Goal: Task Accomplishment & Management: Use online tool/utility

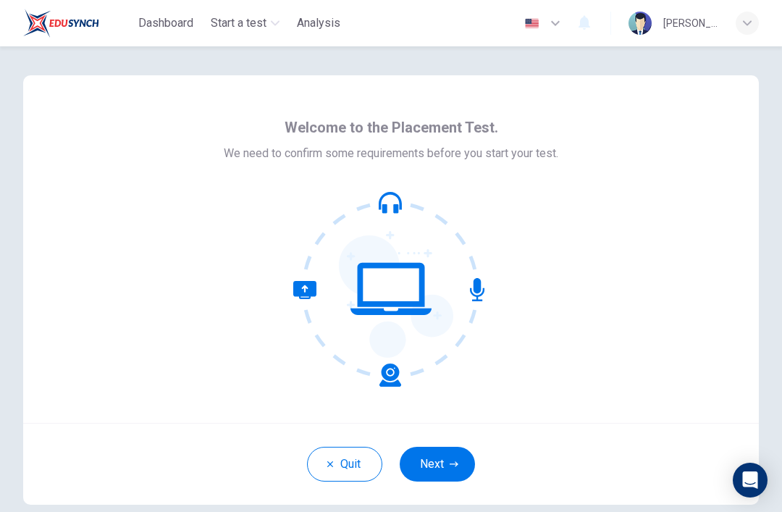
click at [431, 469] on button "Next" at bounding box center [437, 464] width 75 height 35
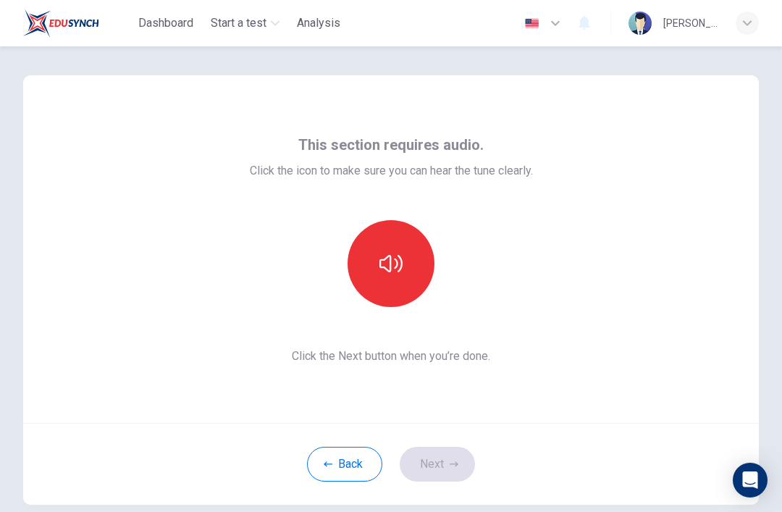
click at [776, 25] on div "Dashboard Start a test Analysis English en ​ [PERSON_NAME] (Prima) Boonprasert" at bounding box center [391, 23] width 782 height 46
click at [418, 258] on button "button" at bounding box center [391, 263] width 87 height 87
click at [385, 278] on button "button" at bounding box center [391, 263] width 87 height 87
click at [382, 279] on button "button" at bounding box center [391, 263] width 87 height 87
click at [395, 266] on icon "button" at bounding box center [390, 263] width 23 height 23
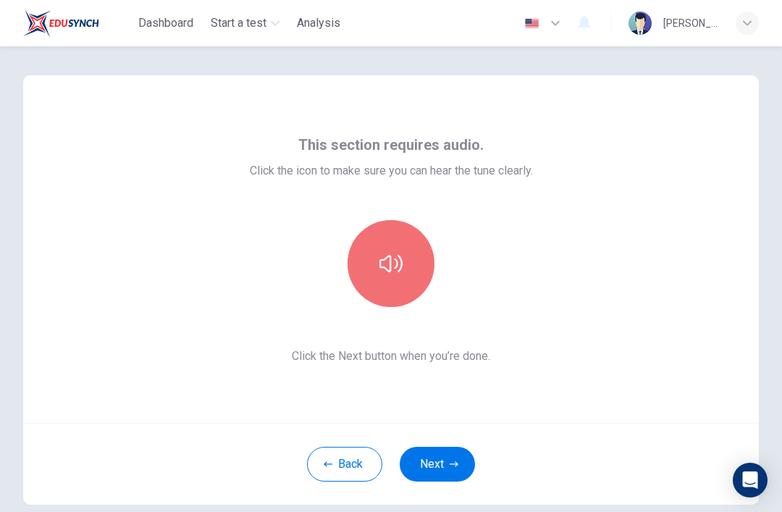
click at [395, 304] on button "button" at bounding box center [391, 263] width 87 height 87
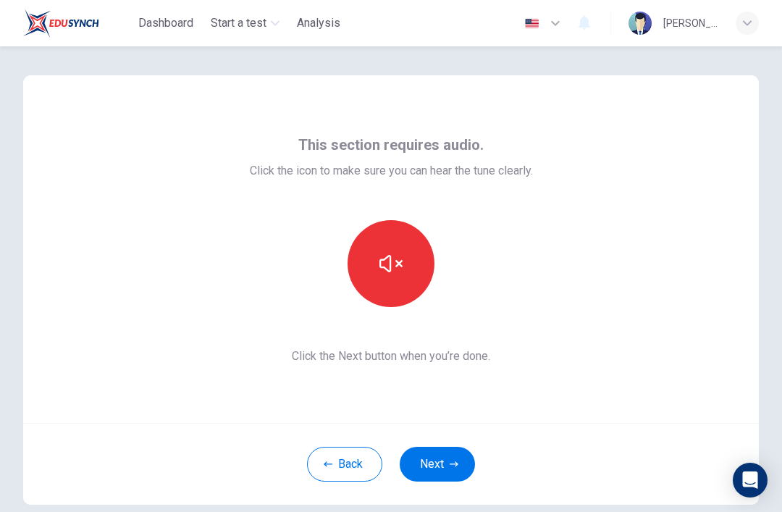
click at [378, 267] on button "button" at bounding box center [391, 263] width 87 height 87
click at [377, 266] on button "button" at bounding box center [391, 263] width 87 height 87
click at [386, 269] on icon "button" at bounding box center [390, 263] width 23 height 17
click at [392, 260] on icon "button" at bounding box center [390, 263] width 23 height 23
click at [227, 265] on div "This section requires audio. Click the icon to make sure you can hear the tune …" at bounding box center [391, 249] width 736 height 348
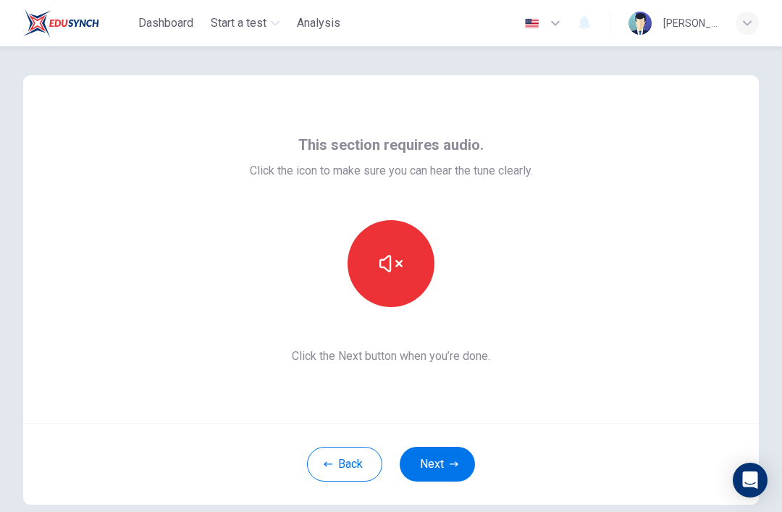
click at [407, 277] on button "button" at bounding box center [391, 263] width 87 height 87
click at [597, 237] on div "This section requires audio. Click the icon to make sure you can hear the tune …" at bounding box center [391, 249] width 736 height 348
click at [390, 258] on icon "button" at bounding box center [390, 263] width 23 height 23
click at [400, 274] on icon "button" at bounding box center [390, 263] width 23 height 23
click at [399, 264] on icon "button" at bounding box center [390, 263] width 23 height 23
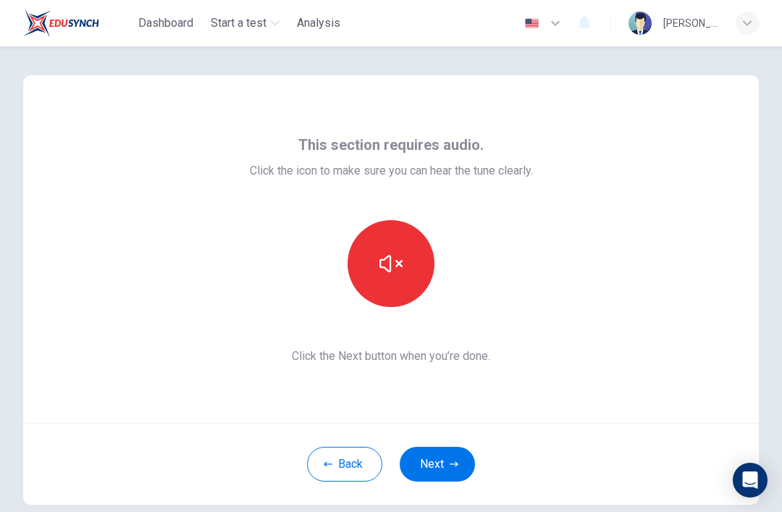
click at [385, 244] on button "button" at bounding box center [391, 263] width 87 height 87
click at [398, 250] on button "button" at bounding box center [391, 263] width 87 height 87
click at [413, 285] on button "button" at bounding box center [391, 263] width 87 height 87
click at [401, 261] on icon "button" at bounding box center [390, 263] width 23 height 17
click at [411, 257] on button "button" at bounding box center [391, 263] width 87 height 87
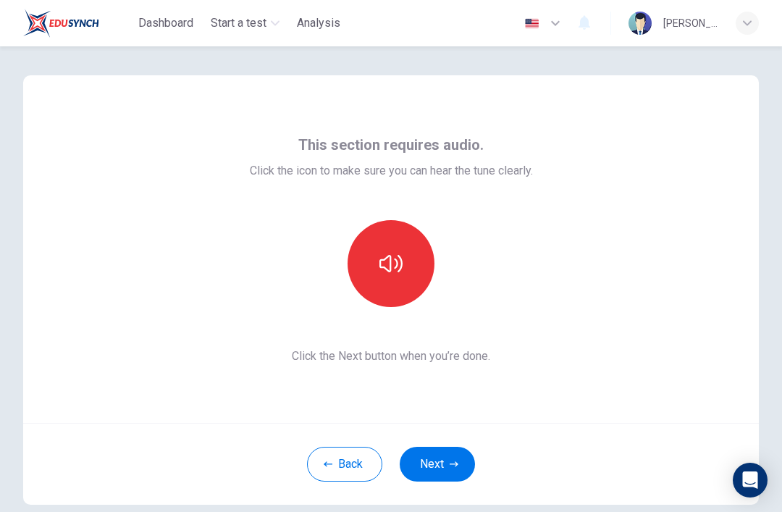
click at [405, 249] on button "button" at bounding box center [391, 263] width 87 height 87
click at [380, 264] on icon "button" at bounding box center [390, 263] width 23 height 17
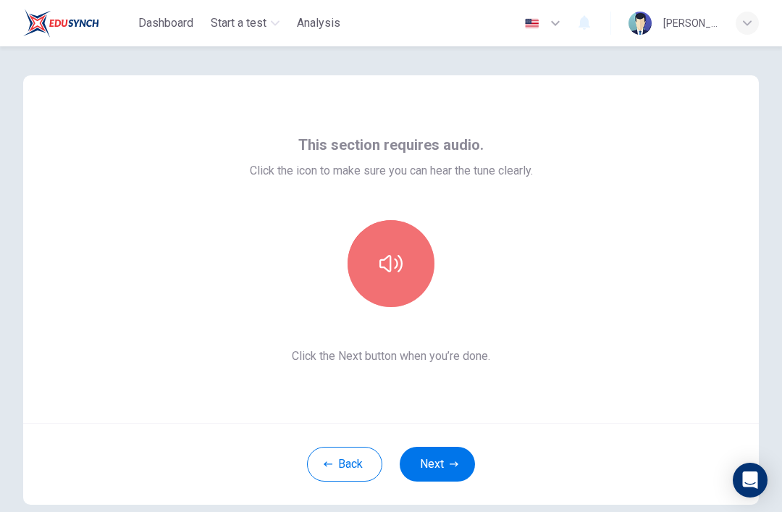
click at [400, 260] on icon "button" at bounding box center [390, 263] width 23 height 17
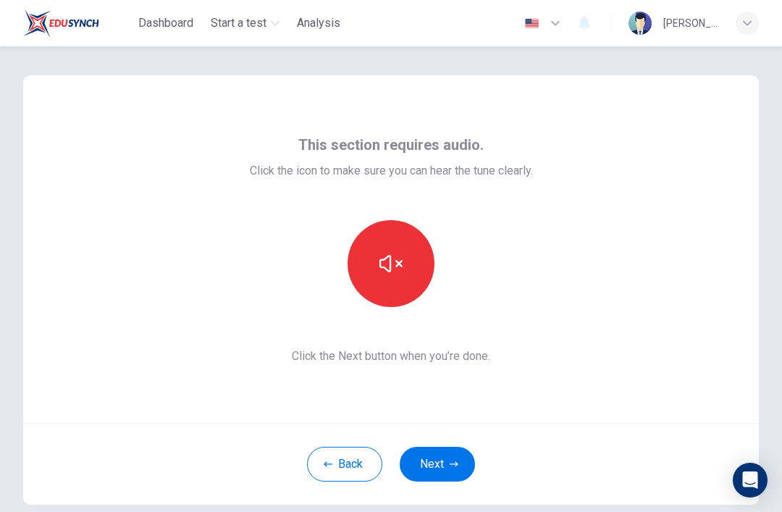
click at [376, 277] on button "button" at bounding box center [391, 263] width 87 height 87
click at [404, 264] on button "button" at bounding box center [391, 263] width 87 height 87
click at [409, 264] on button "button" at bounding box center [391, 263] width 87 height 87
click at [407, 261] on button "button" at bounding box center [391, 263] width 87 height 87
click at [408, 261] on button "button" at bounding box center [391, 263] width 87 height 87
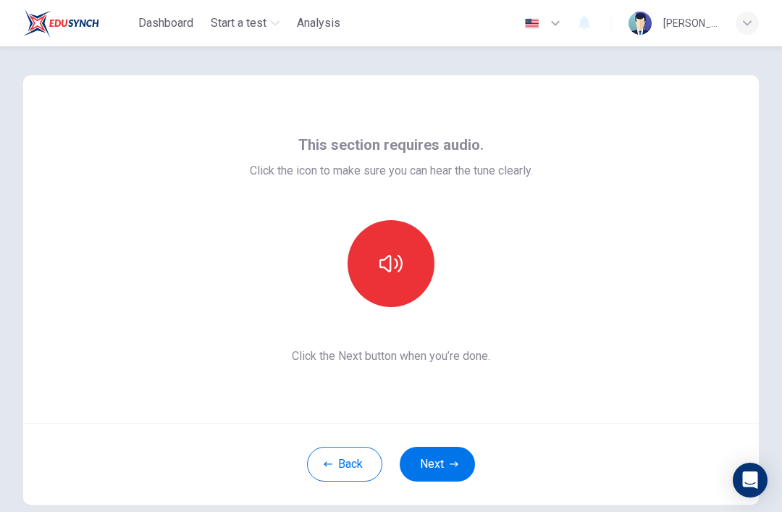
click at [408, 264] on button "button" at bounding box center [391, 263] width 87 height 87
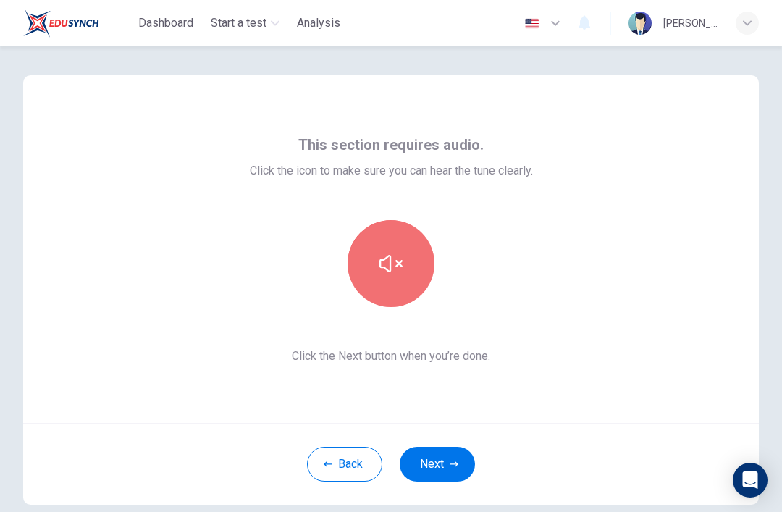
click at [378, 238] on button "button" at bounding box center [391, 263] width 87 height 87
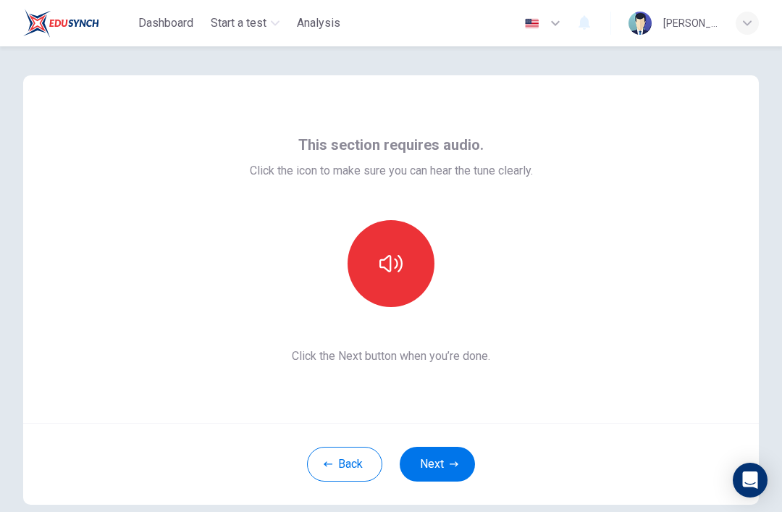
click at [397, 253] on icon "button" at bounding box center [390, 263] width 23 height 23
click at [387, 281] on button "button" at bounding box center [391, 263] width 87 height 87
click at [390, 269] on icon "button" at bounding box center [390, 263] width 23 height 17
click at [447, 466] on button "Next" at bounding box center [437, 464] width 75 height 35
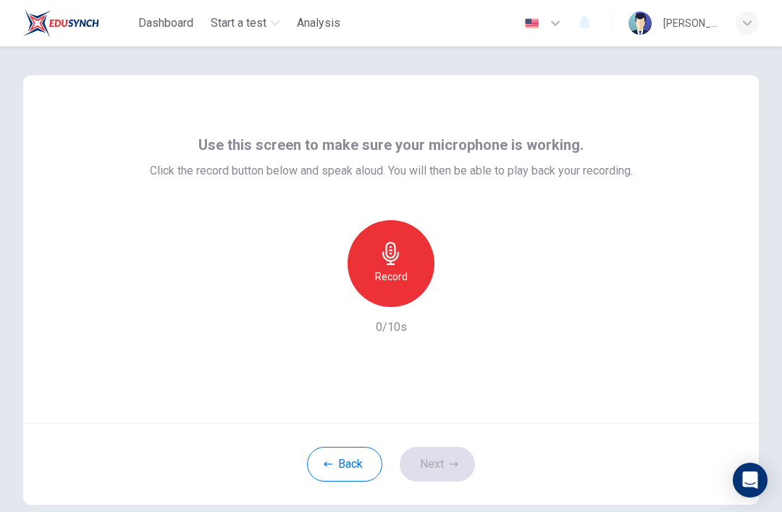
click at [410, 255] on div "Record" at bounding box center [391, 263] width 87 height 87
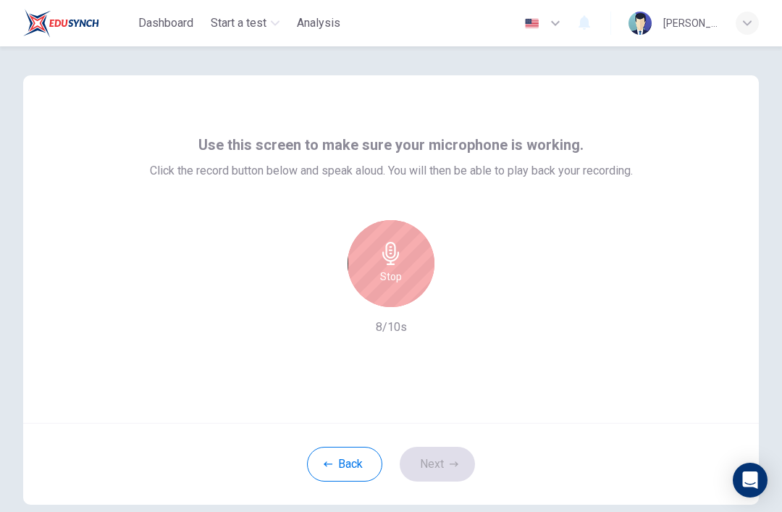
click at [400, 264] on icon "button" at bounding box center [390, 253] width 23 height 23
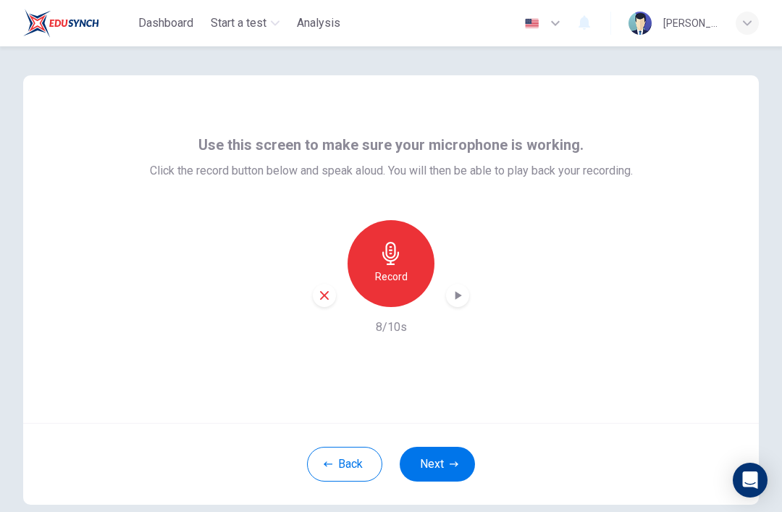
click at [467, 283] on div "Record" at bounding box center [391, 263] width 156 height 87
click at [471, 282] on div "Record 8/10s" at bounding box center [391, 278] width 483 height 116
click at [464, 287] on div "button" at bounding box center [457, 295] width 23 height 23
click at [433, 468] on button "Next" at bounding box center [437, 464] width 75 height 35
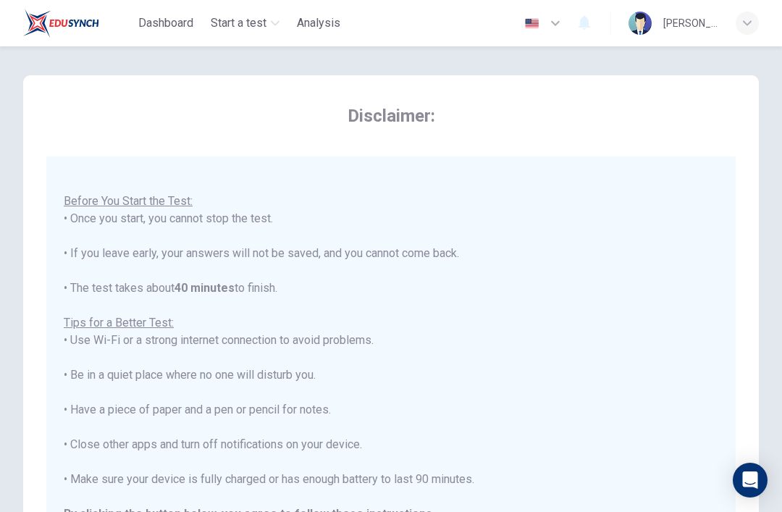
scroll to position [15, 0]
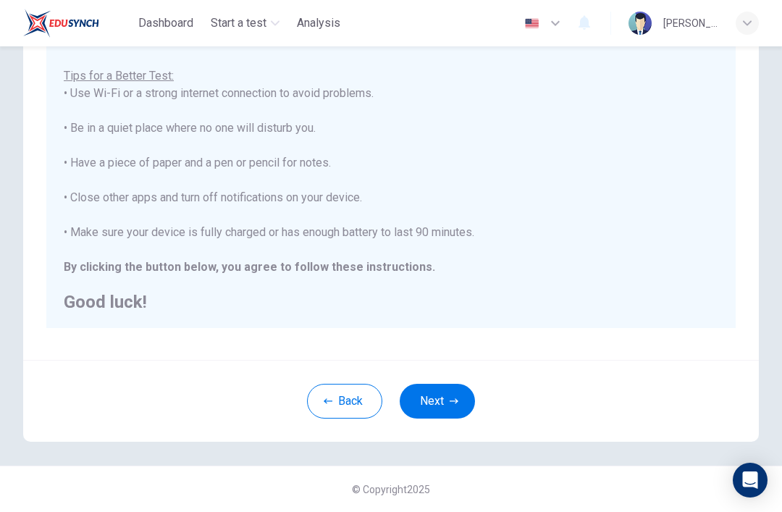
click at [452, 400] on icon "button" at bounding box center [454, 401] width 9 height 9
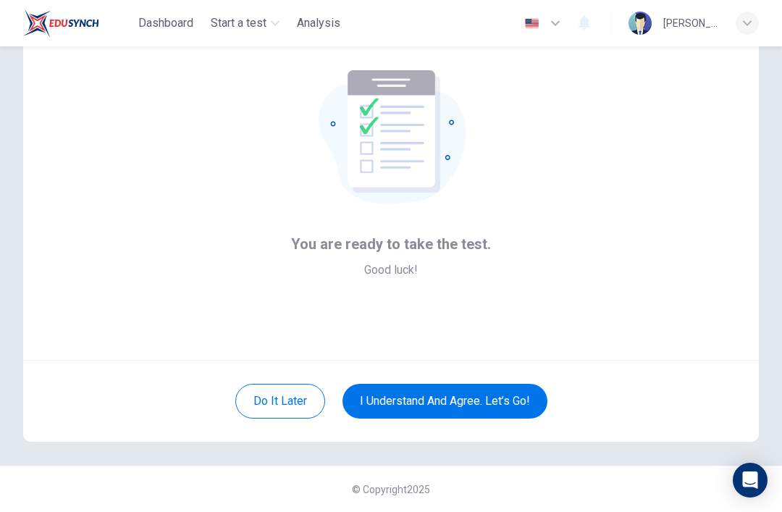
scroll to position [63, 0]
click at [489, 397] on button "I understand and agree. Let’s go!" at bounding box center [444, 401] width 205 height 35
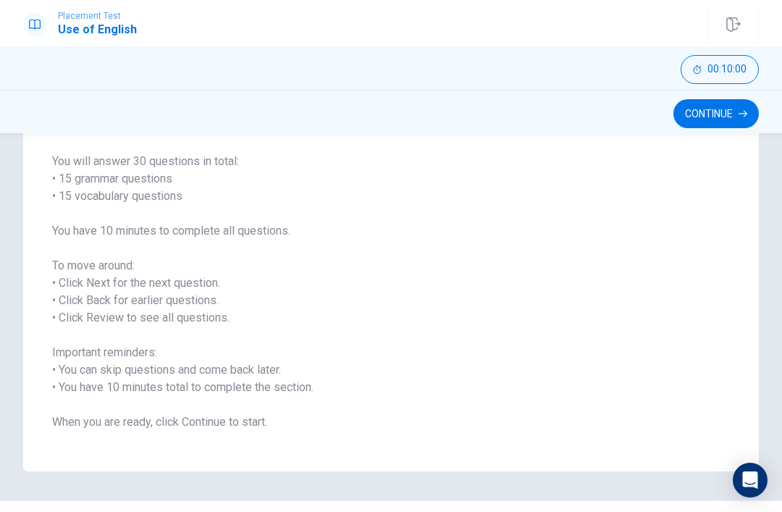
scroll to position [105, 0]
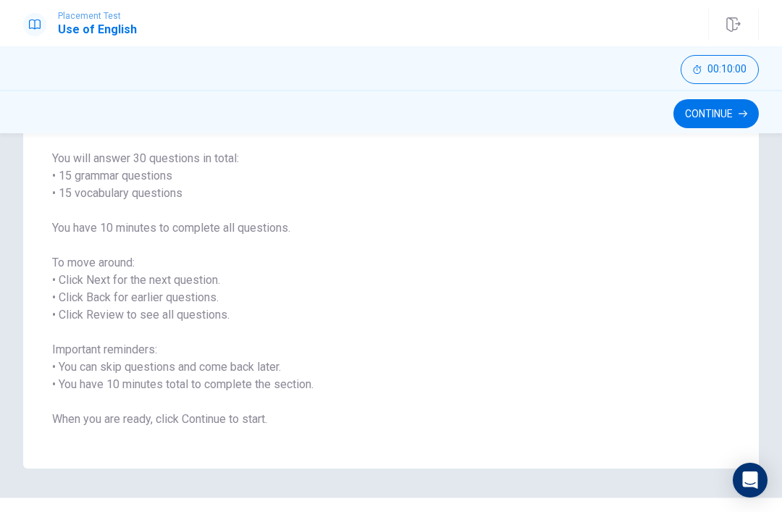
click at [722, 106] on button "Continue" at bounding box center [715, 113] width 85 height 29
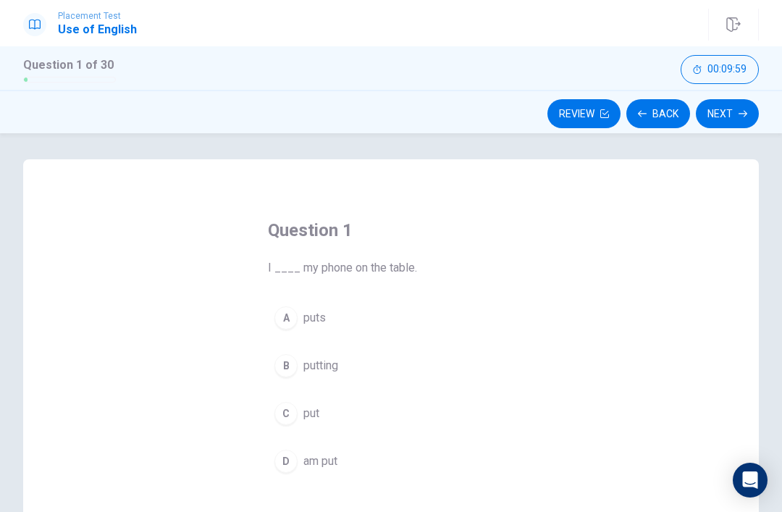
scroll to position [7, 0]
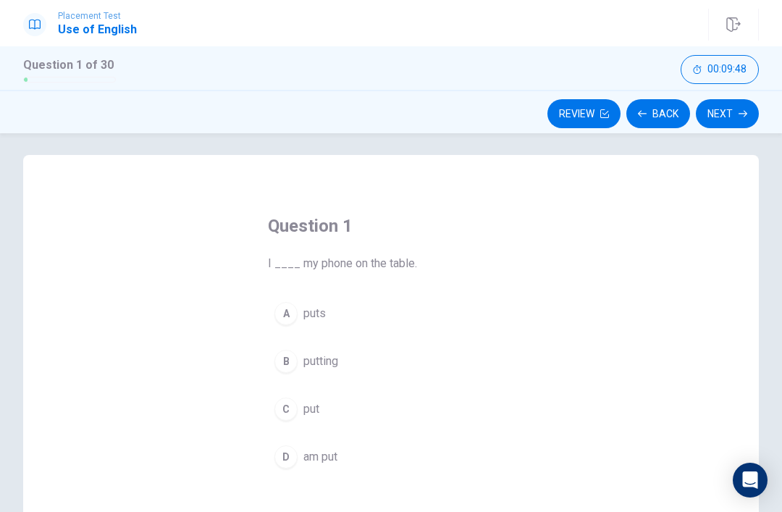
click at [326, 309] on span "puts" at bounding box center [314, 313] width 22 height 17
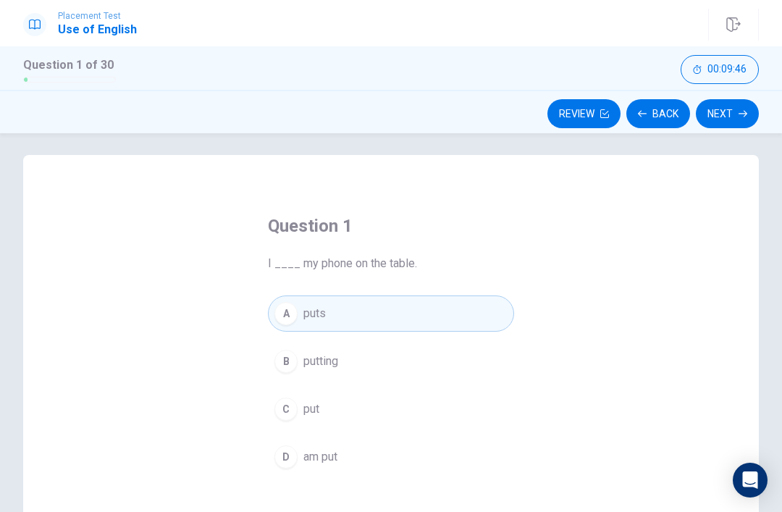
click at [327, 358] on span "putting" at bounding box center [320, 361] width 35 height 17
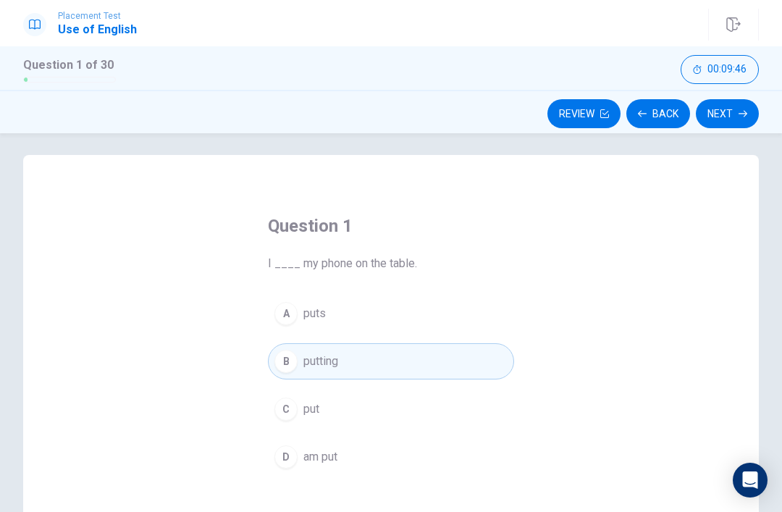
click at [731, 404] on div "Question 1 I ____ my phone on the table. A puts B putting C put D am put" at bounding box center [391, 406] width 736 height 503
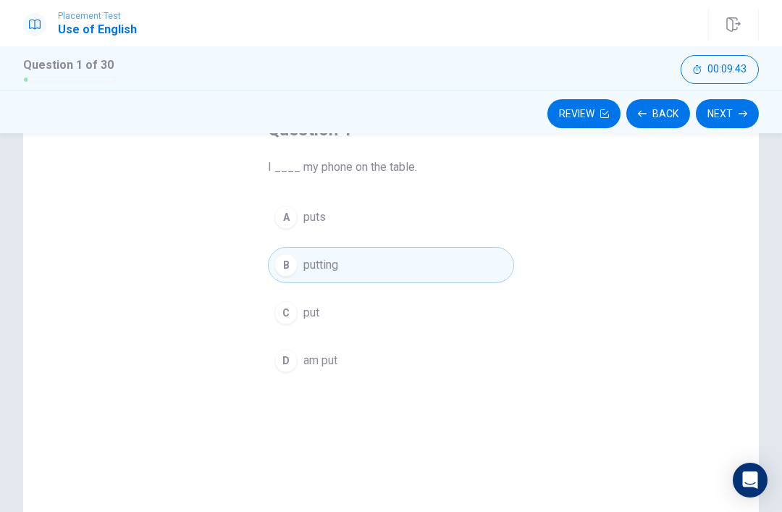
scroll to position [76, 0]
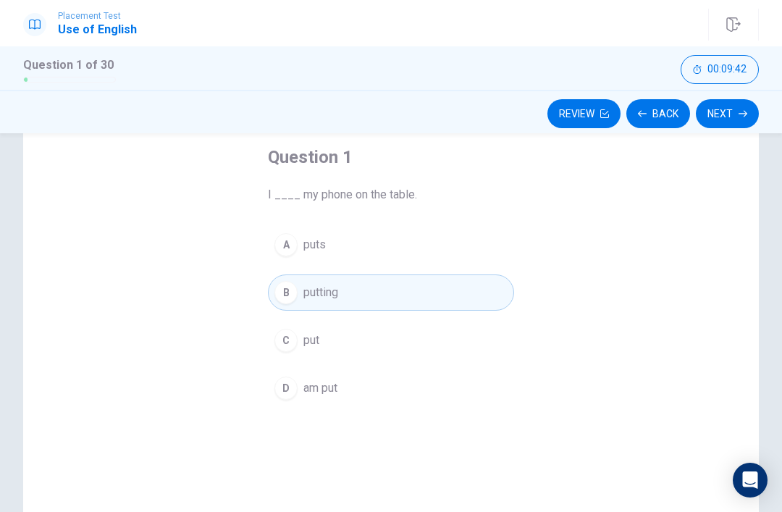
click at [729, 114] on button "Next" at bounding box center [727, 113] width 63 height 29
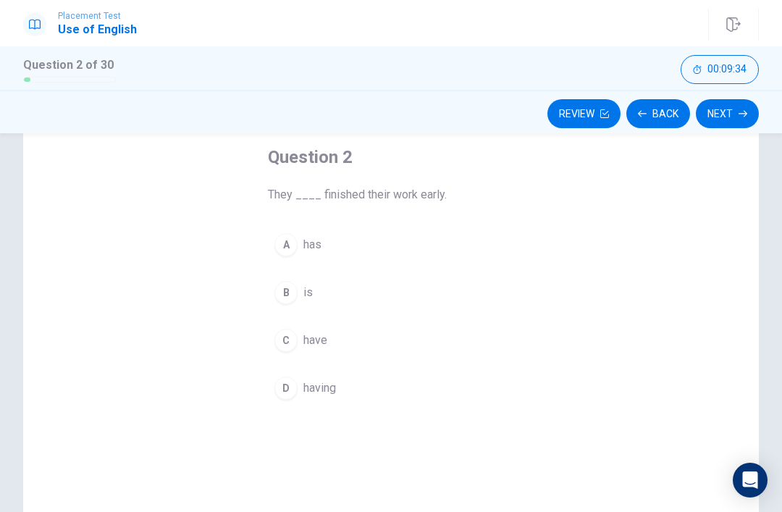
click at [401, 245] on button "A has" at bounding box center [391, 245] width 246 height 36
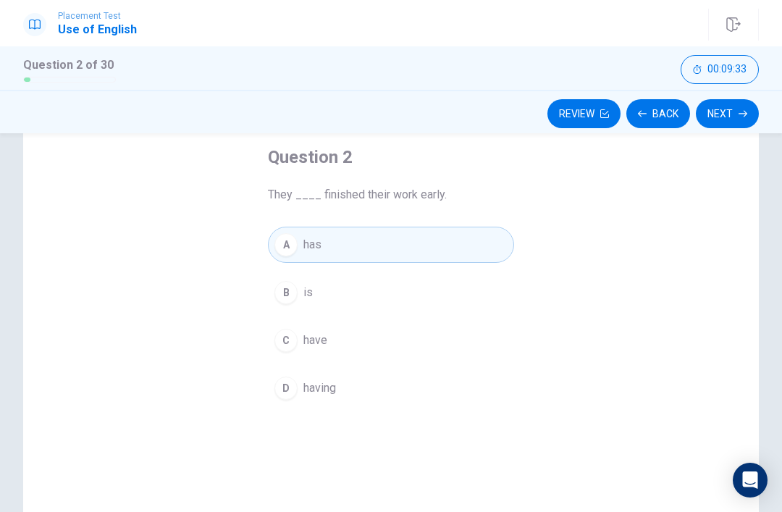
click at [723, 117] on button "Next" at bounding box center [727, 113] width 63 height 29
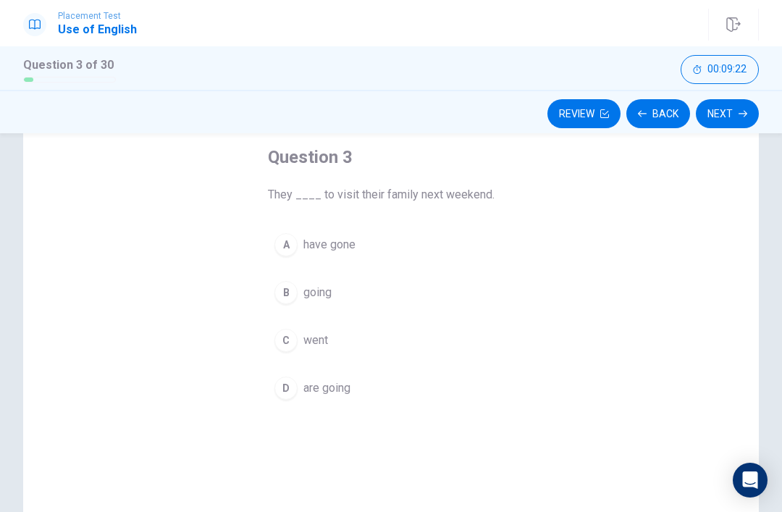
click at [406, 292] on button "B going" at bounding box center [391, 292] width 246 height 36
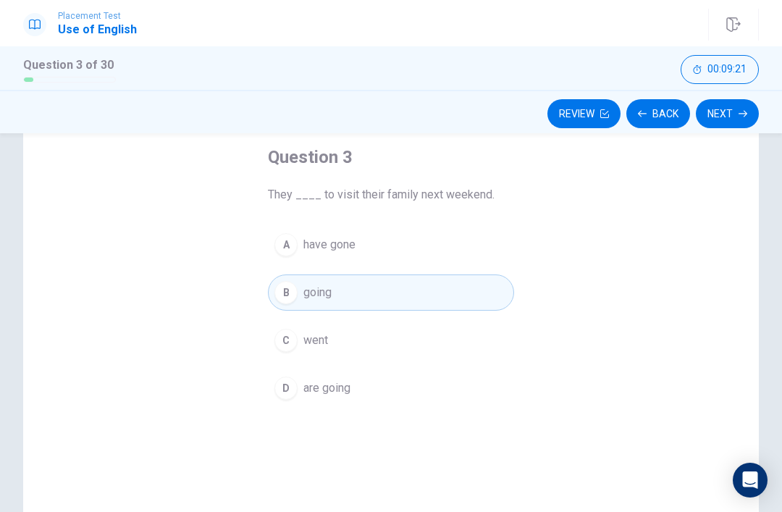
click at [731, 117] on button "Next" at bounding box center [727, 113] width 63 height 29
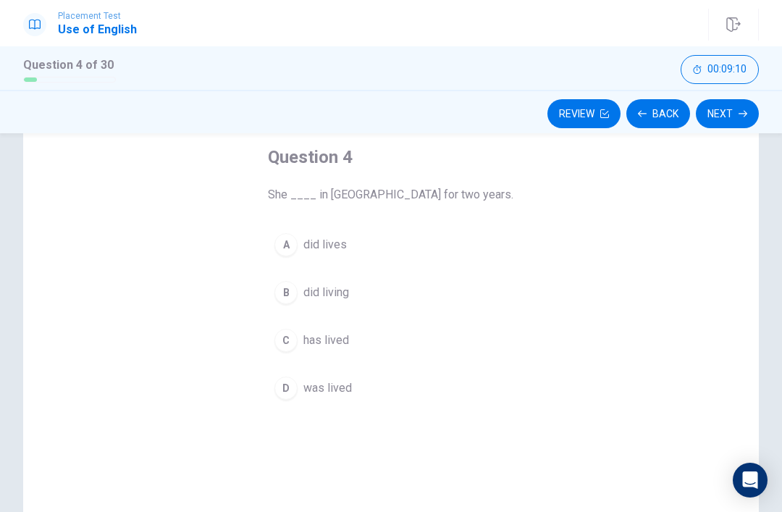
click at [342, 377] on button "D was lived" at bounding box center [391, 388] width 246 height 36
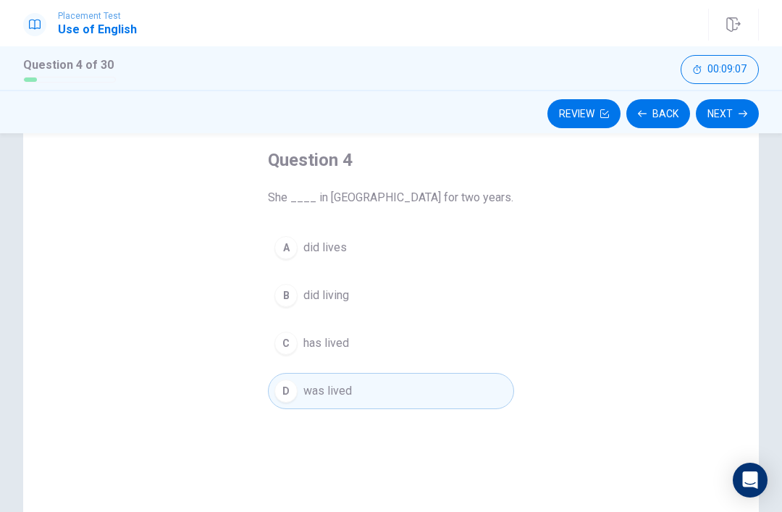
scroll to position [55, 0]
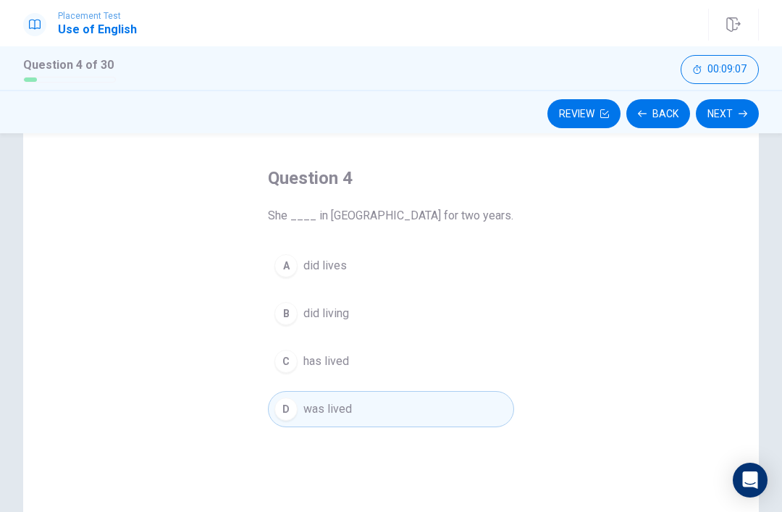
click at [726, 120] on button "Next" at bounding box center [727, 113] width 63 height 29
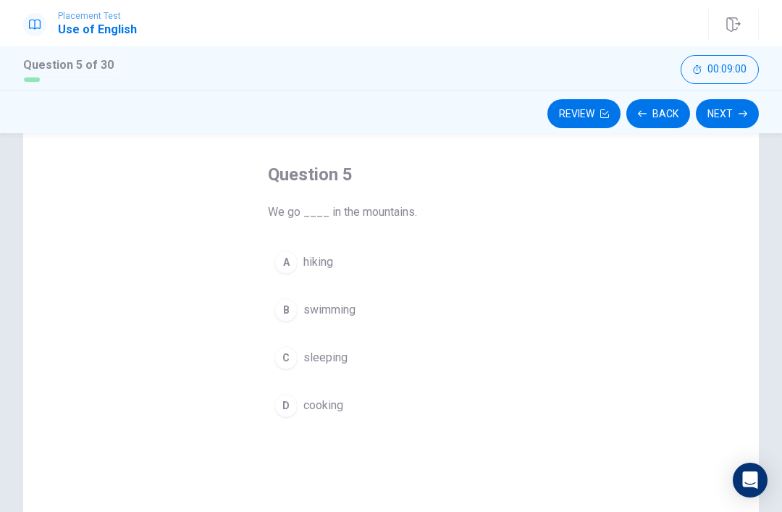
scroll to position [62, 0]
click at [305, 269] on button "A hiking" at bounding box center [391, 259] width 246 height 36
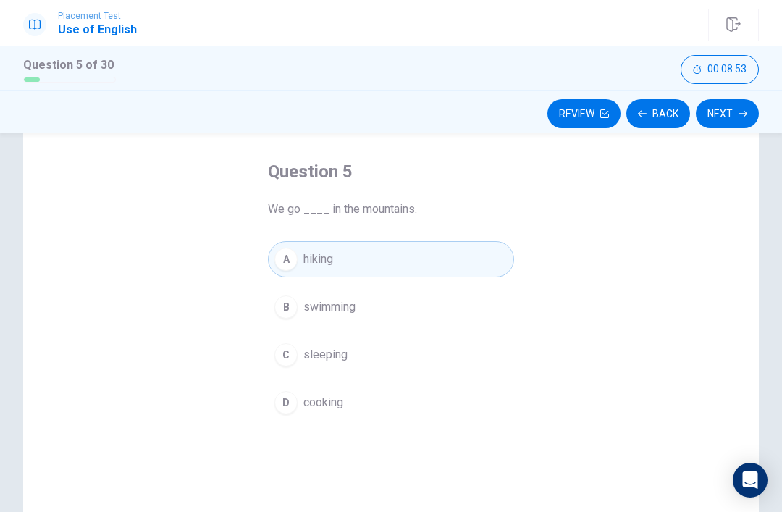
click at [720, 122] on button "Next" at bounding box center [727, 113] width 63 height 29
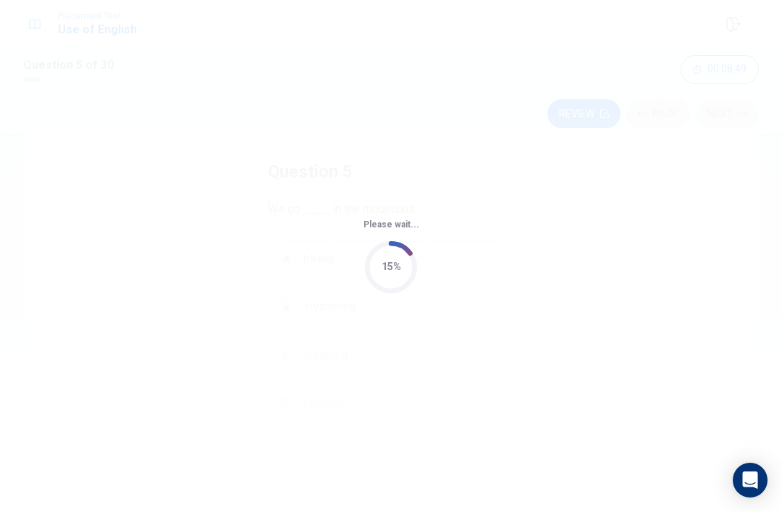
scroll to position [0, 0]
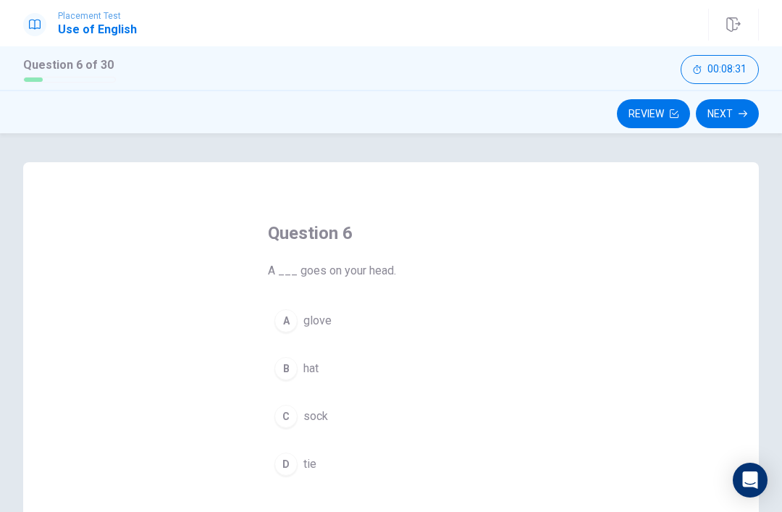
click at [343, 383] on button "B hat" at bounding box center [391, 368] width 246 height 36
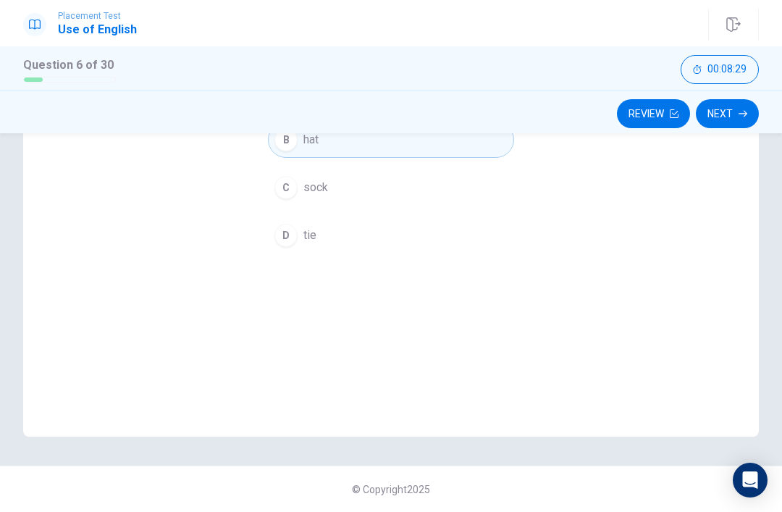
click at [752, 116] on button "Next" at bounding box center [727, 113] width 63 height 29
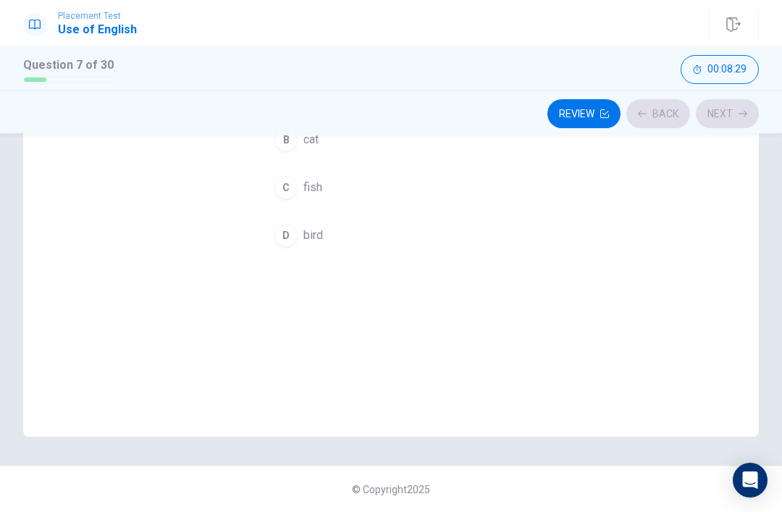
scroll to position [229, 0]
click at [752, 116] on div "Review Back Next" at bounding box center [391, 114] width 736 height 28
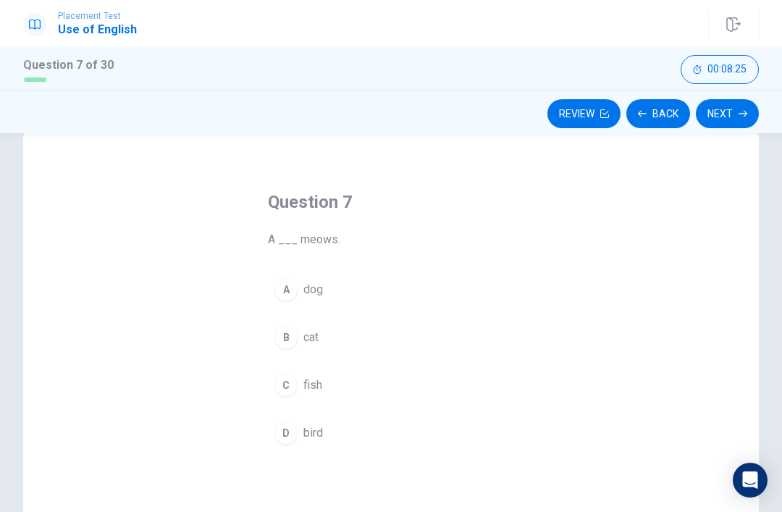
scroll to position [30, 0]
click at [391, 347] on button "B cat" at bounding box center [391, 339] width 246 height 36
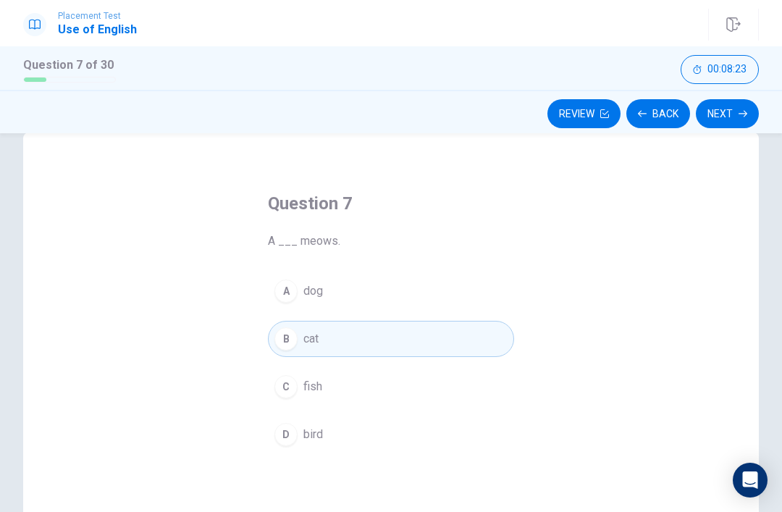
click at [720, 122] on button "Next" at bounding box center [727, 113] width 63 height 29
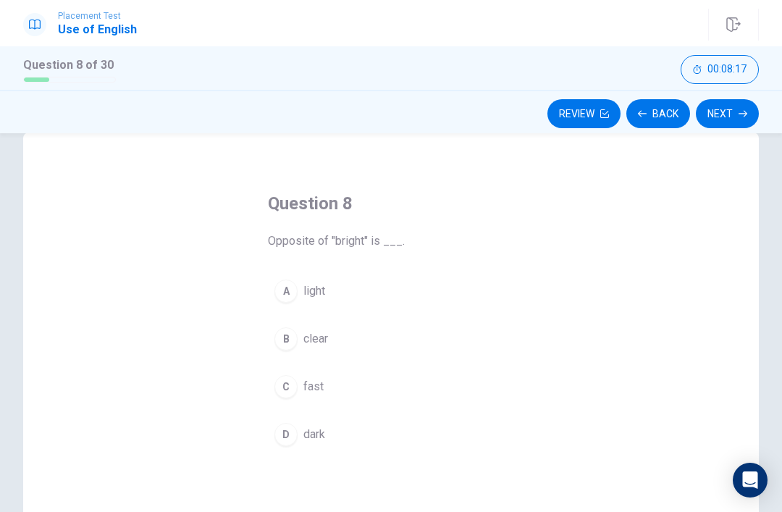
click at [334, 321] on button "B clear" at bounding box center [391, 339] width 246 height 36
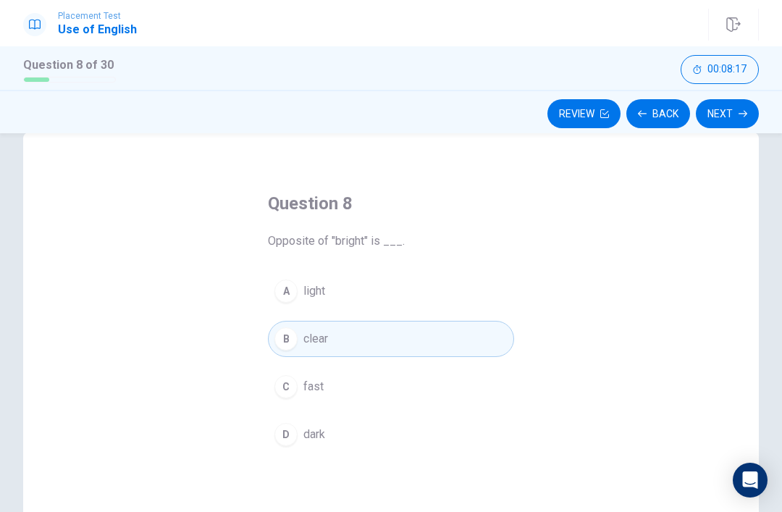
click at [448, 279] on button "A light" at bounding box center [391, 291] width 246 height 36
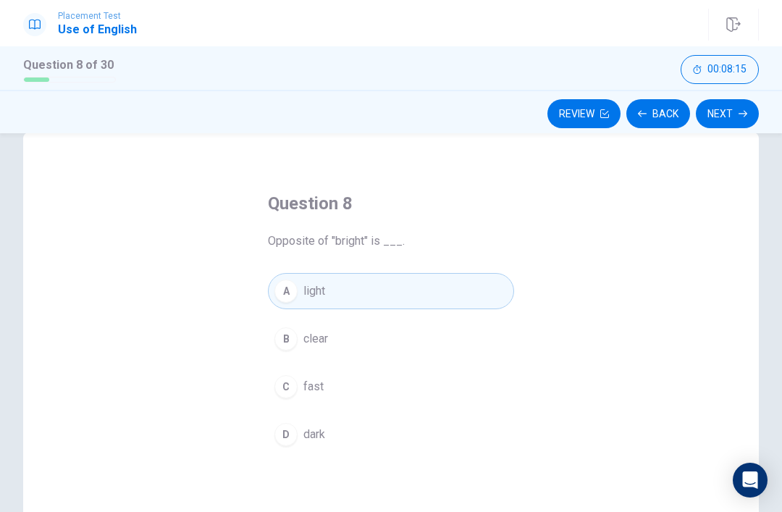
click at [741, 114] on icon "button" at bounding box center [742, 114] width 9 height 7
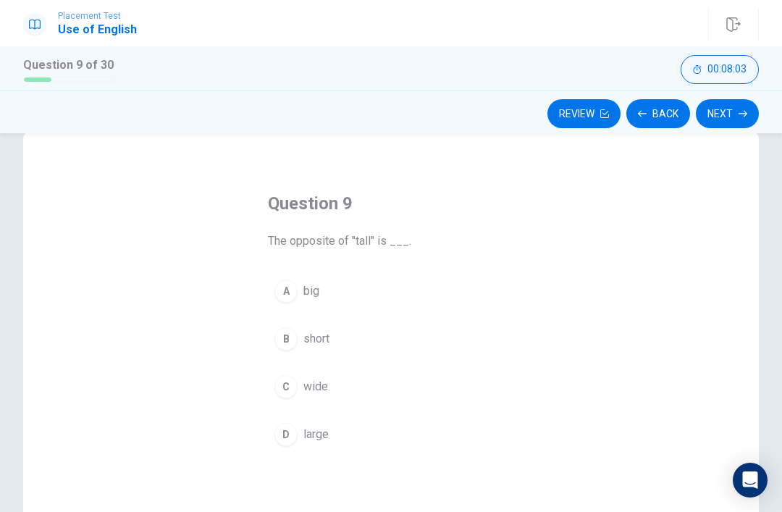
click at [562, 450] on div "Question 9 The opposite of "tall" is ___. A big B short C wide D large" at bounding box center [391, 383] width 736 height 503
click at [513, 388] on button "C wide" at bounding box center [391, 387] width 246 height 36
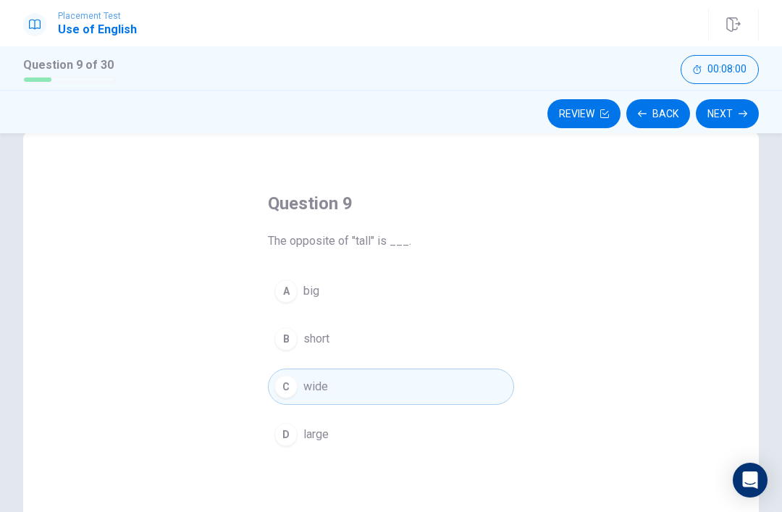
click at [698, 132] on div "Review Back Next" at bounding box center [391, 111] width 782 height 43
click at [736, 119] on button "Next" at bounding box center [727, 113] width 63 height 29
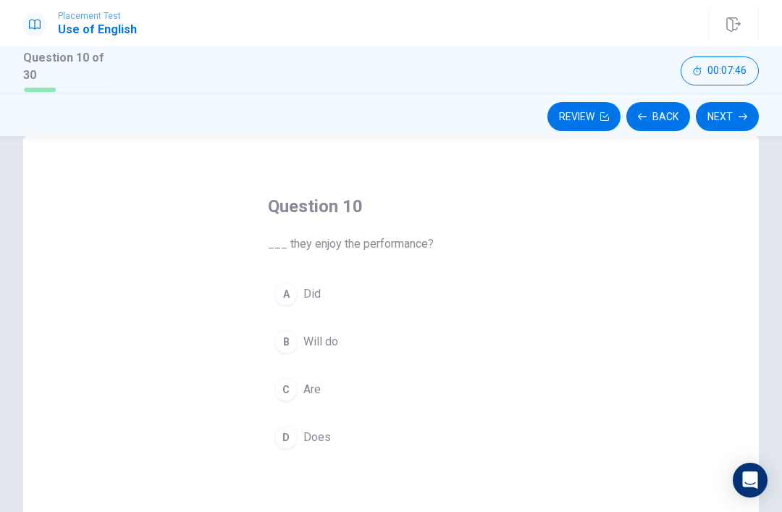
click at [562, 439] on div "Question 10 ___ they enjoy the performance? A Did B Will do C Are D Does" at bounding box center [391, 386] width 736 height 503
click at [550, 437] on div "Question 10 ___ they enjoy the performance? A Did B Will do C Are D Does" at bounding box center [391, 386] width 736 height 503
click at [416, 438] on button "D Does" at bounding box center [391, 437] width 246 height 36
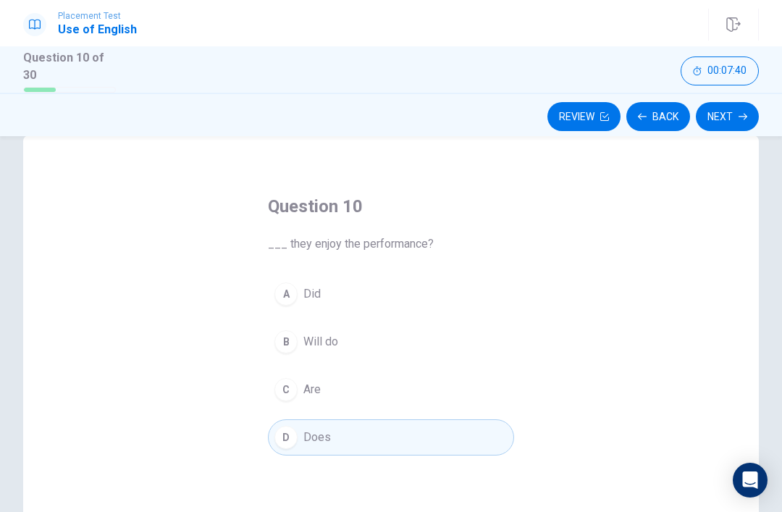
click at [549, 295] on div "Question 10 ___ they enjoy the performance? A Did B Will do C Are D Does" at bounding box center [391, 386] width 736 height 503
click at [544, 267] on div "Question 10 ___ they enjoy the performance? A Did B Will do C Are D Does" at bounding box center [391, 386] width 736 height 503
click at [544, 266] on div "Question 10 ___ they enjoy the performance? A Did B Will do C Are D Does" at bounding box center [391, 386] width 736 height 503
click at [437, 276] on button "A Did" at bounding box center [391, 294] width 246 height 36
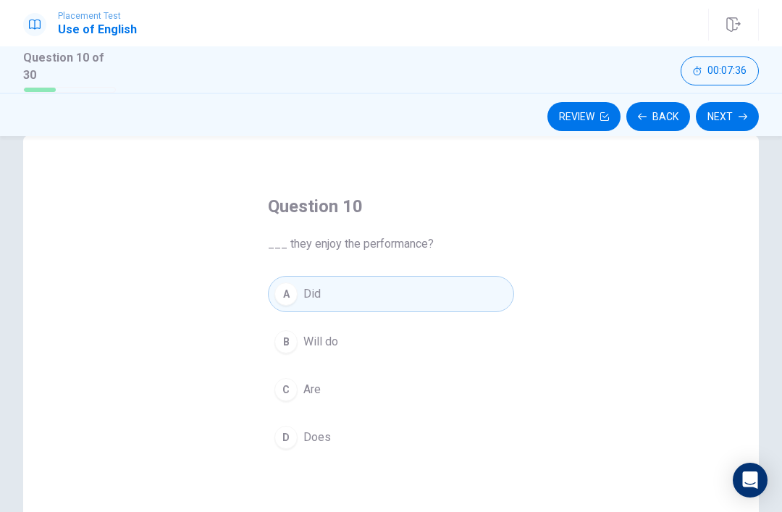
click at [725, 123] on button "Next" at bounding box center [727, 116] width 63 height 29
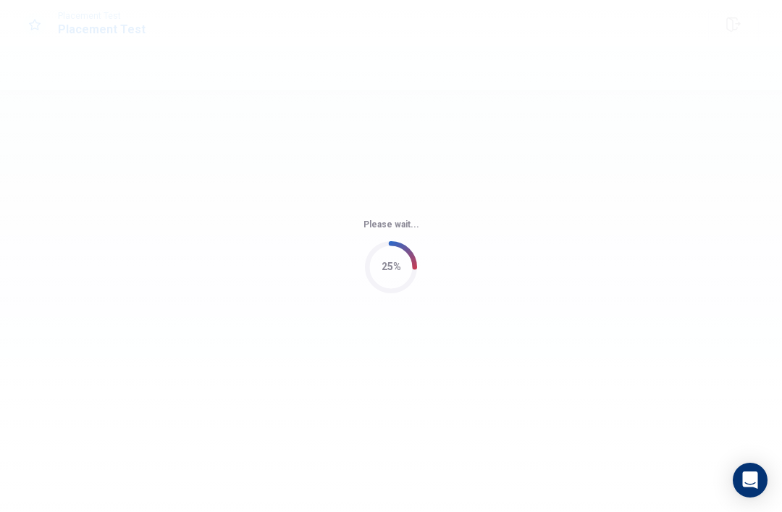
scroll to position [0, 0]
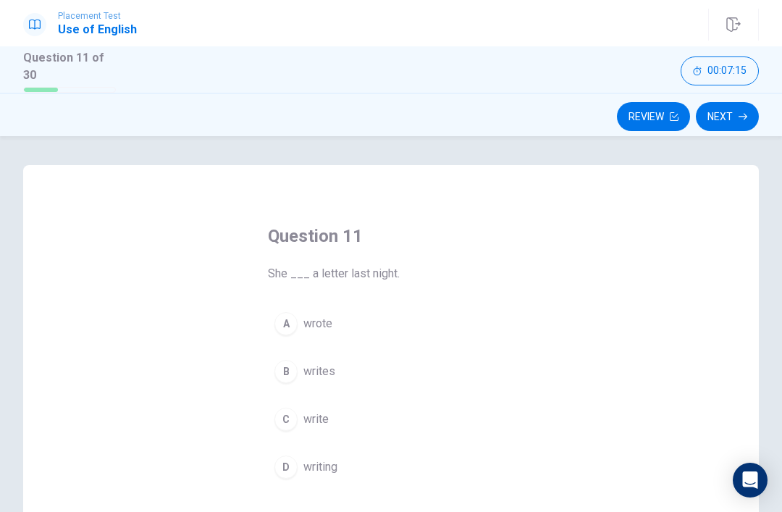
click at [464, 465] on button "D writing" at bounding box center [391, 467] width 246 height 36
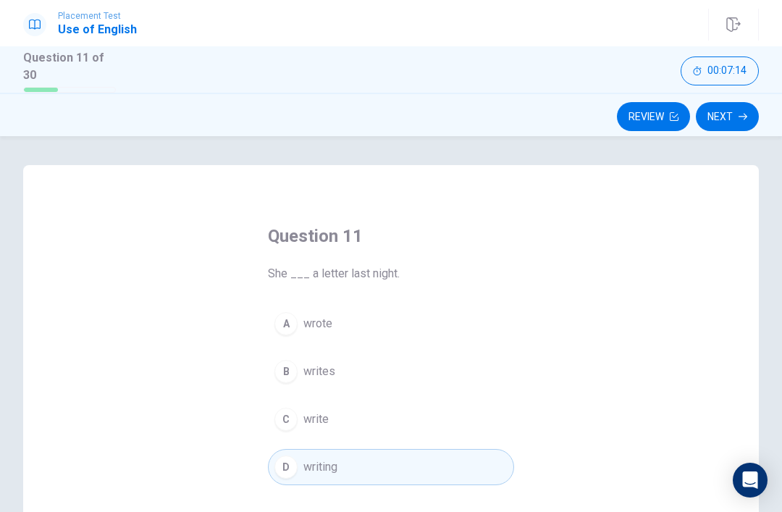
click at [720, 123] on button "Next" at bounding box center [727, 116] width 63 height 29
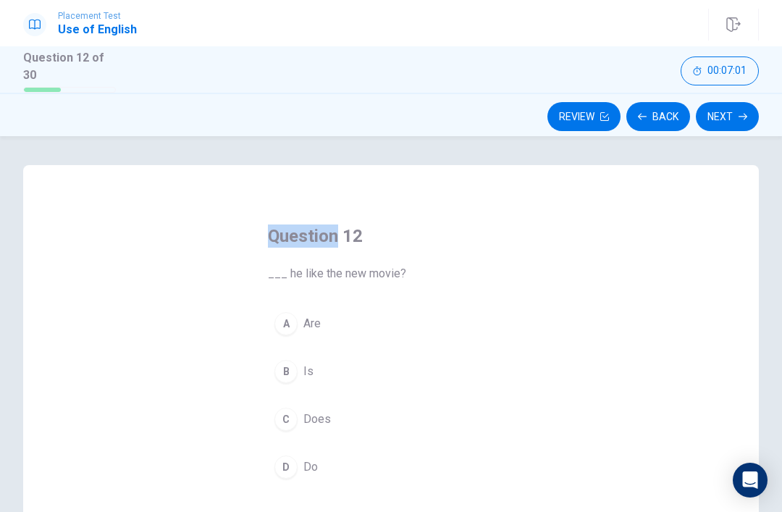
click at [460, 461] on button "D Do" at bounding box center [391, 467] width 246 height 36
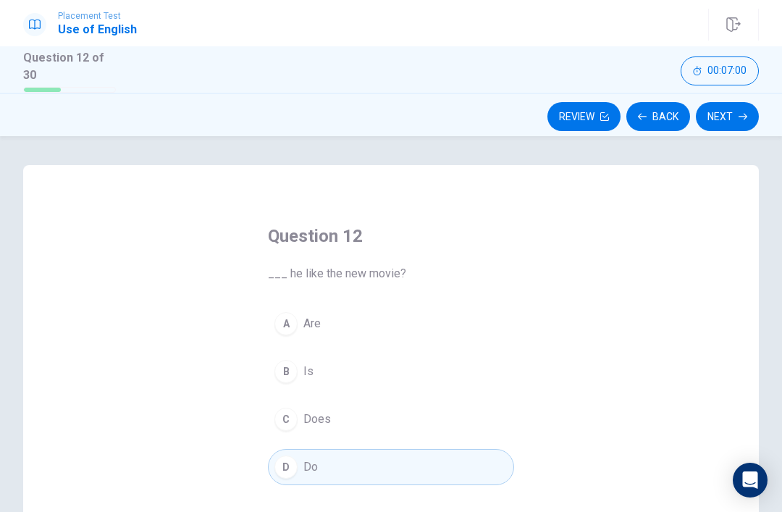
click at [490, 410] on button "C Does" at bounding box center [391, 419] width 246 height 36
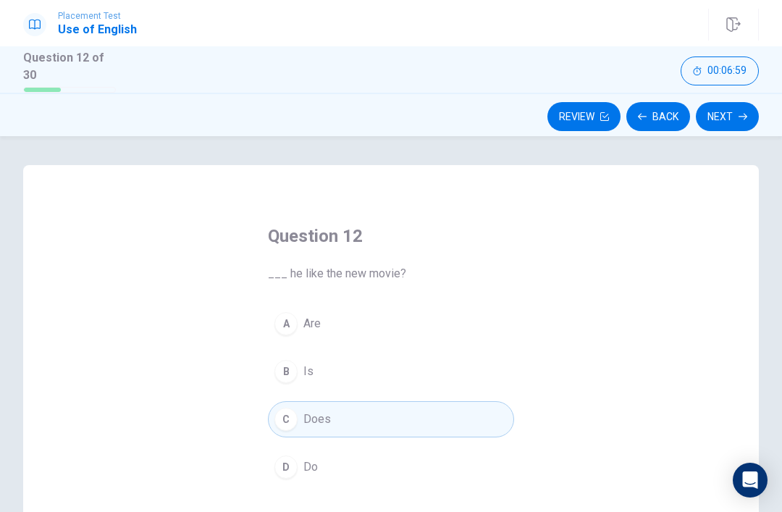
click at [511, 365] on button "B Is" at bounding box center [391, 371] width 246 height 36
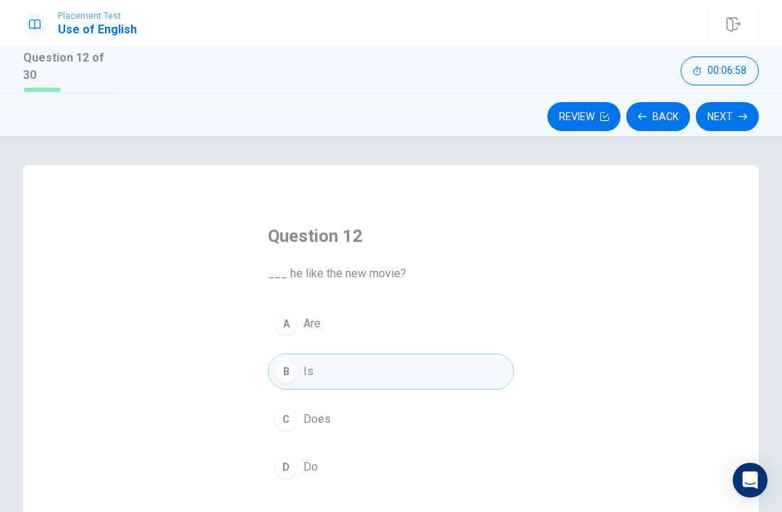
click at [517, 300] on div "Question 12 ___ he like the new movie? A Are B Is C Does D Do" at bounding box center [391, 354] width 304 height 307
click at [528, 327] on div "Question 12 ___ he like the new movie? A Are B Is C Does D Do" at bounding box center [391, 354] width 304 height 307
click at [476, 311] on button "A Are" at bounding box center [391, 324] width 246 height 36
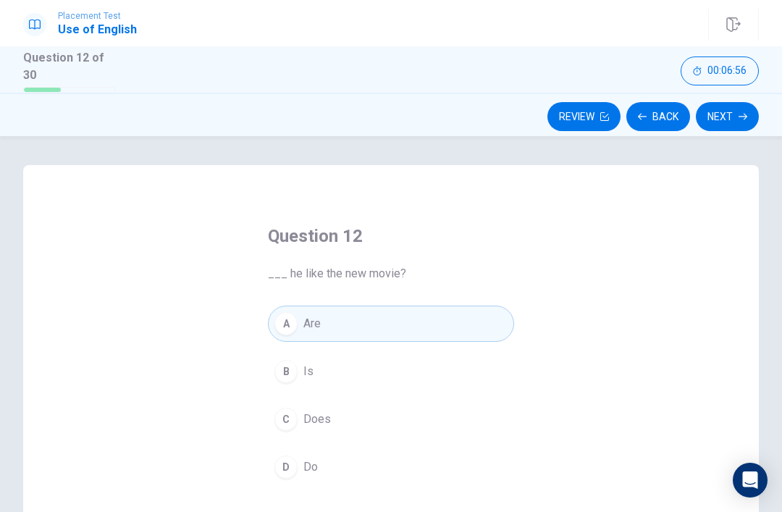
click at [744, 461] on div "Question 12 ___ he like the new movie? A Are B Is C Does D Do" at bounding box center [391, 416] width 736 height 503
click at [723, 112] on button "Next" at bounding box center [727, 116] width 63 height 29
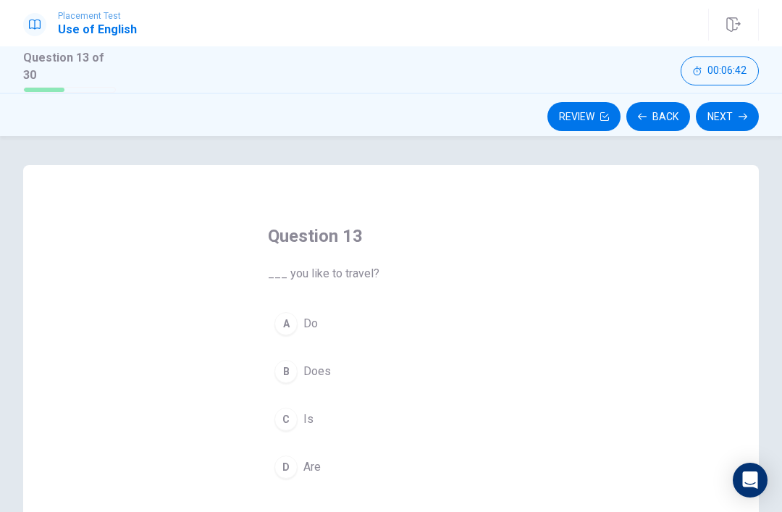
click at [544, 300] on div "Question 13 ___ you like to travel? A Do B Does C Is D Are" at bounding box center [391, 416] width 736 height 503
click at [495, 319] on button "A Do" at bounding box center [391, 324] width 246 height 36
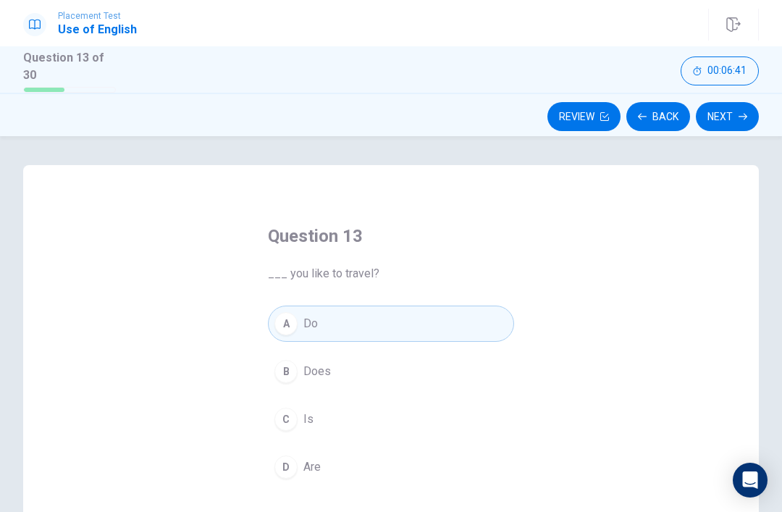
click at [711, 429] on div "Question 13 ___ you like to travel? A Do B Does C Is D Are" at bounding box center [391, 416] width 736 height 503
click at [724, 111] on button "Next" at bounding box center [727, 116] width 63 height 29
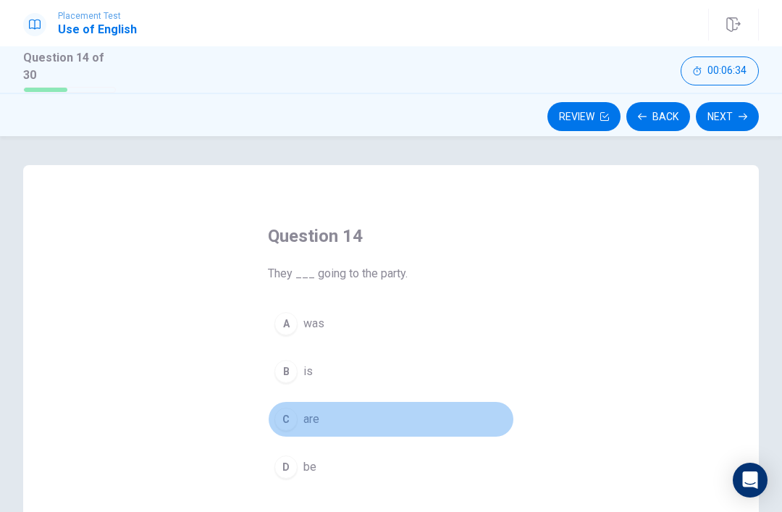
click at [494, 415] on button "C are" at bounding box center [391, 419] width 246 height 36
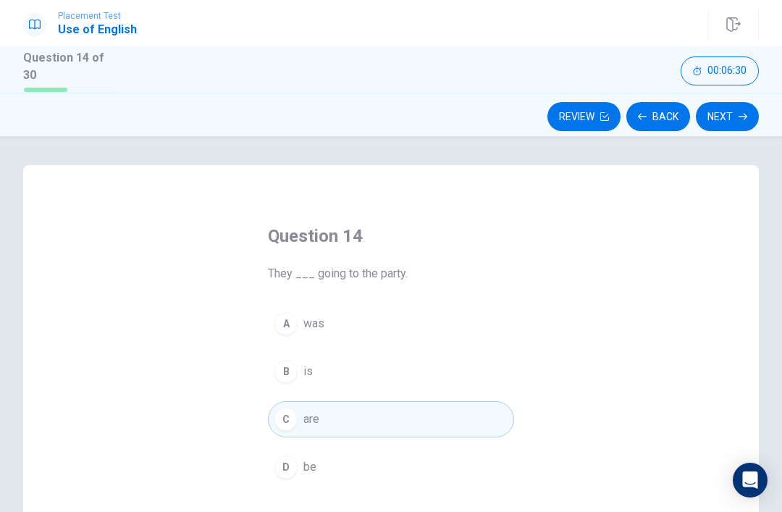
click at [529, 295] on div "Question 14 They ___ going to the party. A was B is C are D be" at bounding box center [391, 354] width 304 height 307
click at [728, 102] on button "Next" at bounding box center [727, 116] width 63 height 29
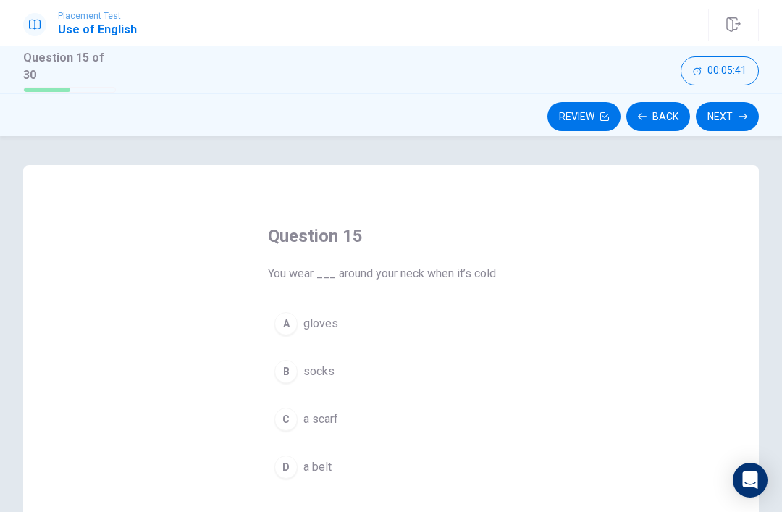
click at [540, 318] on div "Question 15 You wear ___ around your neck when it’s cold. A gloves B socks C a …" at bounding box center [391, 354] width 304 height 307
click at [493, 386] on button "B socks" at bounding box center [391, 371] width 246 height 36
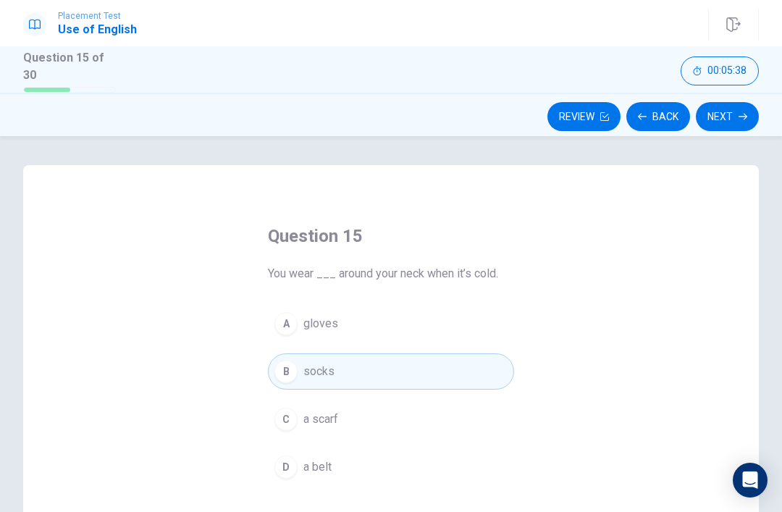
click at [530, 408] on div "Question 15 You wear ___ around your neck when it’s cold. A gloves B socks C a …" at bounding box center [391, 354] width 304 height 307
click at [563, 415] on div "Question 15 You wear ___ around your neck when it’s cold. A gloves B socks C a …" at bounding box center [391, 416] width 736 height 503
click at [540, 405] on div "Question 15 You wear ___ around your neck when it’s cold. A gloves B socks C a …" at bounding box center [391, 354] width 304 height 307
click at [350, 409] on button "C a scarf" at bounding box center [391, 419] width 246 height 36
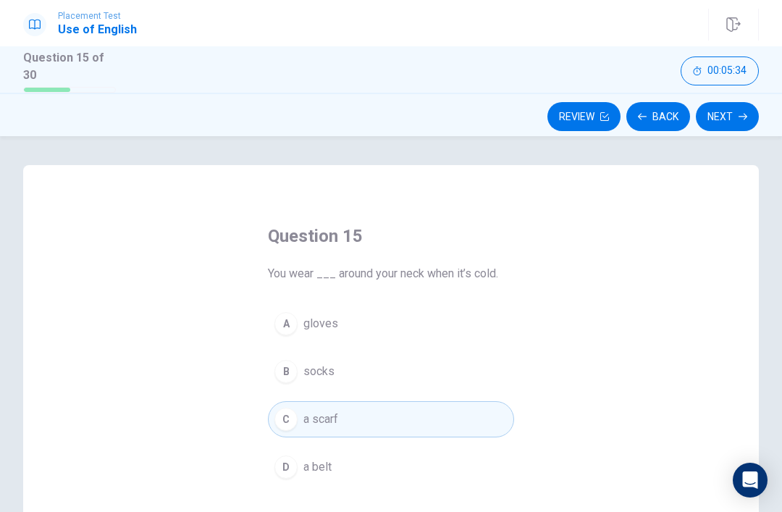
click at [472, 369] on button "B socks" at bounding box center [391, 371] width 246 height 36
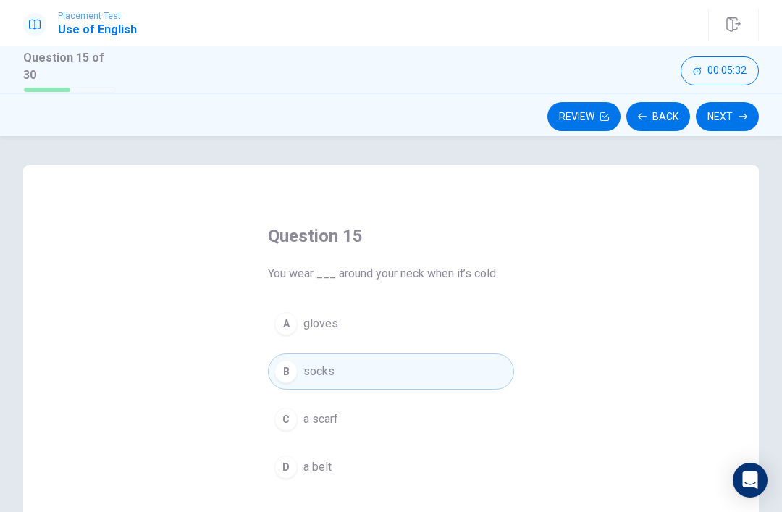
click at [720, 109] on button "Next" at bounding box center [727, 116] width 63 height 29
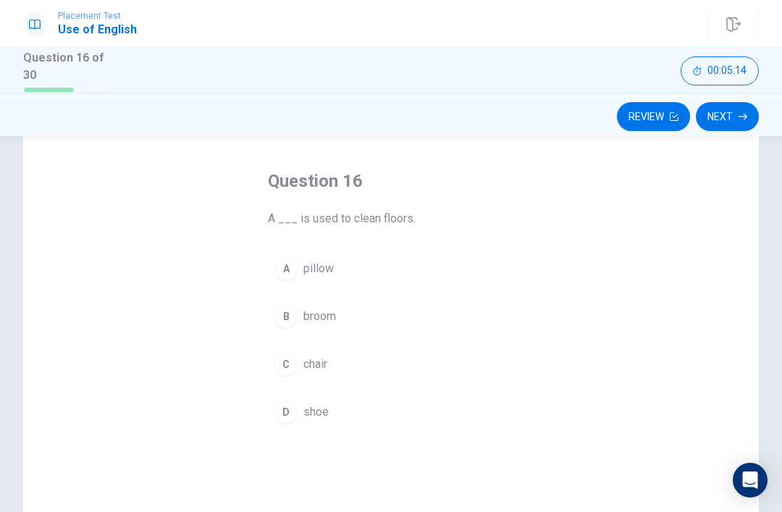
scroll to position [60, 0]
click at [480, 258] on button "A pillow" at bounding box center [391, 263] width 246 height 36
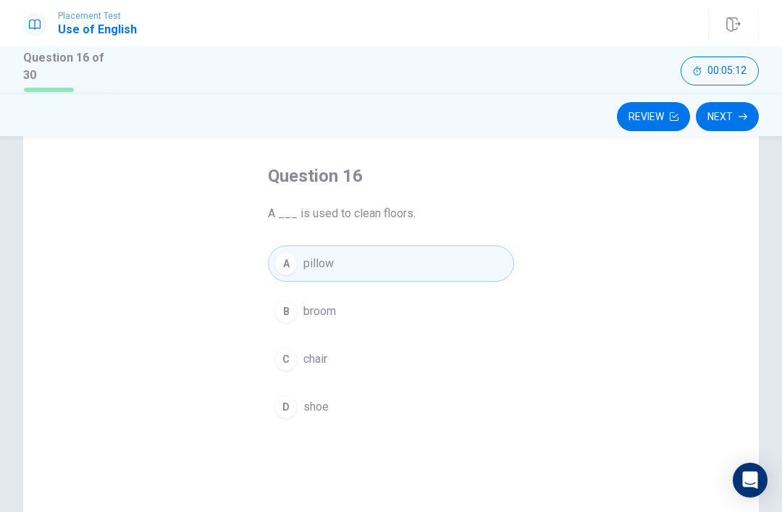
click at [733, 112] on button "Next" at bounding box center [727, 116] width 63 height 29
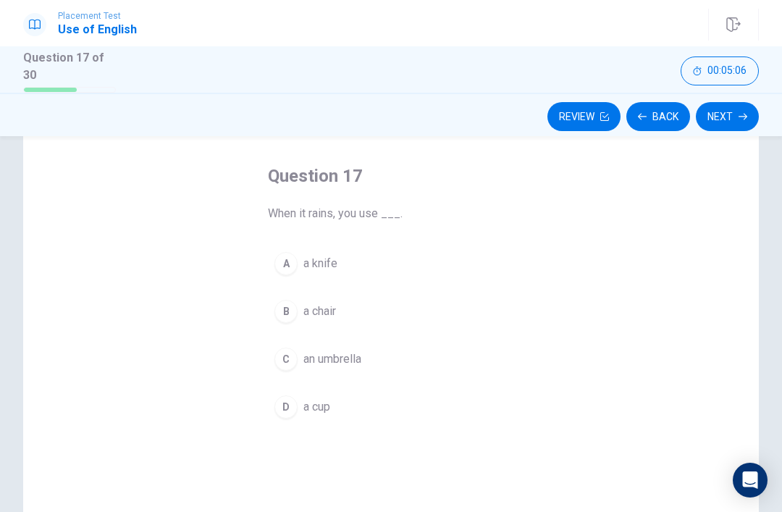
click at [464, 350] on button "C an umbrella" at bounding box center [391, 359] width 246 height 36
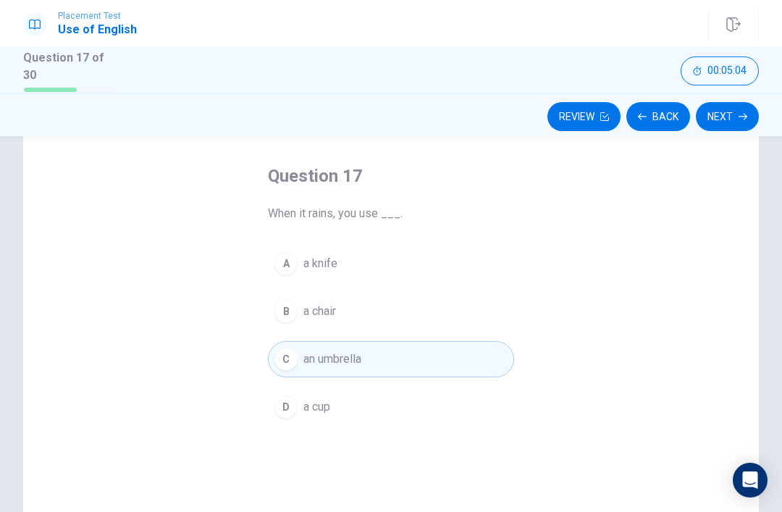
click at [733, 111] on button "Next" at bounding box center [727, 116] width 63 height 29
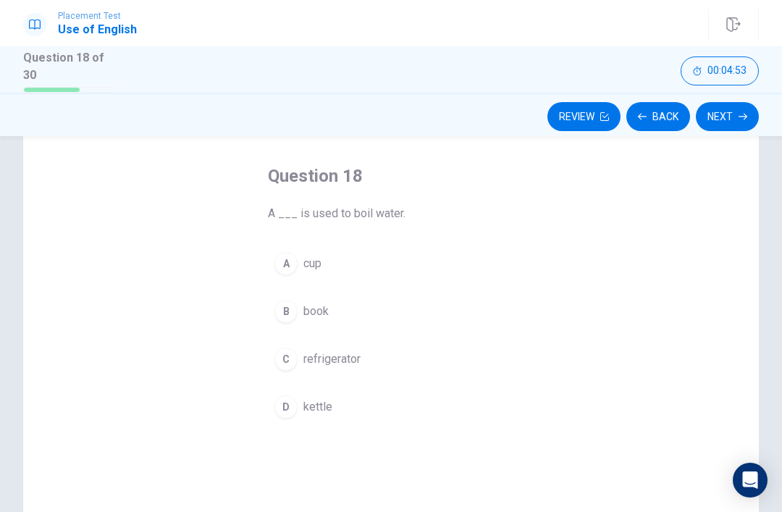
click at [492, 353] on button "C refrigerator" at bounding box center [391, 359] width 246 height 36
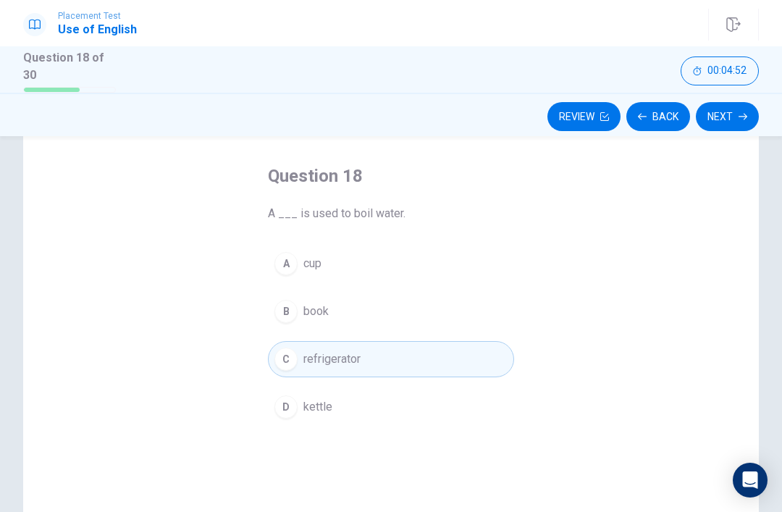
click at [719, 117] on button "Next" at bounding box center [727, 116] width 63 height 29
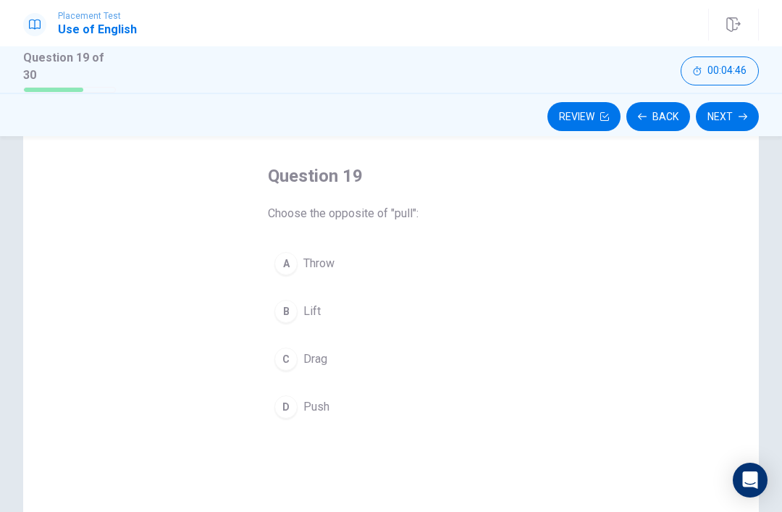
click at [366, 417] on button "D Push" at bounding box center [391, 407] width 246 height 36
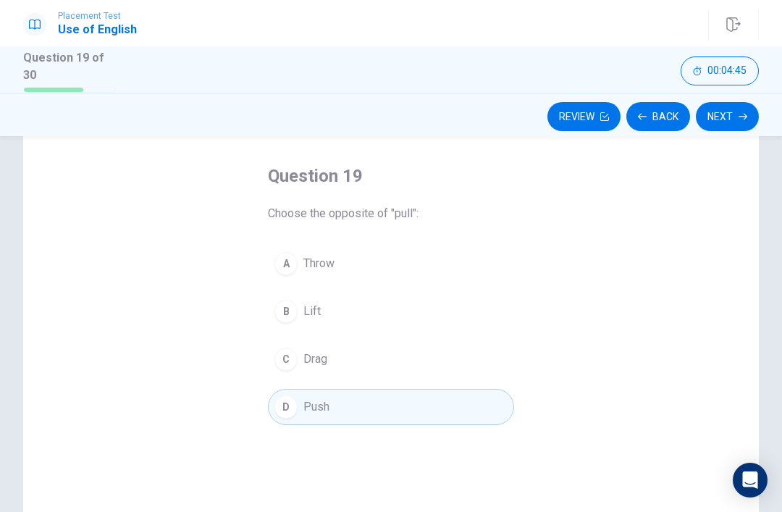
click at [728, 111] on button "Next" at bounding box center [727, 116] width 63 height 29
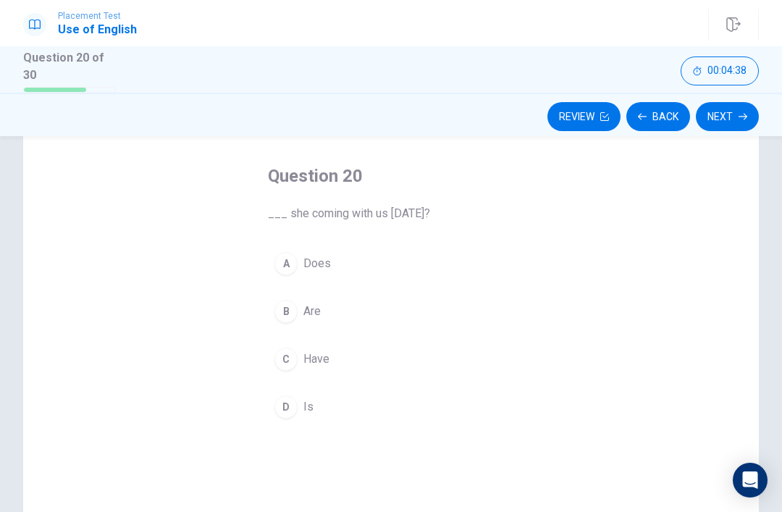
click at [534, 355] on div "Question 20 ___ she coming with us [DATE]? A Does B Are C Have D Is" at bounding box center [391, 294] width 304 height 307
click at [533, 287] on div "Question 20 ___ she coming with us [DATE]? A Does B Are C Have D Is" at bounding box center [391, 294] width 304 height 307
click at [532, 286] on div "Question 20 ___ she coming with us [DATE]? A Does B Are C Have D Is" at bounding box center [391, 294] width 304 height 307
click at [445, 341] on button "C Have" at bounding box center [391, 359] width 246 height 36
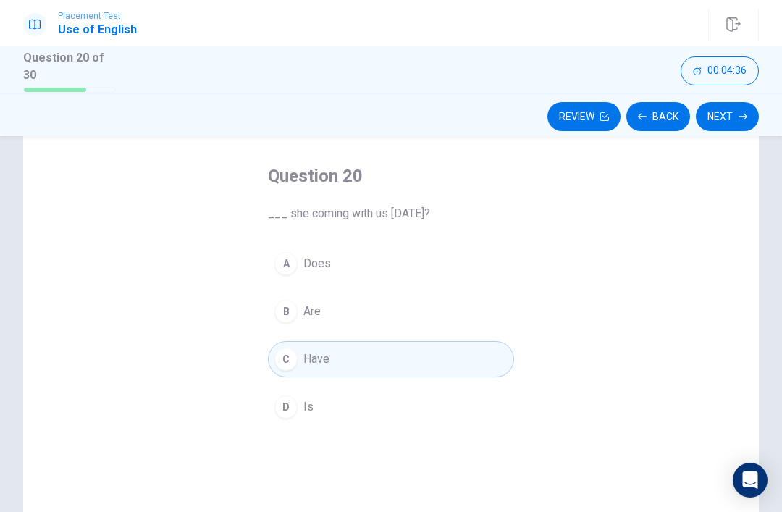
click at [447, 324] on button "B Are" at bounding box center [391, 311] width 246 height 36
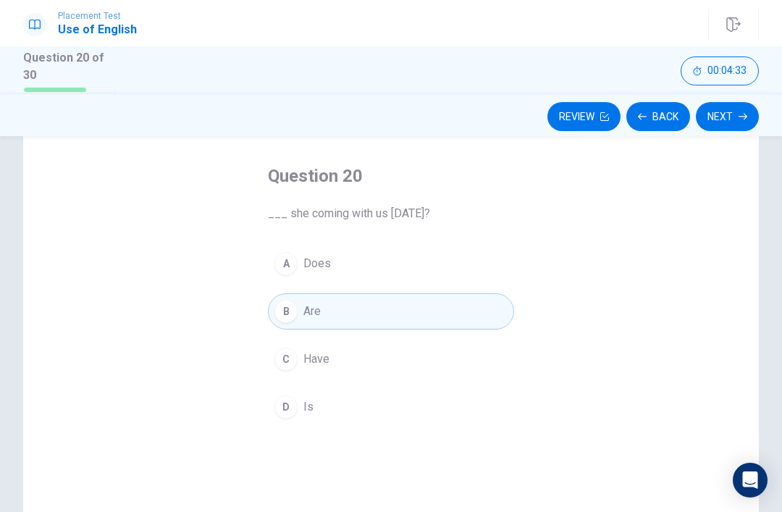
click at [738, 96] on div "Review Back Next" at bounding box center [391, 114] width 782 height 43
click at [727, 115] on button "Next" at bounding box center [727, 116] width 63 height 29
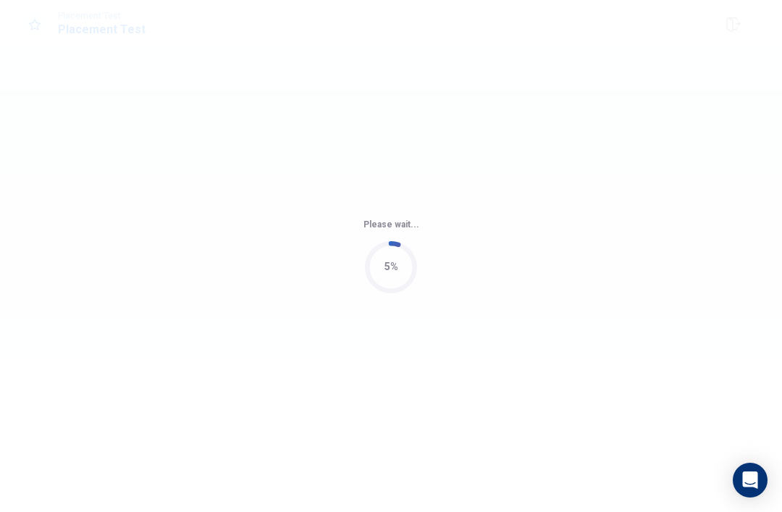
scroll to position [0, 0]
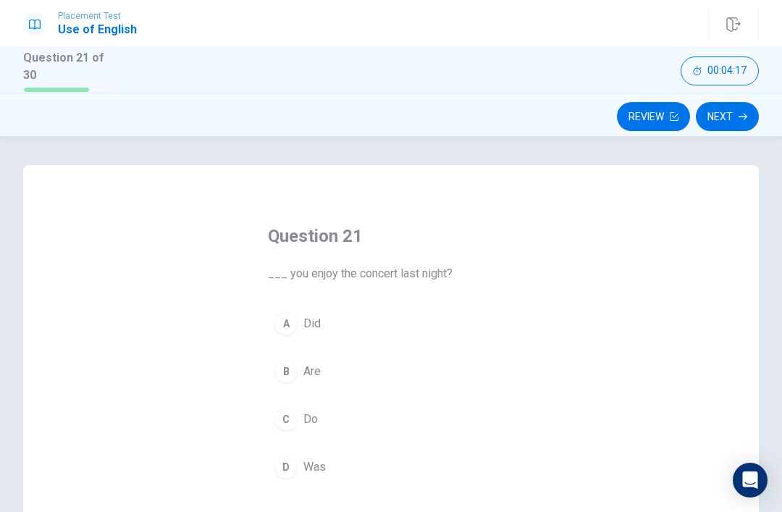
click at [500, 308] on button "A Did" at bounding box center [391, 324] width 246 height 36
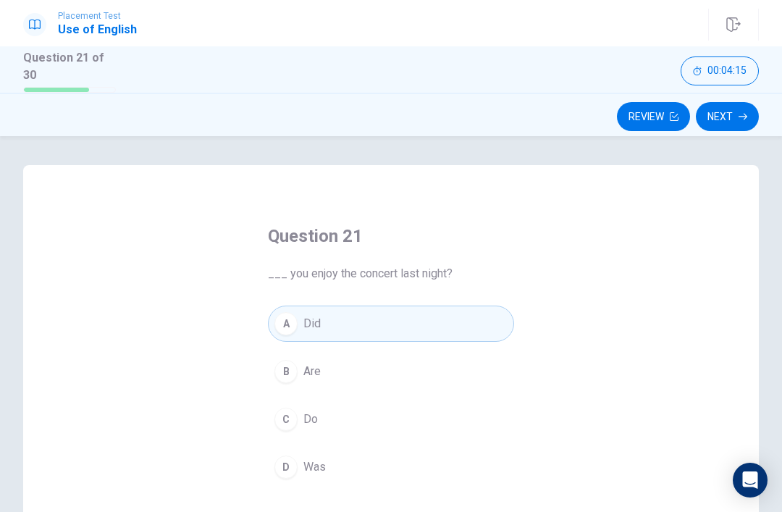
click at [737, 106] on button "Next" at bounding box center [727, 116] width 63 height 29
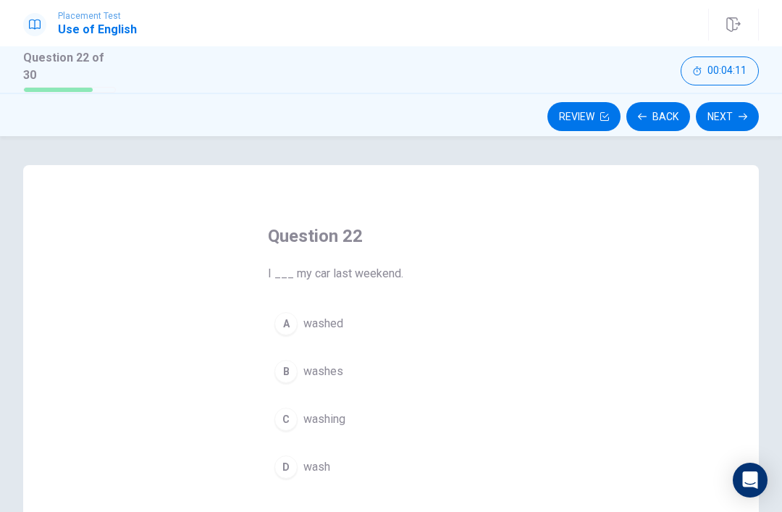
click at [489, 363] on button "B washes" at bounding box center [391, 371] width 246 height 36
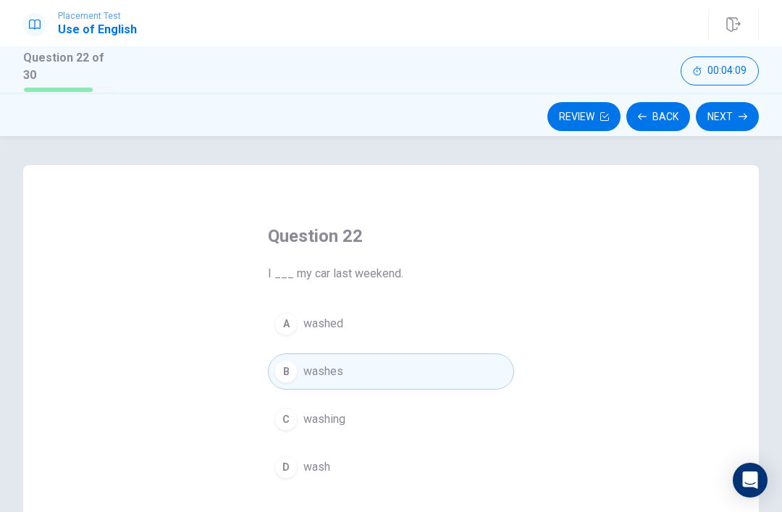
click at [731, 104] on button "Next" at bounding box center [727, 116] width 63 height 29
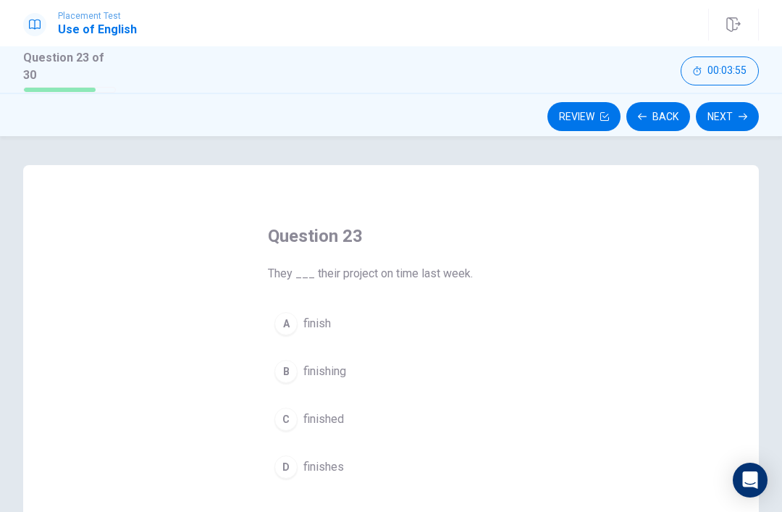
click at [384, 353] on button "B finishing" at bounding box center [391, 371] width 246 height 36
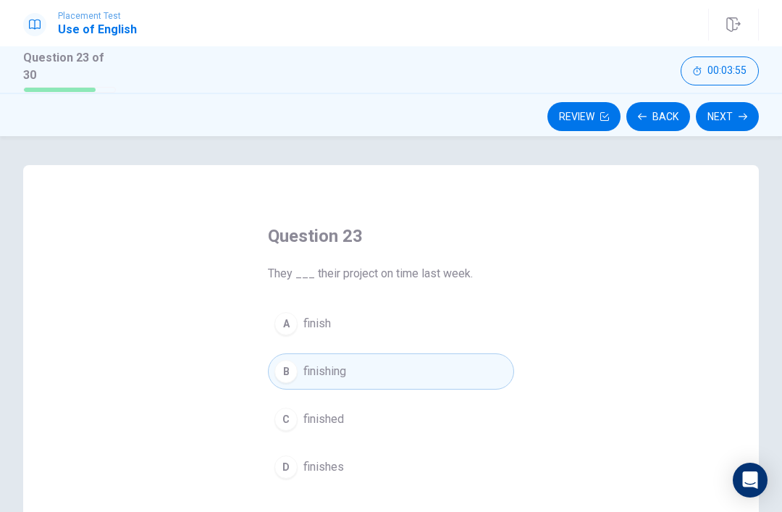
click at [382, 348] on div "A finish B finishing C finished D finishes" at bounding box center [391, 396] width 246 height 180
click at [733, 110] on button "Next" at bounding box center [727, 116] width 63 height 29
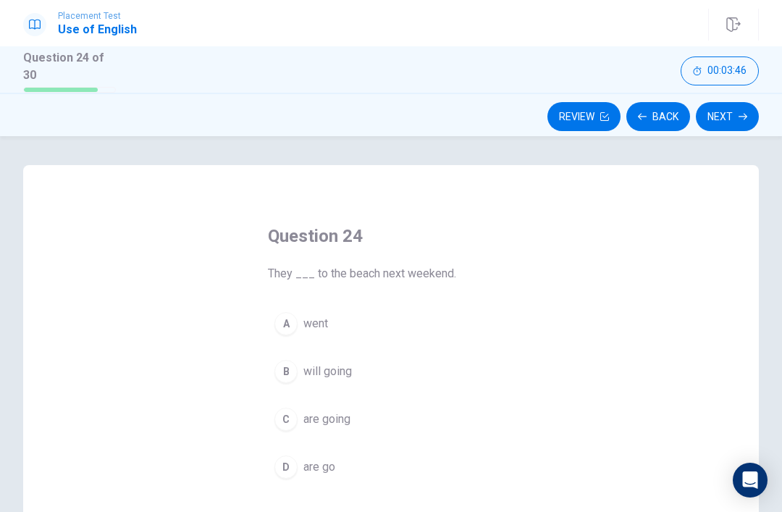
click at [336, 324] on button "A went" at bounding box center [391, 324] width 246 height 36
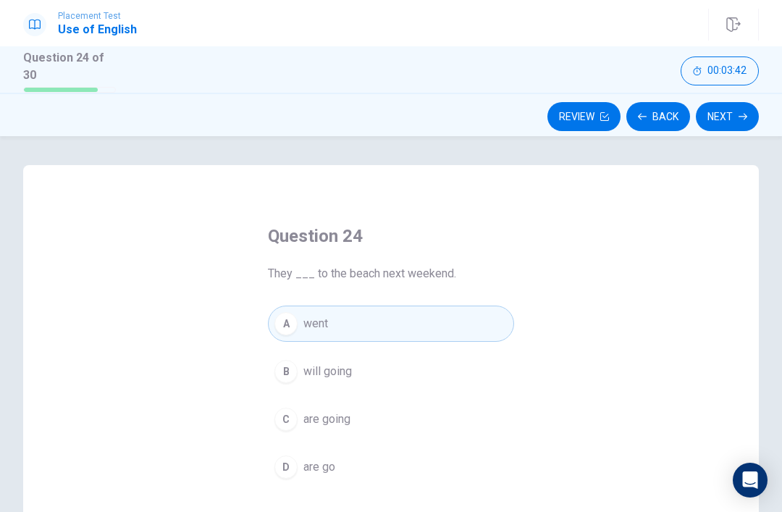
click at [749, 124] on button "Next" at bounding box center [727, 116] width 63 height 29
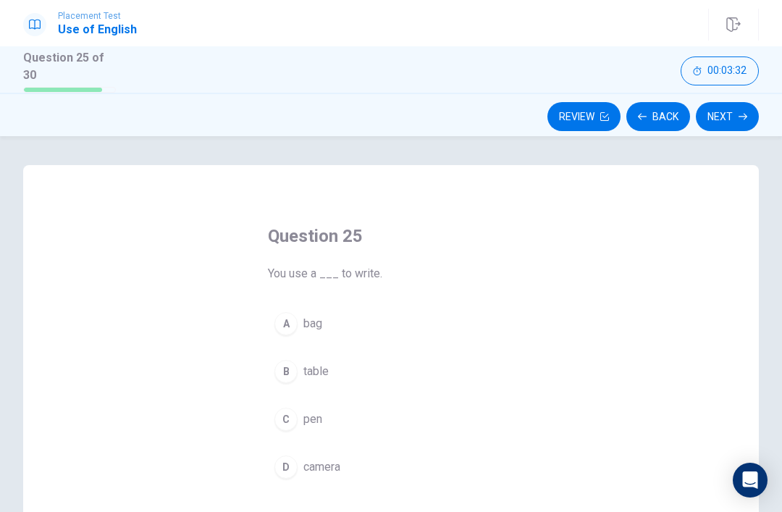
click at [414, 434] on button "C pen" at bounding box center [391, 419] width 246 height 36
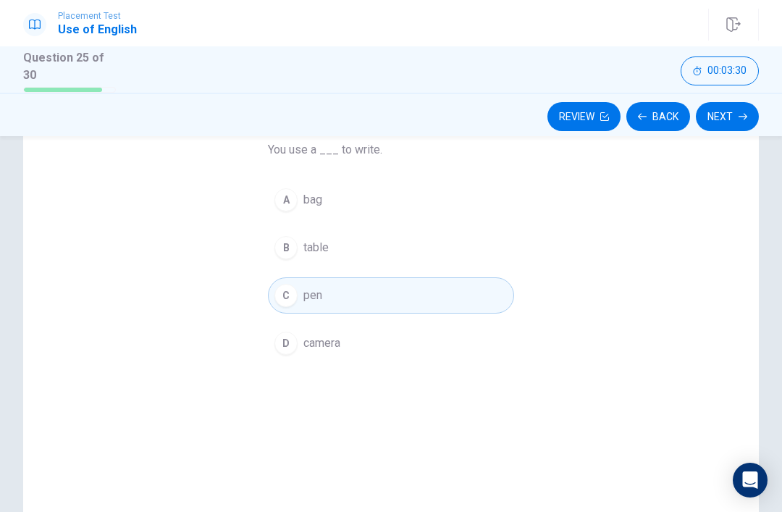
click at [723, 119] on button "Next" at bounding box center [727, 116] width 63 height 29
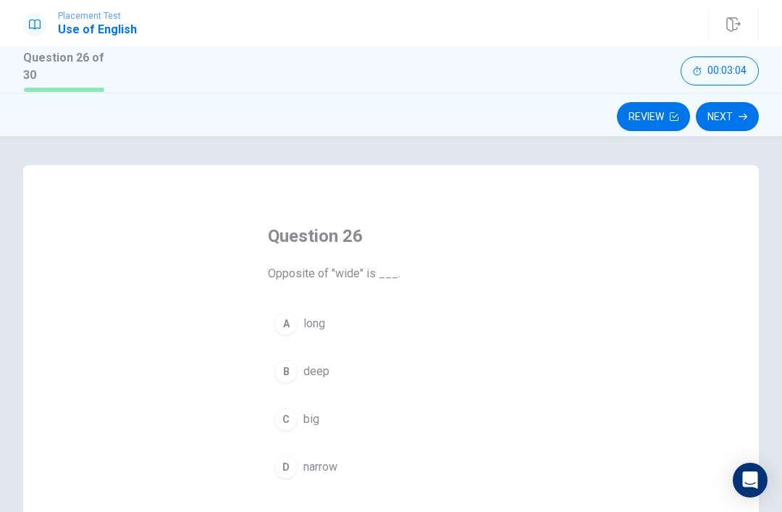
click at [447, 451] on button "D narrow" at bounding box center [391, 467] width 246 height 36
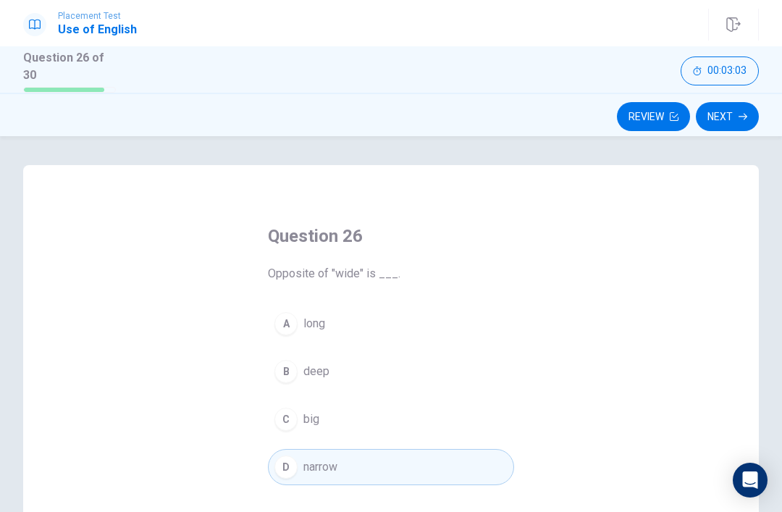
click at [447, 451] on button "D narrow" at bounding box center [391, 467] width 246 height 36
click at [732, 125] on button "Next" at bounding box center [727, 116] width 63 height 29
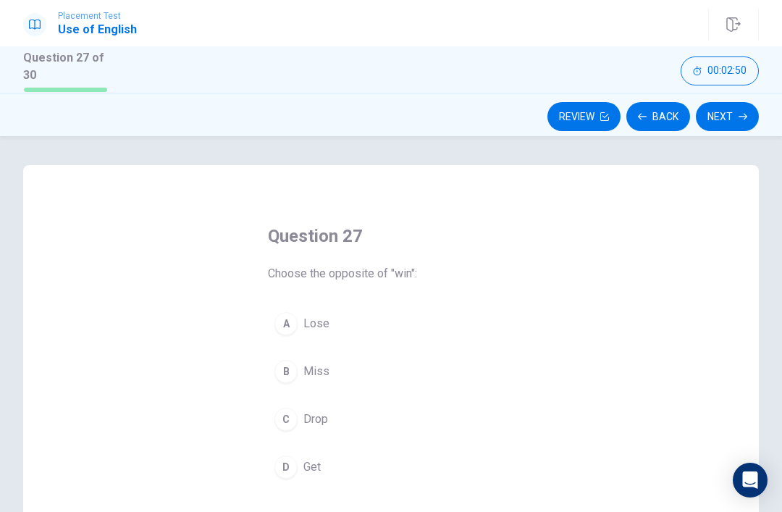
click at [374, 481] on button "D Get" at bounding box center [391, 467] width 246 height 36
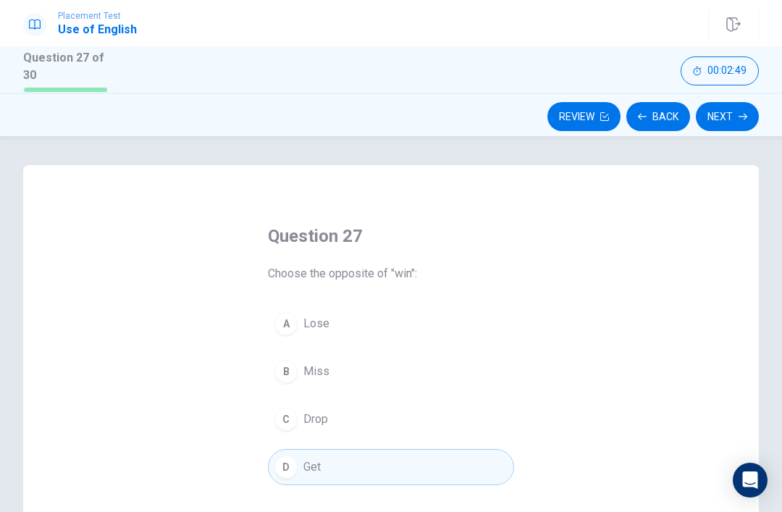
click at [742, 113] on icon "button" at bounding box center [742, 116] width 9 height 9
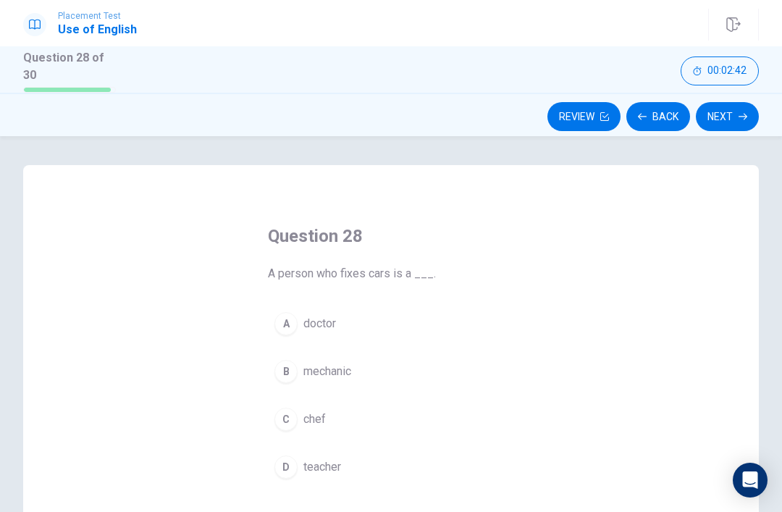
click at [599, 275] on div "Question 28 A person who fixes cars is a ___. A doctor B mechanic C chef D teac…" at bounding box center [391, 416] width 736 height 503
click at [599, 274] on div "Question 28 A person who fixes cars is a ___. A doctor B mechanic C chef D teac…" at bounding box center [391, 416] width 736 height 503
click at [552, 313] on div "Question 28 A person who fixes cars is a ___. A doctor B mechanic C chef D teac…" at bounding box center [391, 416] width 736 height 503
click at [539, 324] on div "Question 28 A person who fixes cars is a ___. A doctor B mechanic C chef D teac…" at bounding box center [391, 354] width 304 height 307
click at [393, 330] on button "A doctor" at bounding box center [391, 324] width 246 height 36
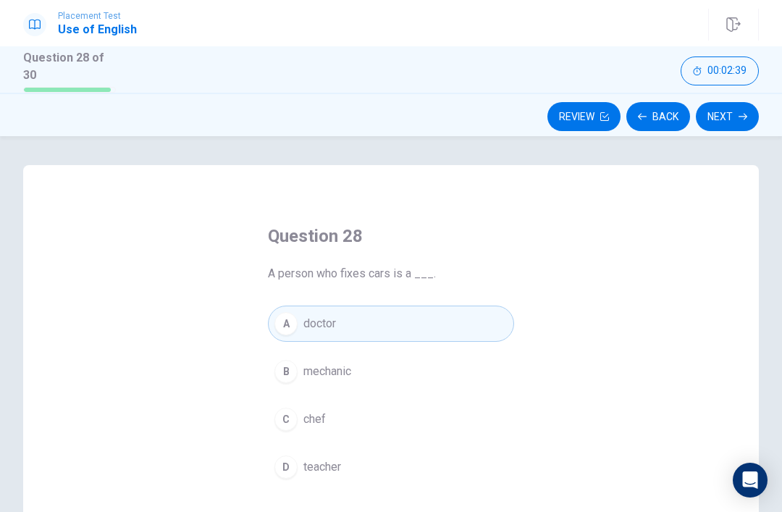
click at [723, 118] on button "Next" at bounding box center [727, 116] width 63 height 29
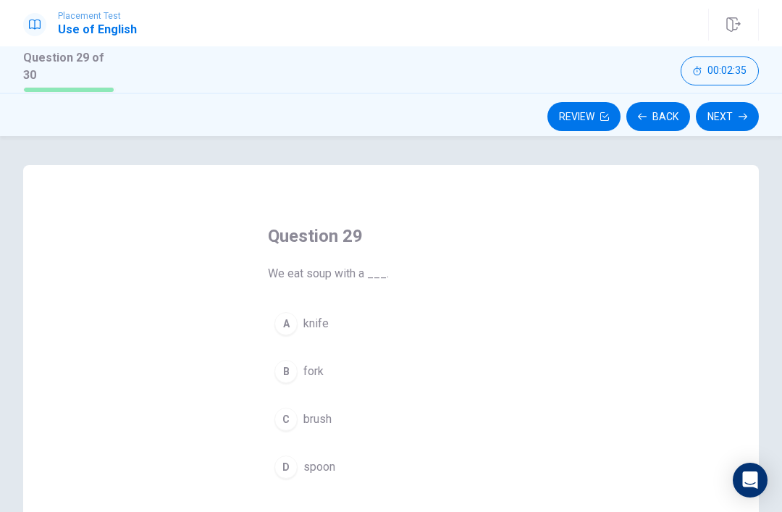
click at [501, 335] on button "A knife" at bounding box center [391, 324] width 246 height 36
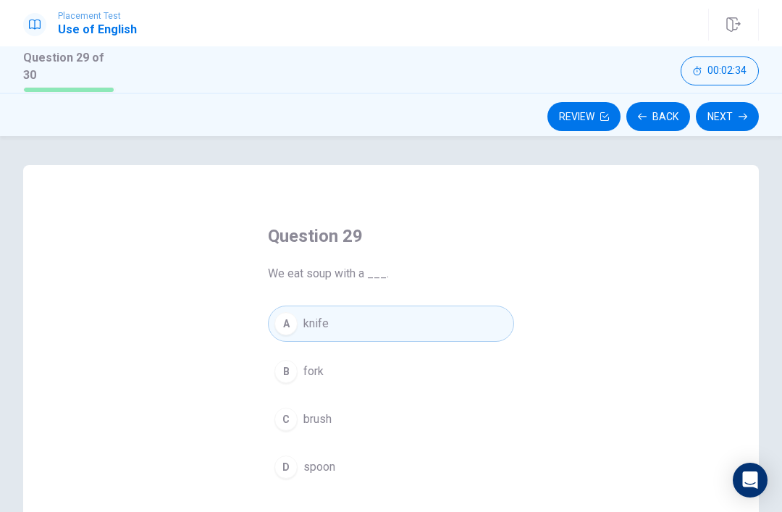
click at [736, 119] on button "Next" at bounding box center [727, 116] width 63 height 29
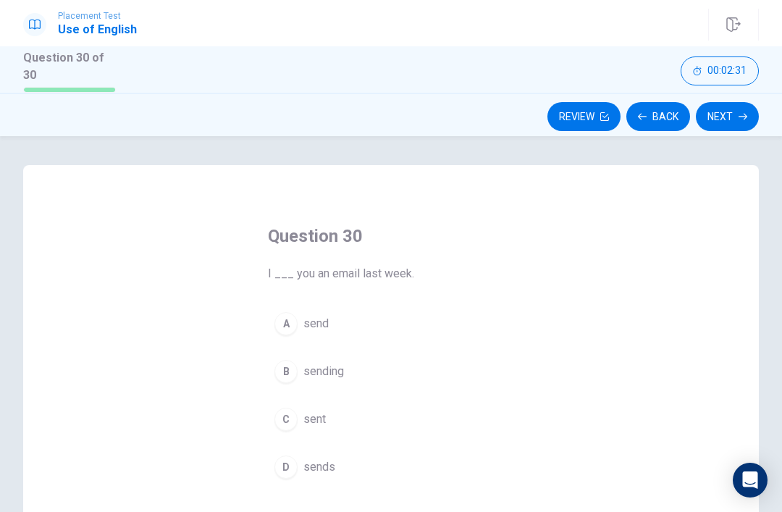
click at [500, 360] on button "B sending" at bounding box center [391, 371] width 246 height 36
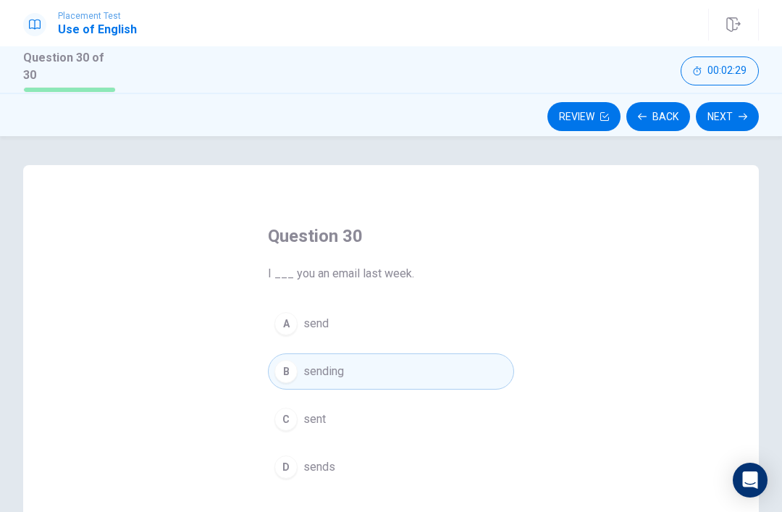
click at [723, 120] on button "Next" at bounding box center [727, 116] width 63 height 29
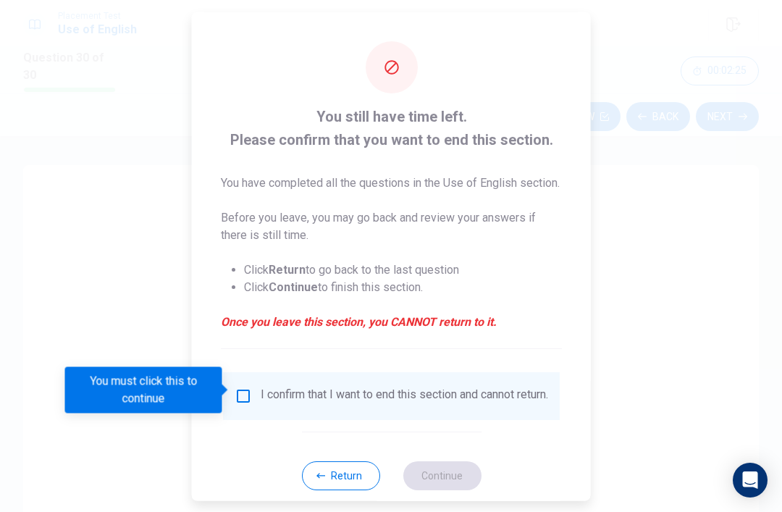
click at [720, 306] on div at bounding box center [391, 256] width 782 height 512
click at [235, 387] on input "You must click this to continue" at bounding box center [243, 395] width 17 height 17
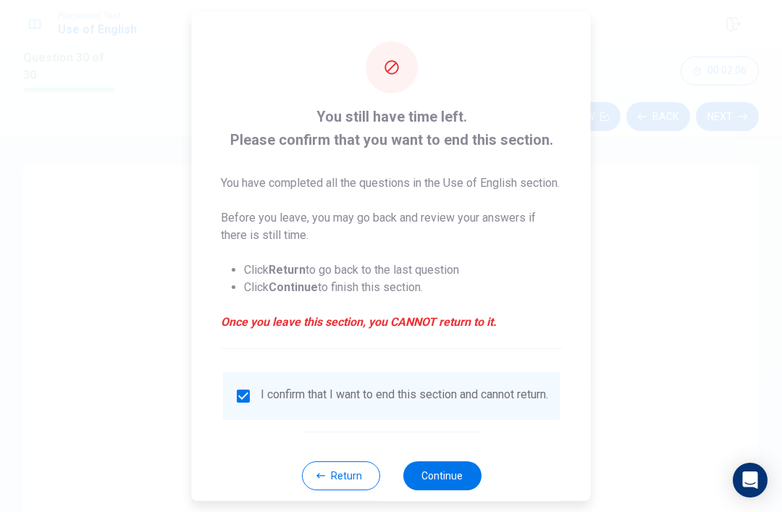
click at [457, 483] on button "Continue" at bounding box center [442, 474] width 78 height 29
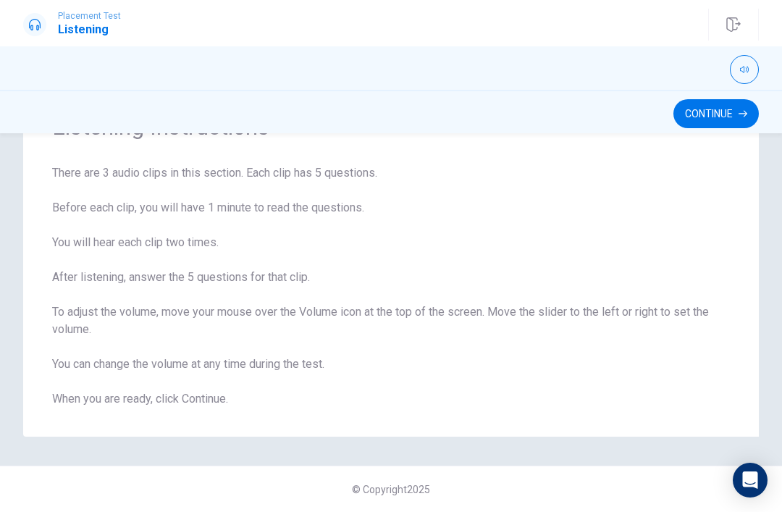
scroll to position [79, 0]
click at [710, 125] on button "Continue" at bounding box center [715, 113] width 85 height 29
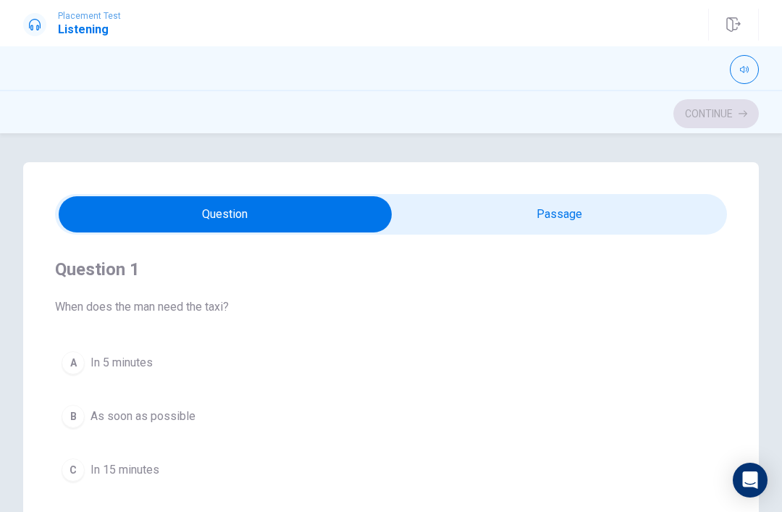
scroll to position [0, 0]
click at [589, 204] on input "checkbox" at bounding box center [225, 214] width 1008 height 36
checkbox input "true"
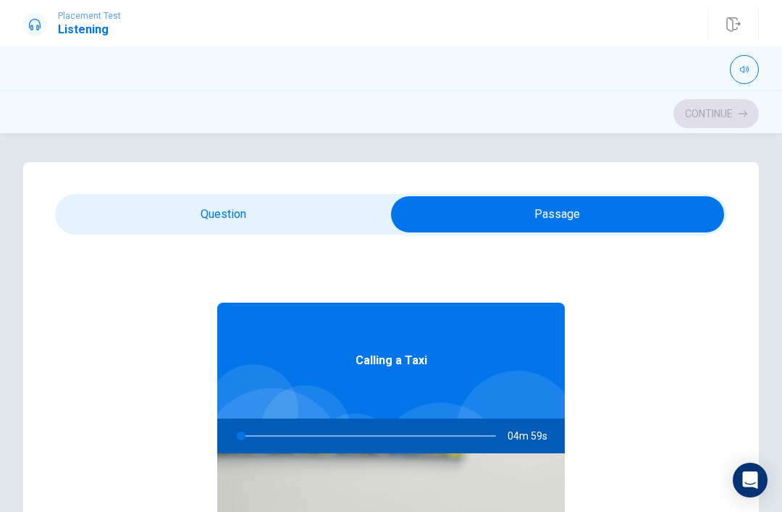
type input "0"
click at [319, 203] on input "checkbox" at bounding box center [558, 214] width 1008 height 36
checkbox input "false"
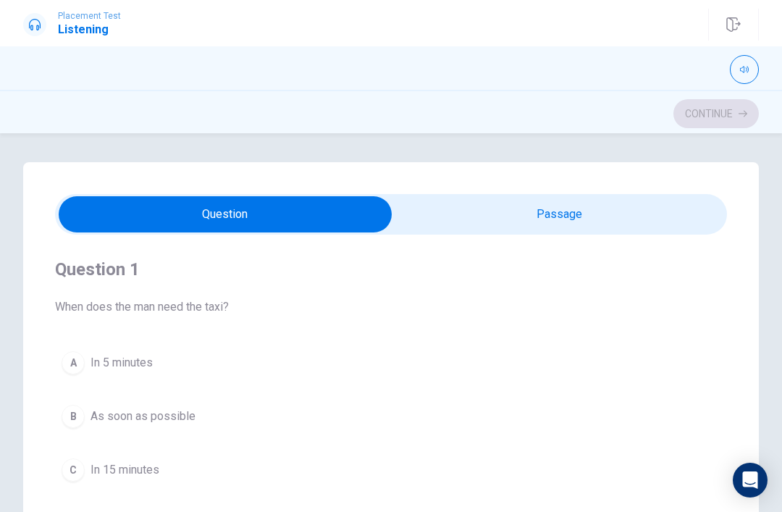
click at [207, 337] on div "Question 1 When does the man need the taxi? A In 5 minutes B As soon as possibl…" at bounding box center [391, 400] width 672 height 330
click at [205, 375] on button "A In 5 minutes" at bounding box center [391, 363] width 672 height 36
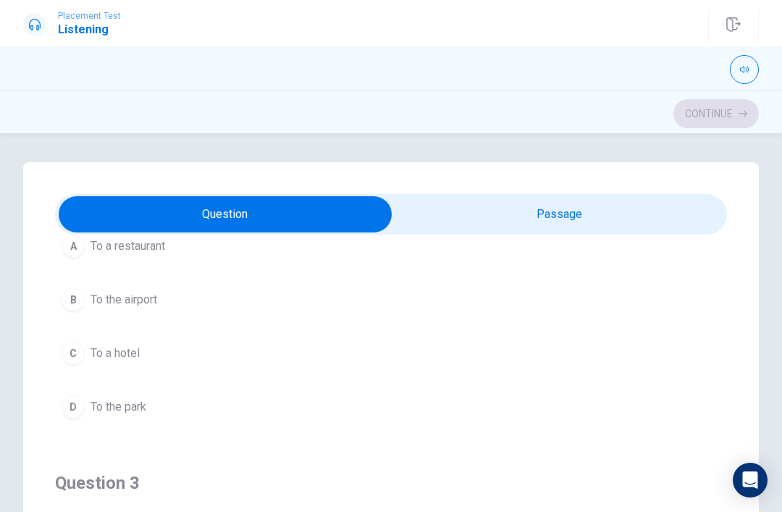
scroll to position [484, 0]
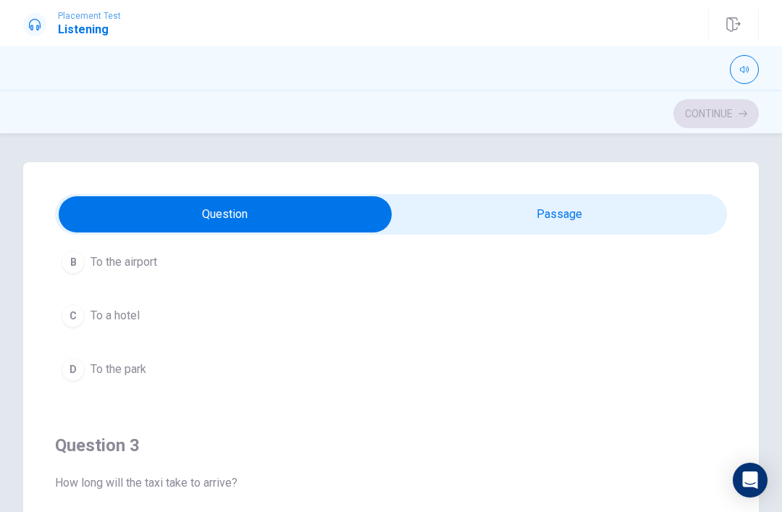
click at [554, 360] on button "D To the park" at bounding box center [391, 369] width 672 height 36
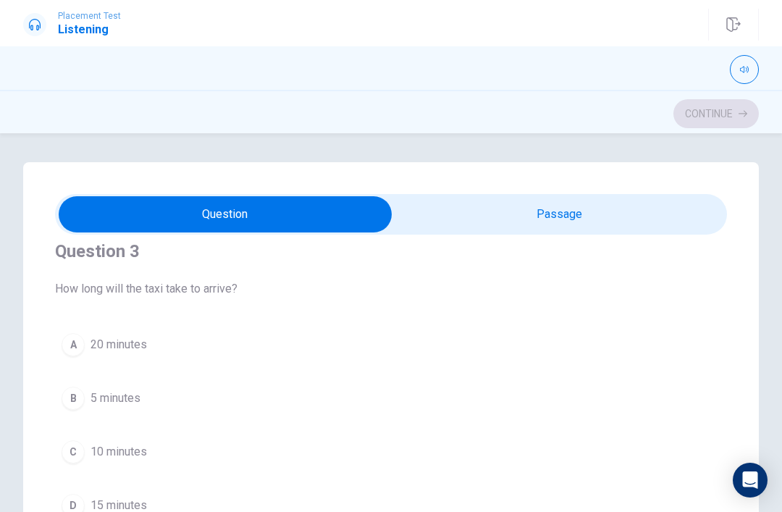
scroll to position [679, 0]
click at [555, 379] on button "B 5 minutes" at bounding box center [391, 397] width 672 height 36
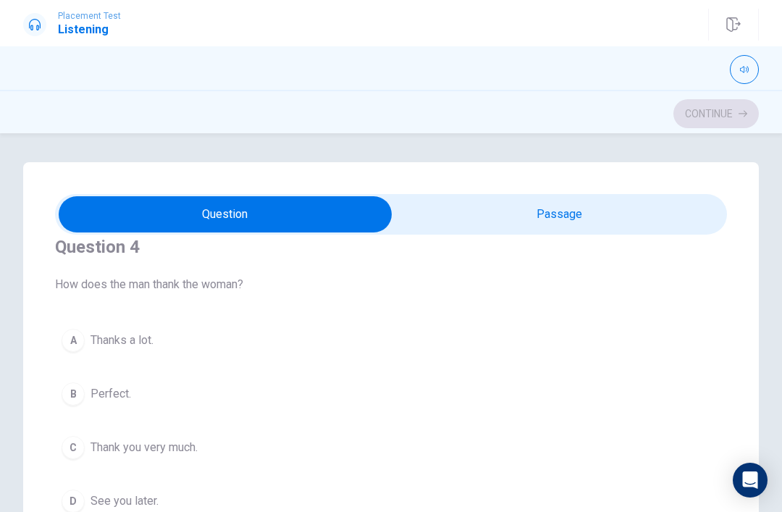
scroll to position [1063, 0]
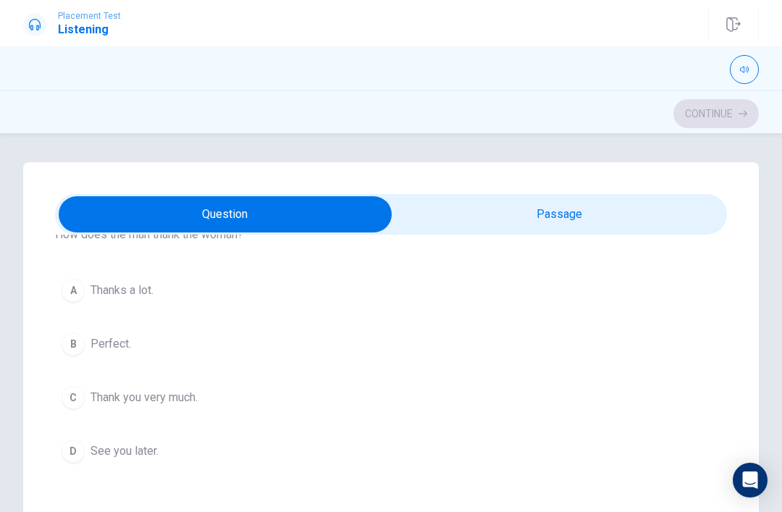
click at [559, 361] on button "B Perfect." at bounding box center [391, 344] width 672 height 36
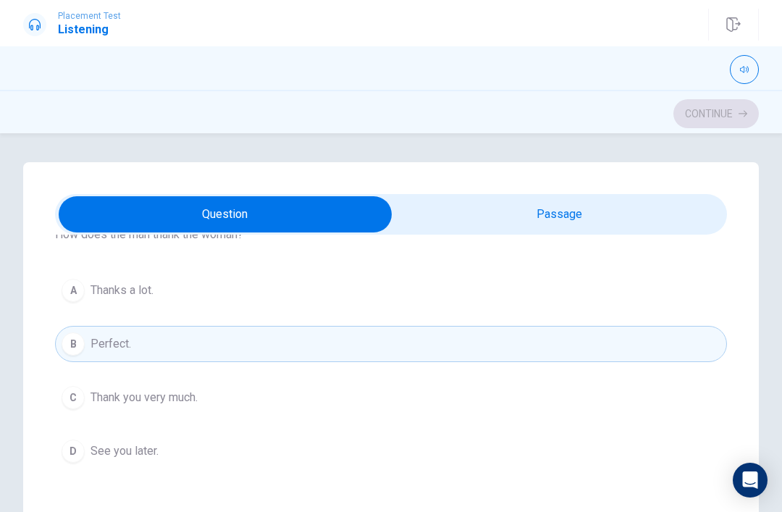
click at [558, 413] on button "C Thank you very much." at bounding box center [391, 397] width 672 height 36
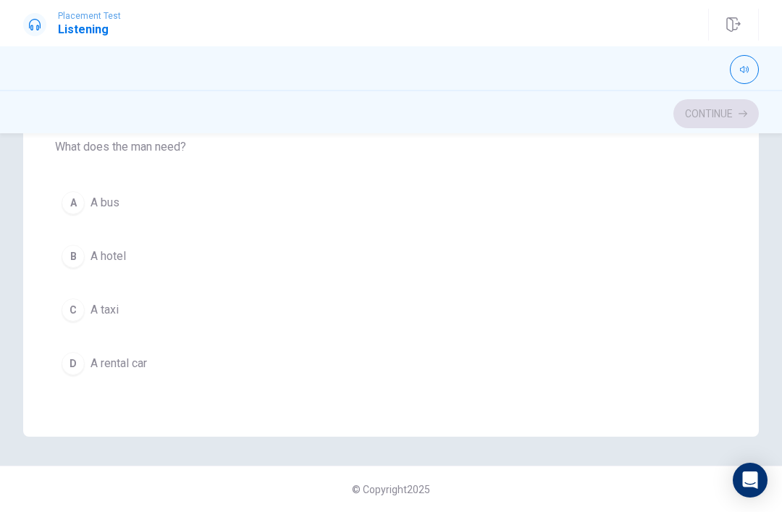
scroll to position [1173, 0]
click at [135, 321] on button "C A taxi" at bounding box center [391, 310] width 672 height 36
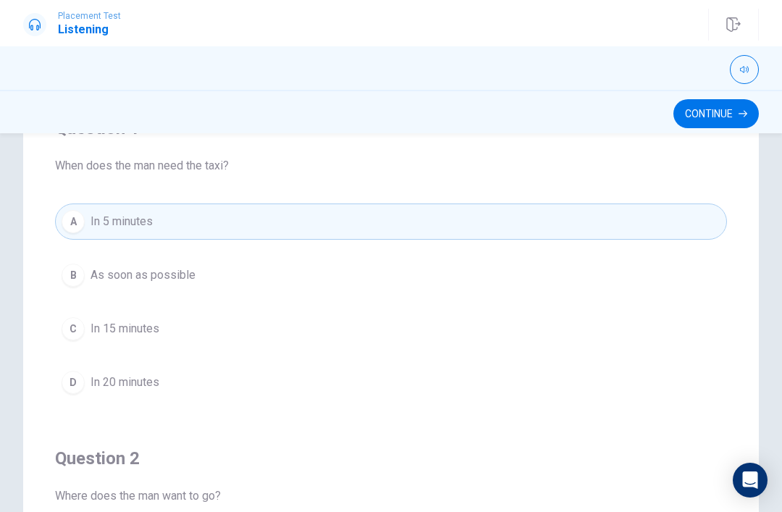
scroll to position [138, 0]
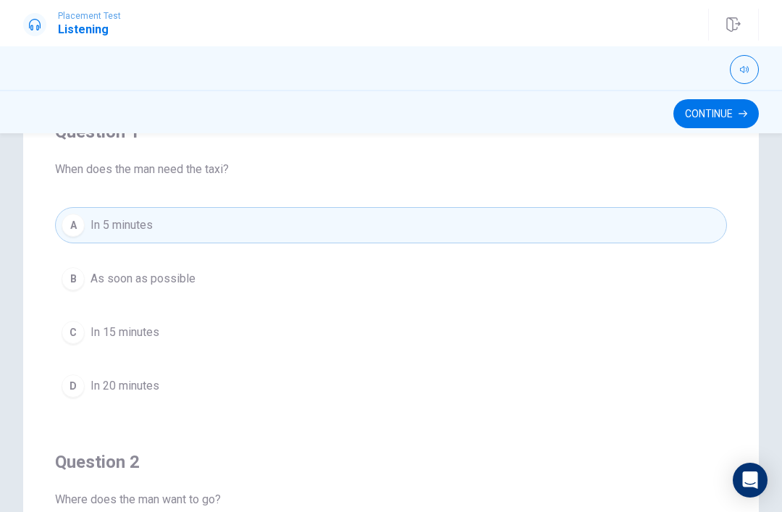
click at [571, 307] on div "A In 5 minutes B As soon as possible C In 15 minutes D In 20 minutes" at bounding box center [391, 305] width 672 height 197
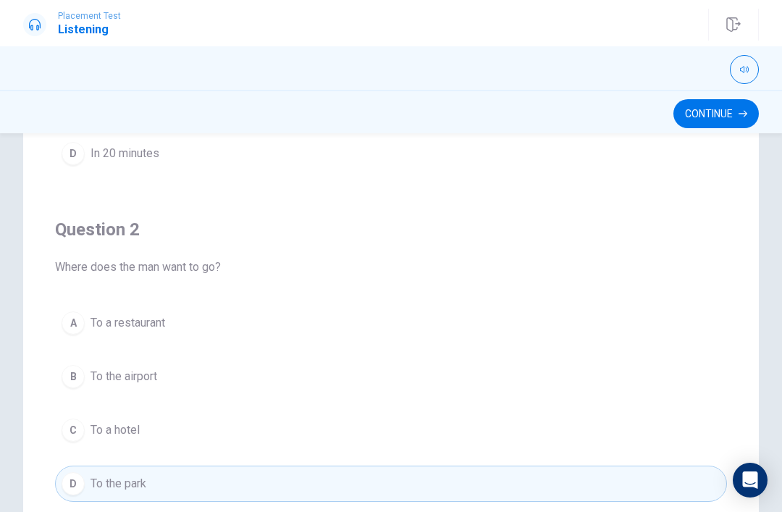
scroll to position [230, 0]
click at [200, 375] on button "B To the airport" at bounding box center [391, 379] width 672 height 36
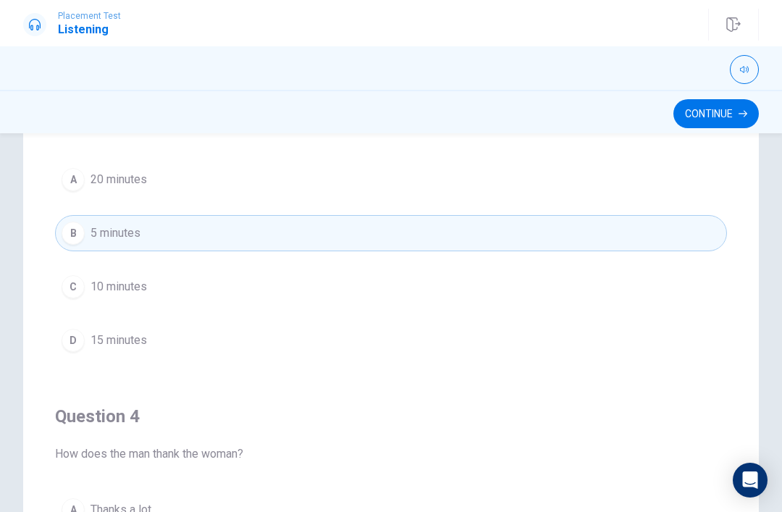
scroll to position [685, 0]
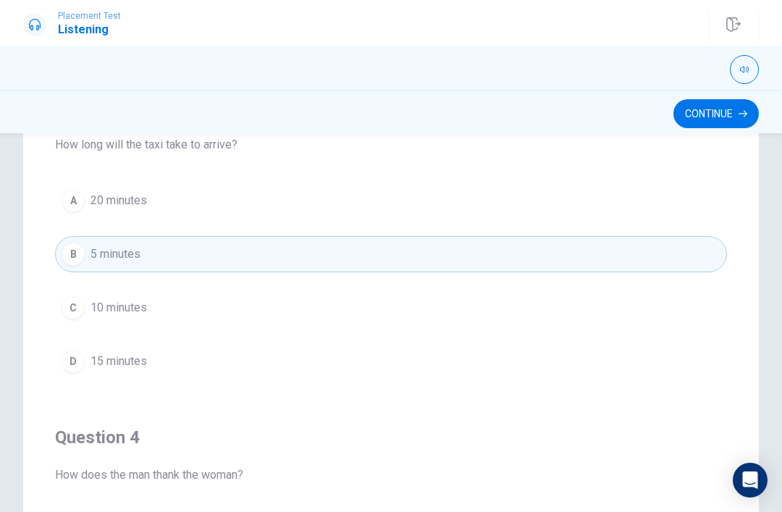
click at [472, 307] on button "C 10 minutes" at bounding box center [391, 308] width 672 height 36
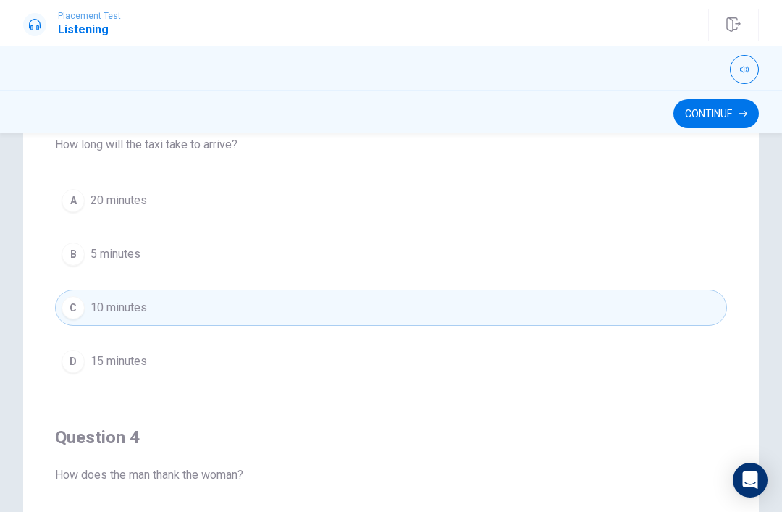
click at [493, 281] on div "A 20 minutes B 5 minutes C 10 minutes D 15 minutes" at bounding box center [391, 280] width 672 height 197
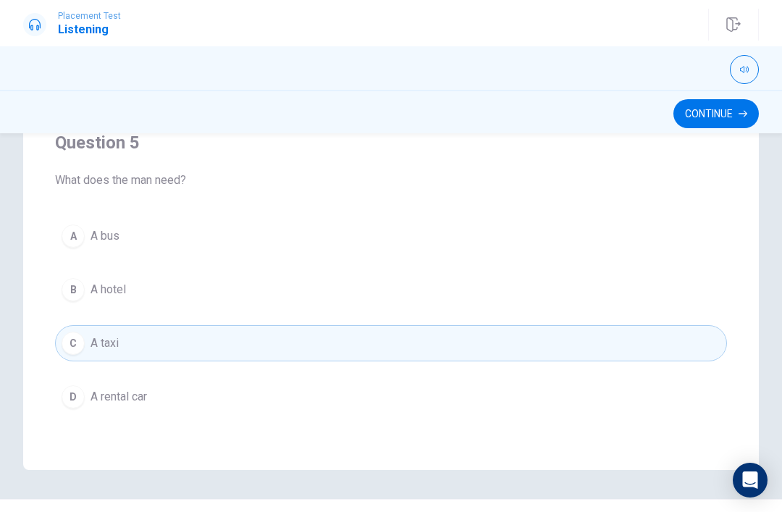
scroll to position [274, 0]
click at [531, 287] on button "B A hotel" at bounding box center [391, 290] width 672 height 36
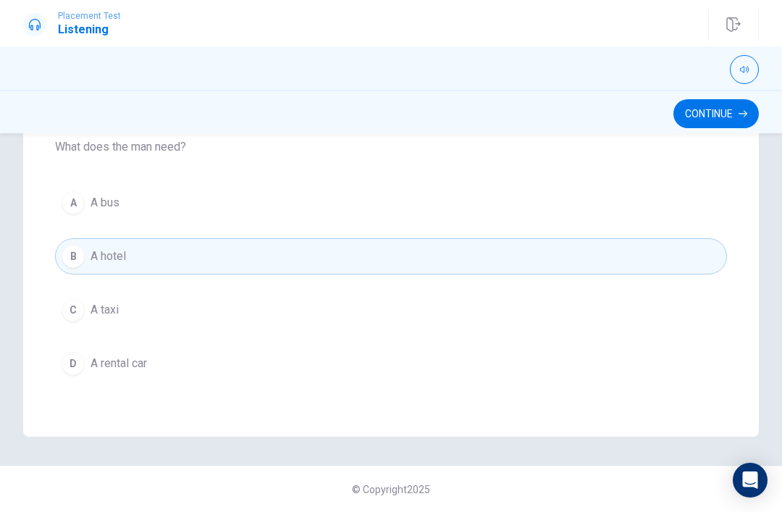
click at [731, 99] on button "Continue" at bounding box center [715, 113] width 85 height 29
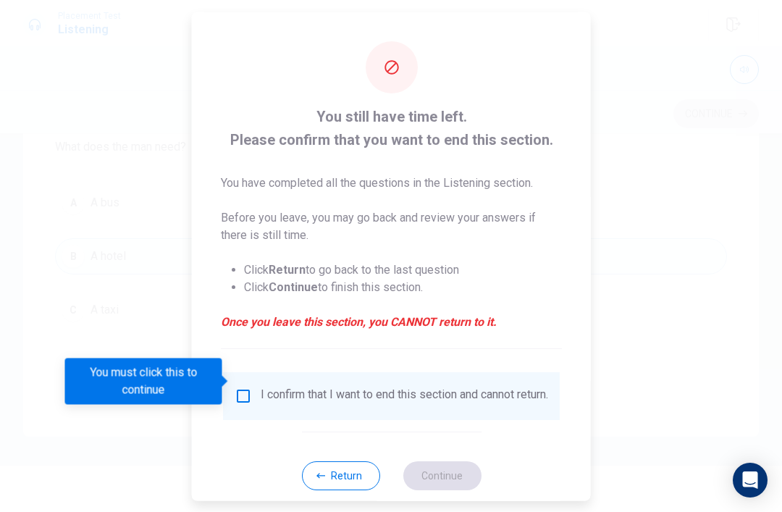
scroll to position [308, 0]
click at [227, 374] on div "You must click this to continue" at bounding box center [148, 381] width 167 height 46
click at [261, 394] on div "I confirm that I want to end this section and cannot return." at bounding box center [404, 395] width 287 height 17
click at [247, 387] on input "You must click this to continue" at bounding box center [243, 395] width 17 height 17
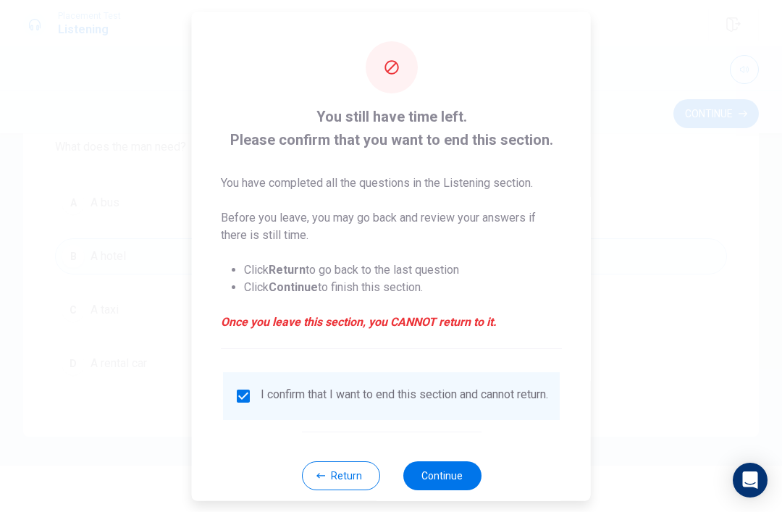
click at [247, 387] on input "checkbox" at bounding box center [243, 395] width 17 height 17
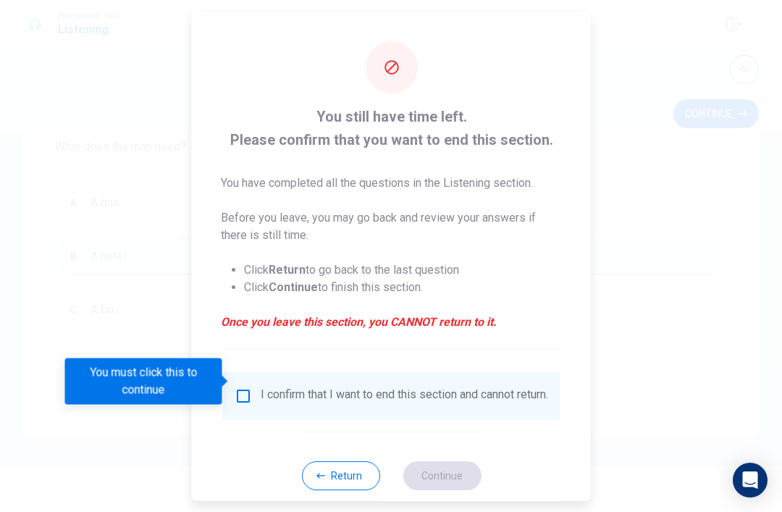
click at [248, 387] on input "You must click this to continue" at bounding box center [243, 395] width 17 height 17
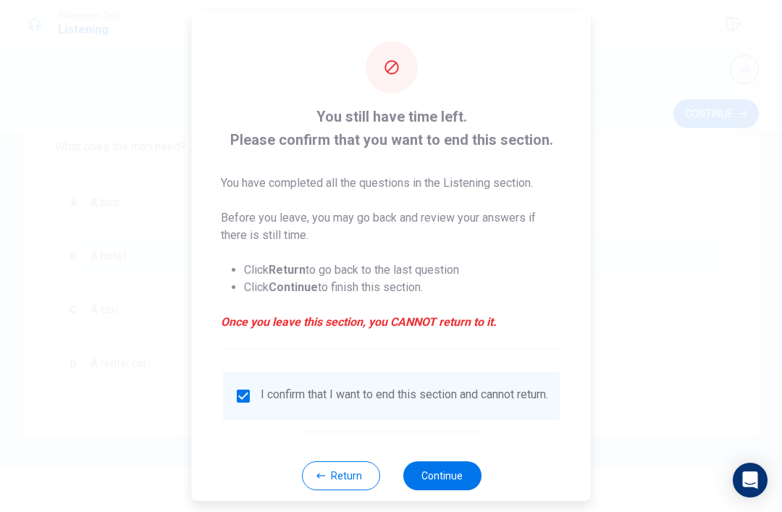
click at [442, 466] on button "Continue" at bounding box center [442, 474] width 78 height 29
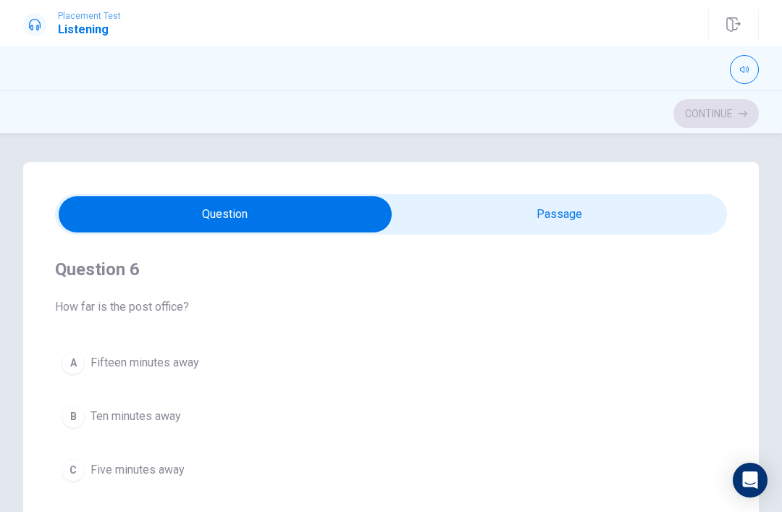
scroll to position [0, 0]
click at [715, 300] on span "How far is the post office?" at bounding box center [391, 306] width 672 height 17
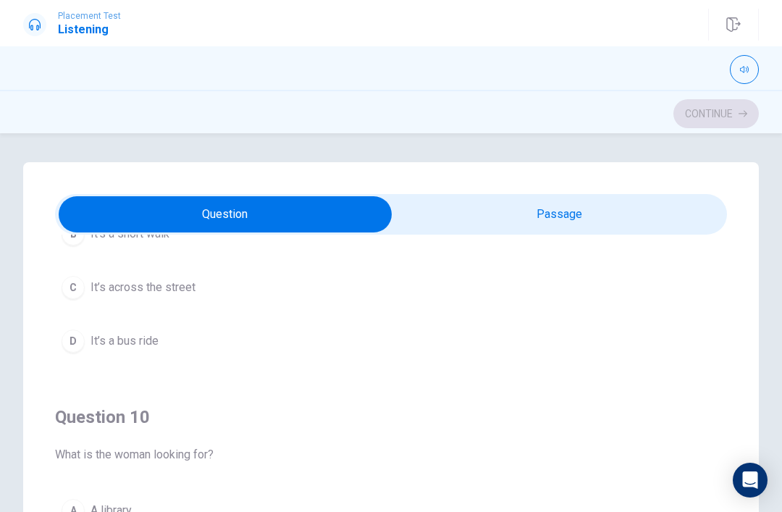
scroll to position [1173, 0]
click at [704, 275] on button "C It’s across the street" at bounding box center [391, 287] width 672 height 36
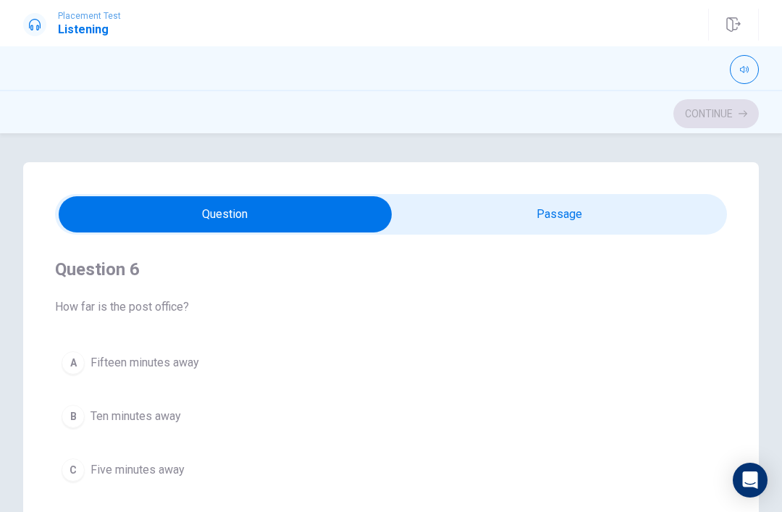
scroll to position [0, 0]
click at [631, 418] on button "B Ten minutes away" at bounding box center [391, 416] width 672 height 36
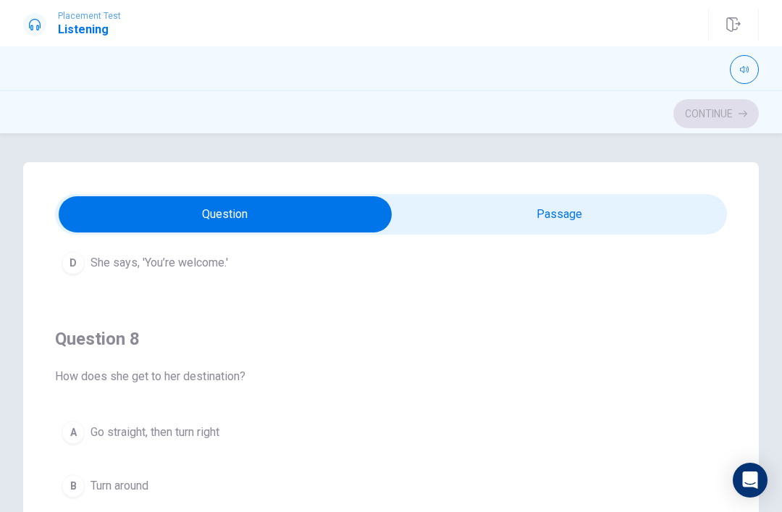
scroll to position [530, 0]
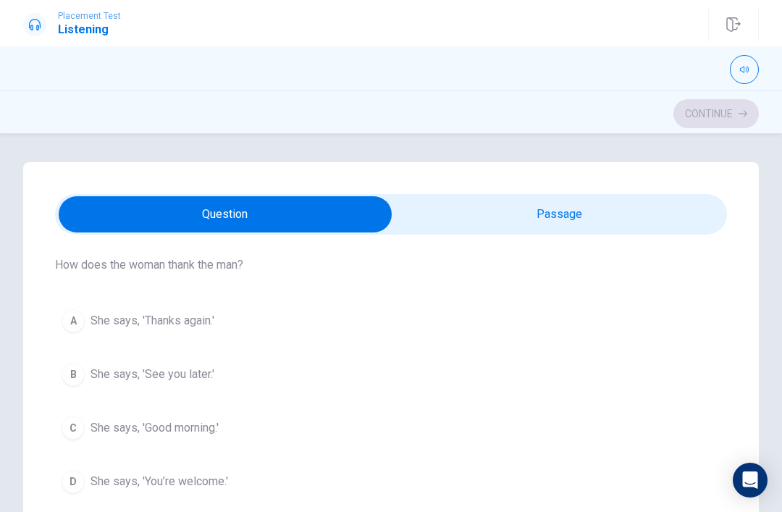
click at [363, 411] on button "C She says, 'Good morning.'" at bounding box center [391, 428] width 672 height 36
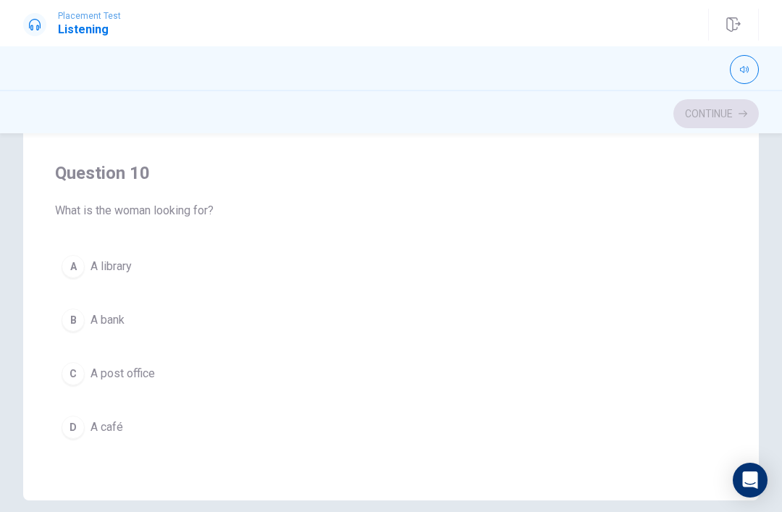
scroll to position [246, 0]
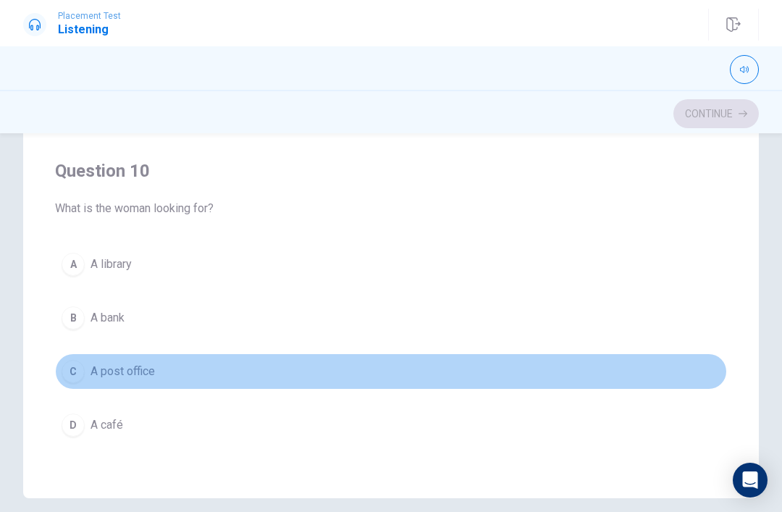
click at [97, 358] on button "C A post office" at bounding box center [391, 371] width 672 height 36
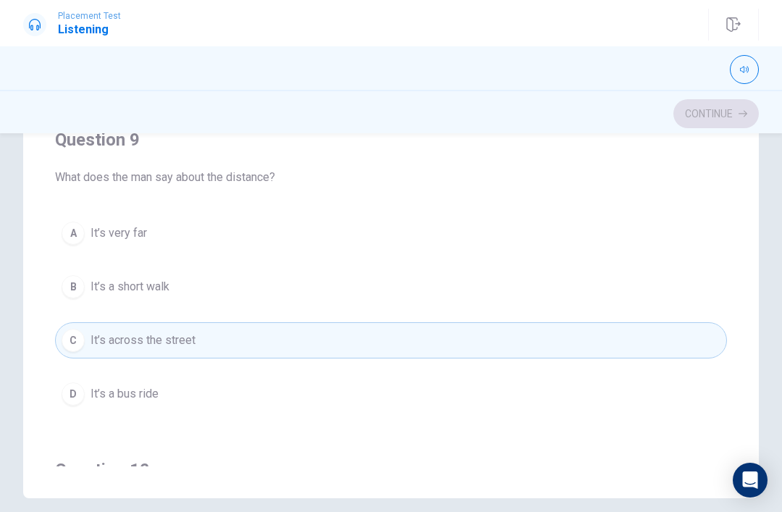
scroll to position [875, 0]
click at [563, 248] on button "A It’s very far" at bounding box center [391, 232] width 672 height 36
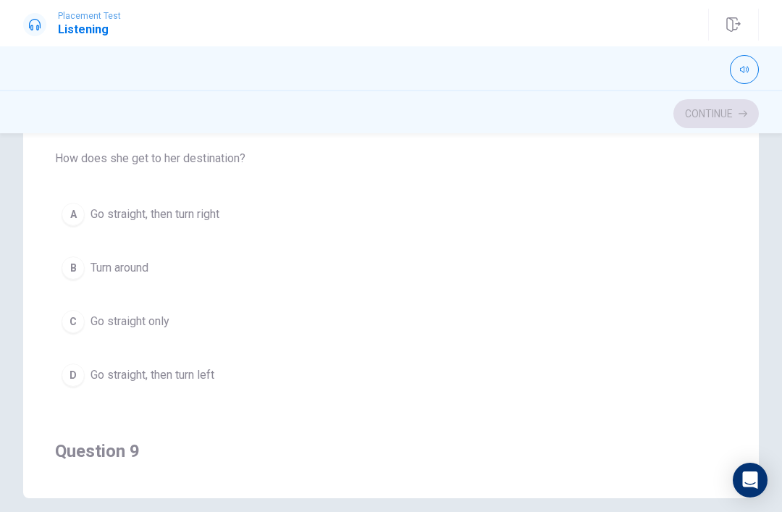
scroll to position [612, 0]
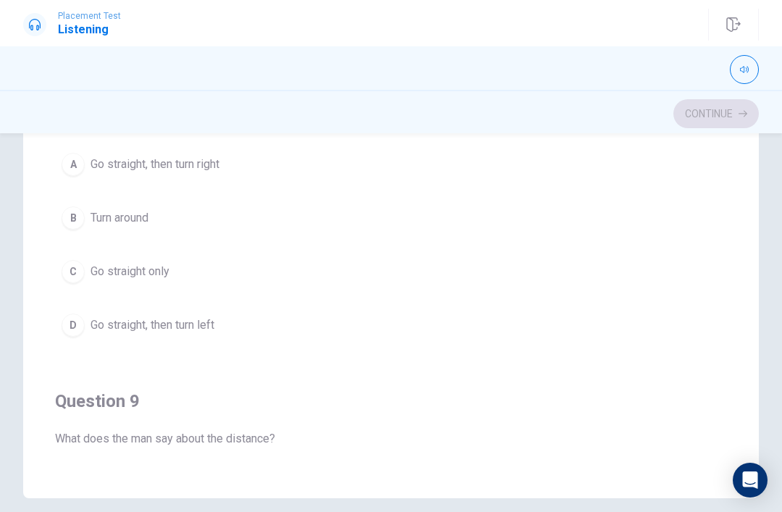
click at [549, 271] on button "C Go straight only" at bounding box center [391, 271] width 672 height 36
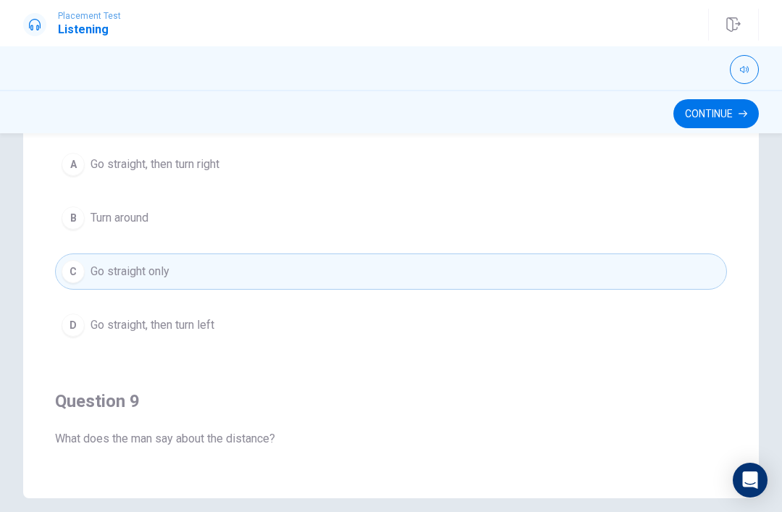
click at [548, 271] on button "C Go straight only" at bounding box center [391, 271] width 672 height 36
click at [715, 127] on button "Continue" at bounding box center [715, 113] width 85 height 29
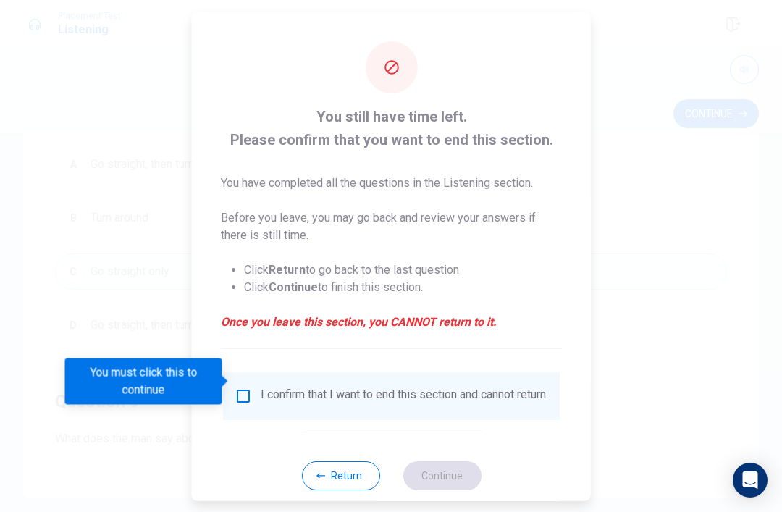
click at [425, 387] on div "I confirm that I want to end this section and cannot return." at bounding box center [404, 395] width 287 height 17
click at [427, 418] on div "You still have time left. Please confirm that you want to end this section. You…" at bounding box center [391, 265] width 399 height 507
click at [426, 418] on div "You still have time left. Please confirm that you want to end this section. You…" at bounding box center [391, 265] width 399 height 507
click at [424, 387] on div "I confirm that I want to end this section and cannot return." at bounding box center [404, 395] width 287 height 17
click at [267, 387] on div "I confirm that I want to end this section and cannot return." at bounding box center [404, 395] width 287 height 17
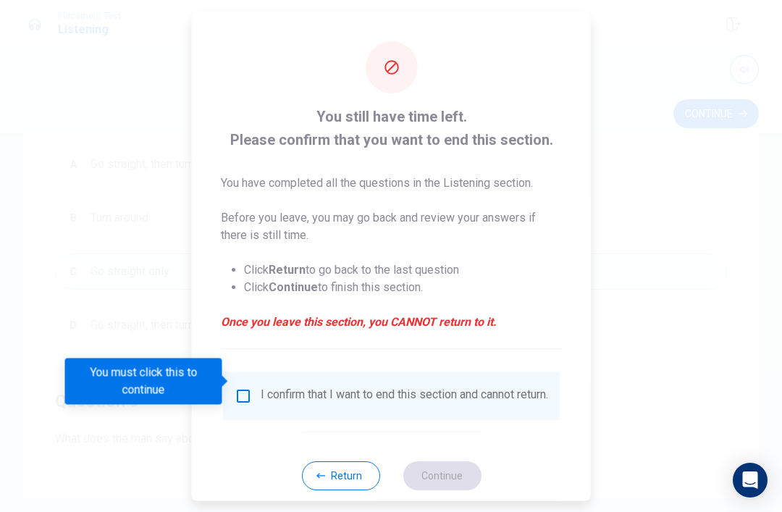
click at [245, 387] on input "You must click this to continue" at bounding box center [243, 395] width 17 height 17
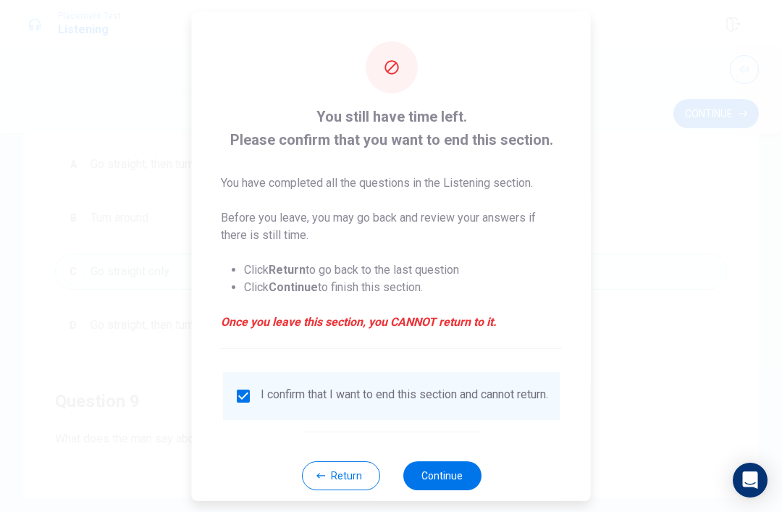
click at [244, 387] on input "checkbox" at bounding box center [243, 395] width 17 height 17
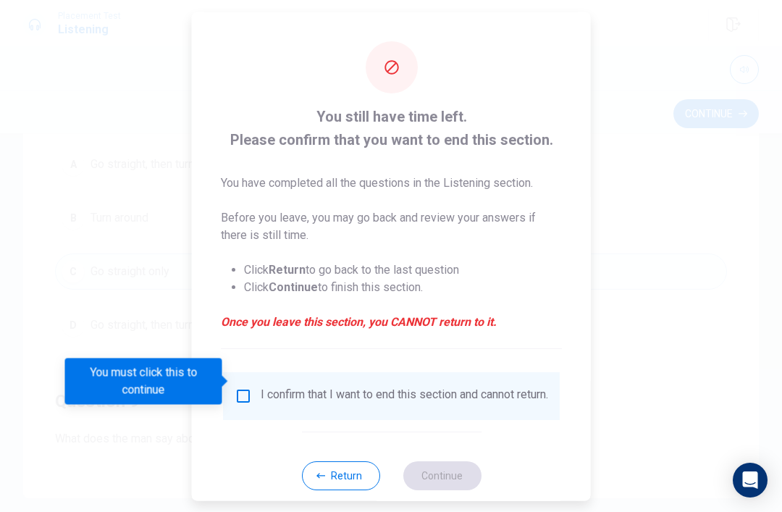
click at [235, 387] on input "You must click this to continue" at bounding box center [243, 395] width 17 height 17
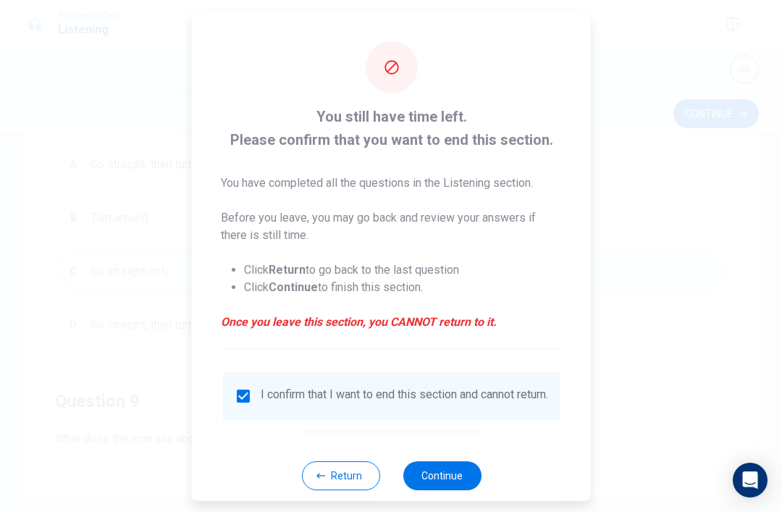
click at [453, 473] on button "Continue" at bounding box center [442, 474] width 78 height 29
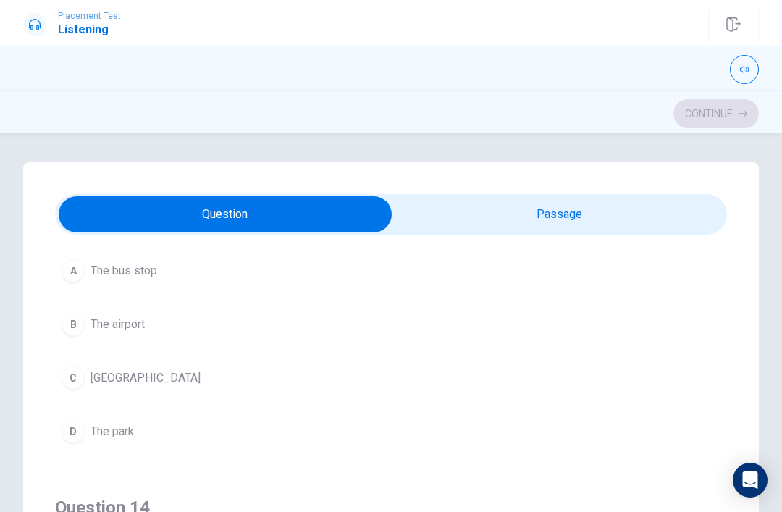
scroll to position [765, 0]
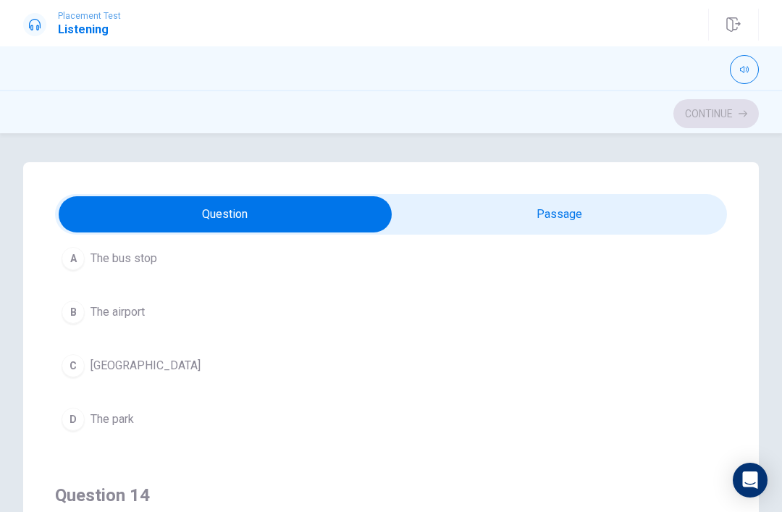
click at [219, 374] on button "[GEOGRAPHIC_DATA]" at bounding box center [391, 366] width 672 height 36
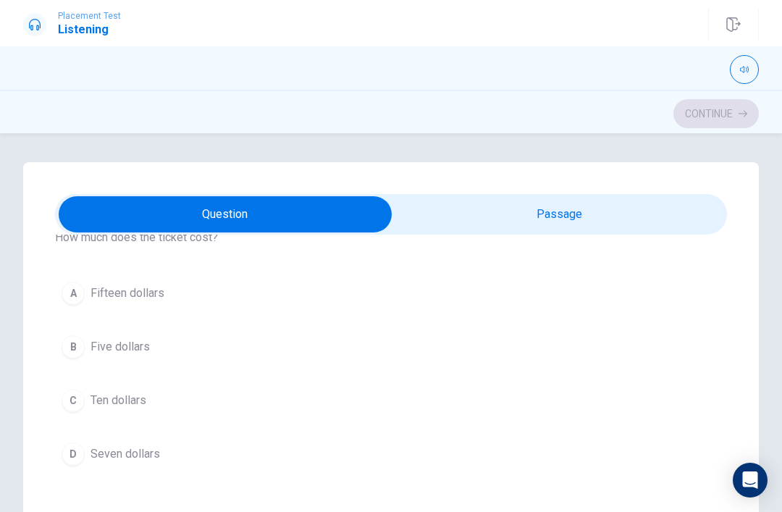
scroll to position [83, 0]
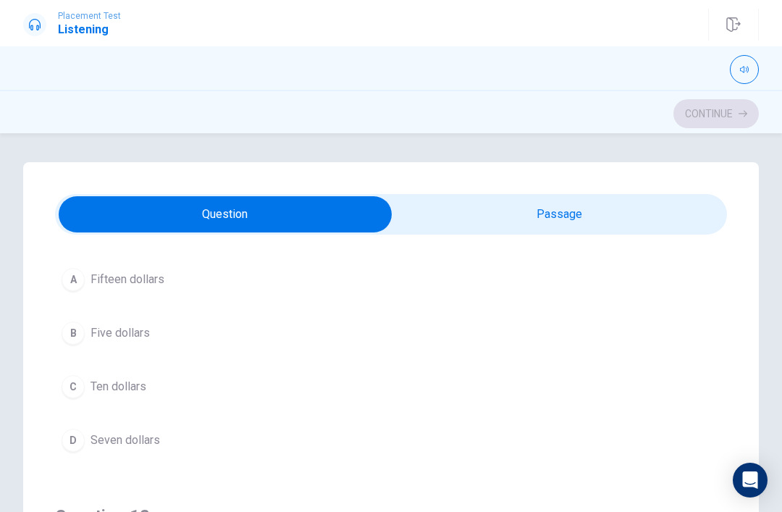
click at [270, 396] on button "C Ten dollars" at bounding box center [391, 387] width 672 height 36
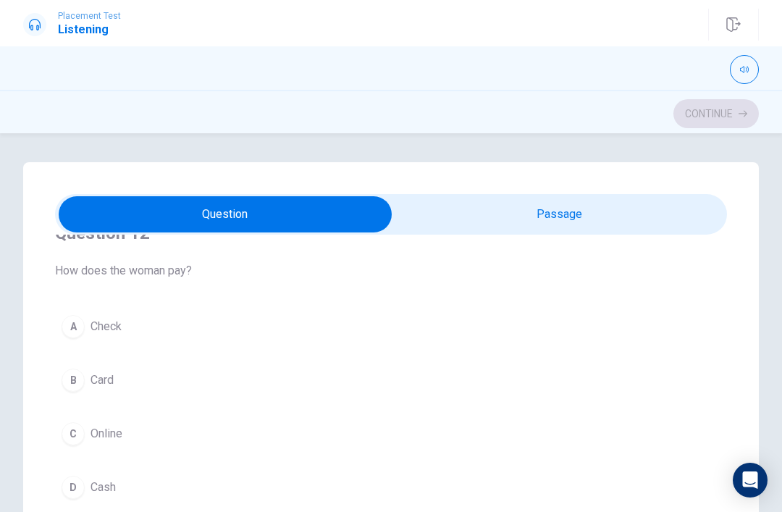
click at [266, 368] on button "B Card" at bounding box center [391, 380] width 672 height 36
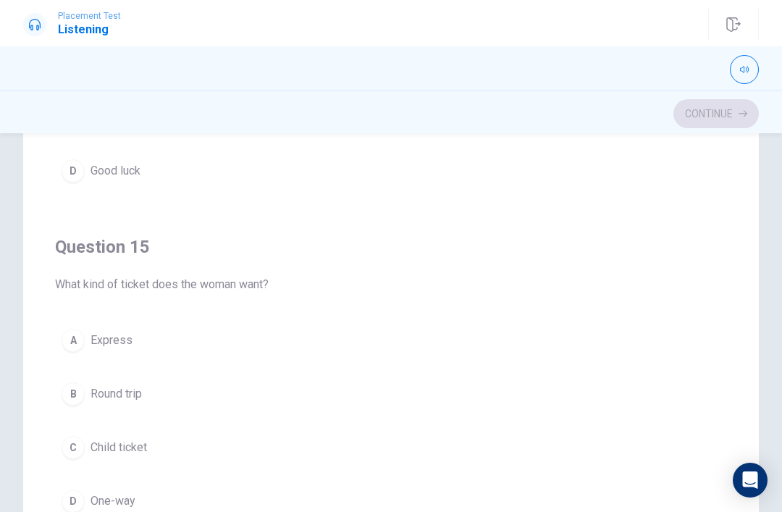
scroll to position [174, 0]
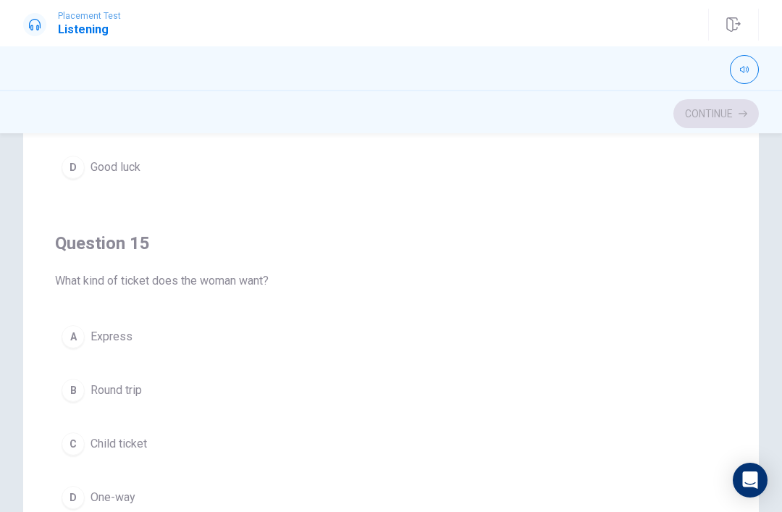
click at [67, 405] on button "B Round trip" at bounding box center [391, 390] width 672 height 36
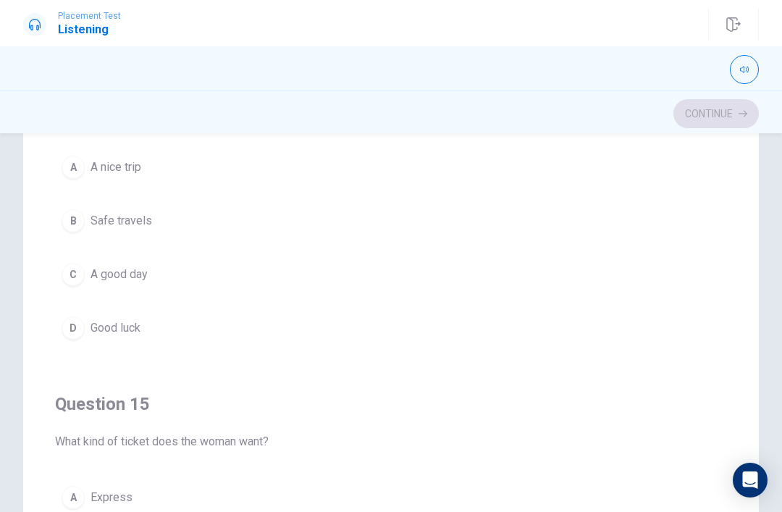
scroll to position [1011, 0]
click at [94, 176] on span "A nice trip" at bounding box center [115, 167] width 51 height 17
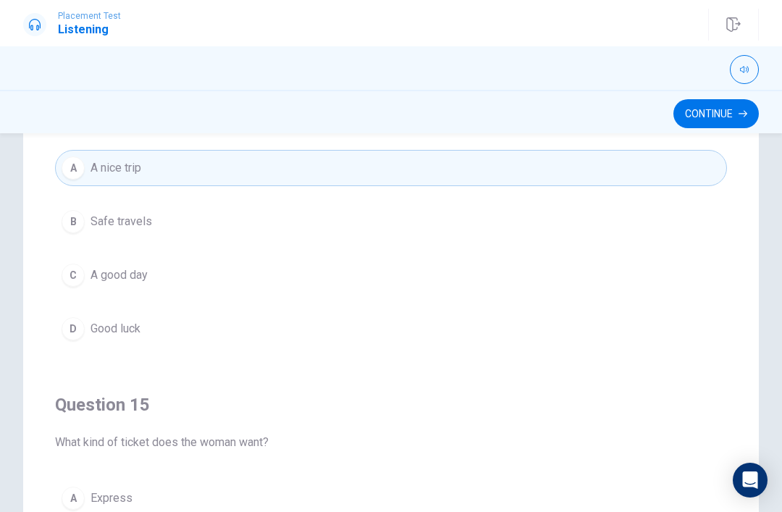
click at [337, 283] on button "C A good day" at bounding box center [391, 275] width 672 height 36
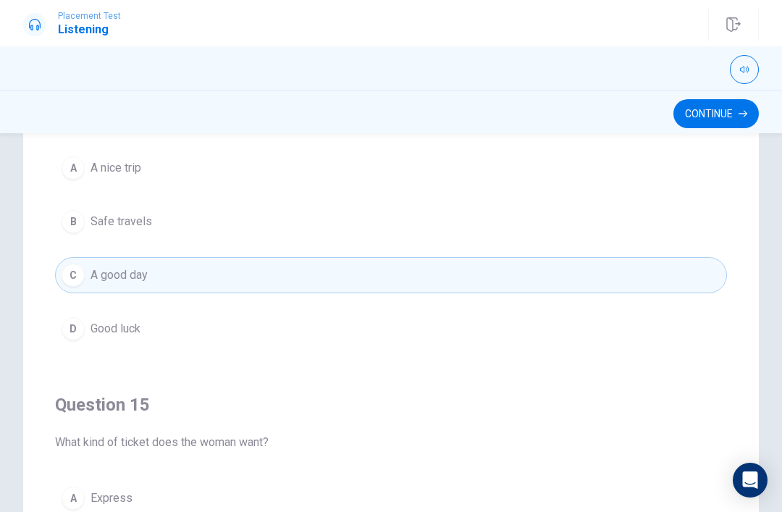
click at [406, 172] on button "A A nice trip" at bounding box center [391, 168] width 672 height 36
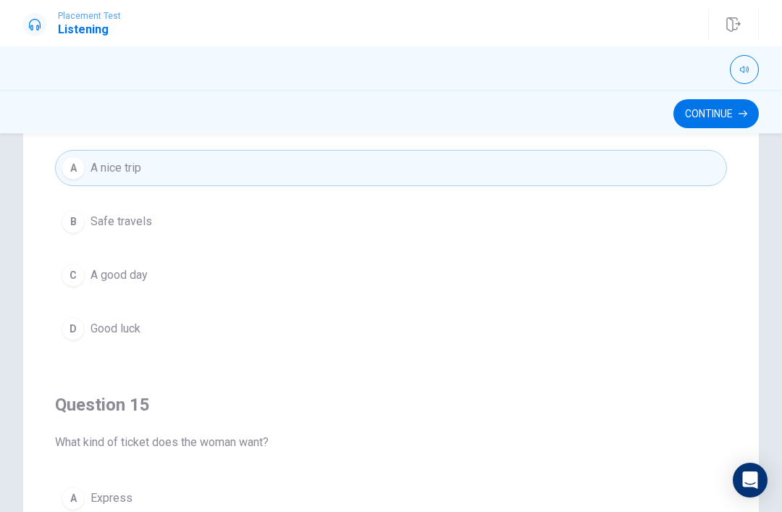
click at [726, 121] on button "Continue" at bounding box center [715, 113] width 85 height 29
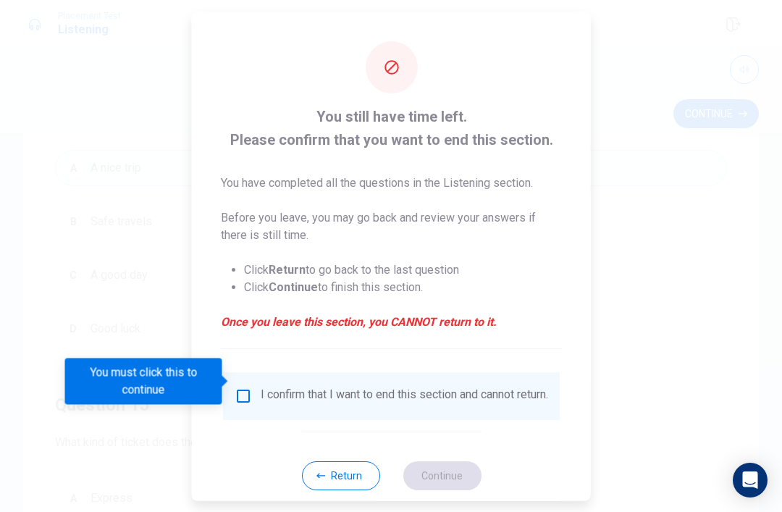
click at [249, 387] on input "You must click this to continue" at bounding box center [243, 395] width 17 height 17
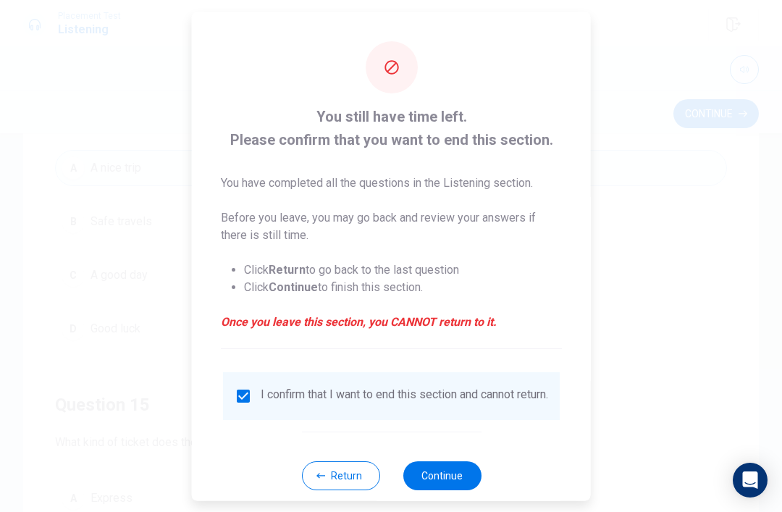
click at [446, 473] on button "Continue" at bounding box center [442, 474] width 78 height 29
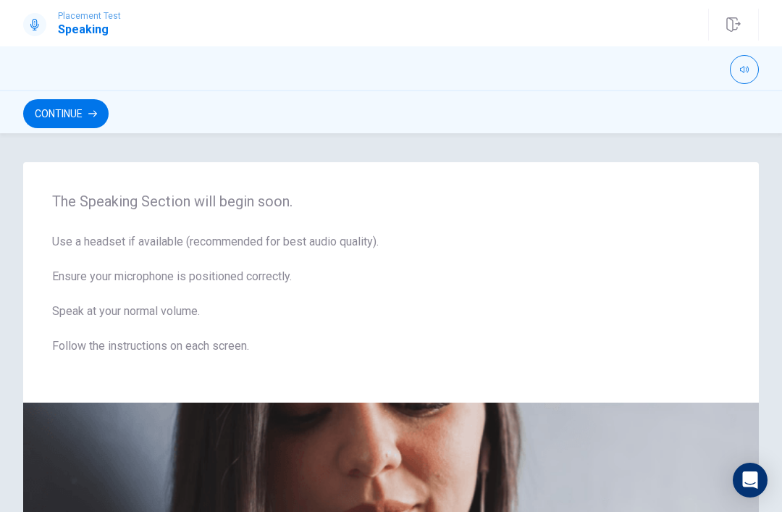
scroll to position [0, 0]
click at [69, 96] on div "Continue" at bounding box center [391, 111] width 782 height 43
click at [66, 101] on button "Continue" at bounding box center [65, 113] width 85 height 29
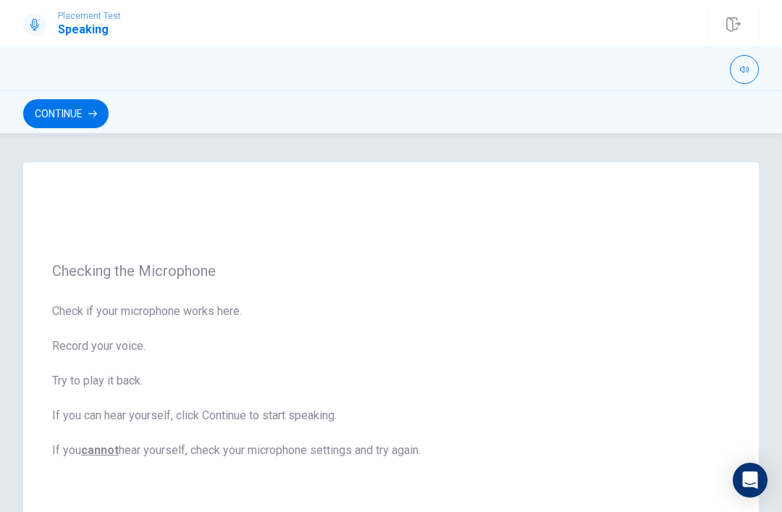
click at [696, 342] on span "Check if your microphone works here. Record your voice. Try to play it back. If…" at bounding box center [391, 381] width 678 height 156
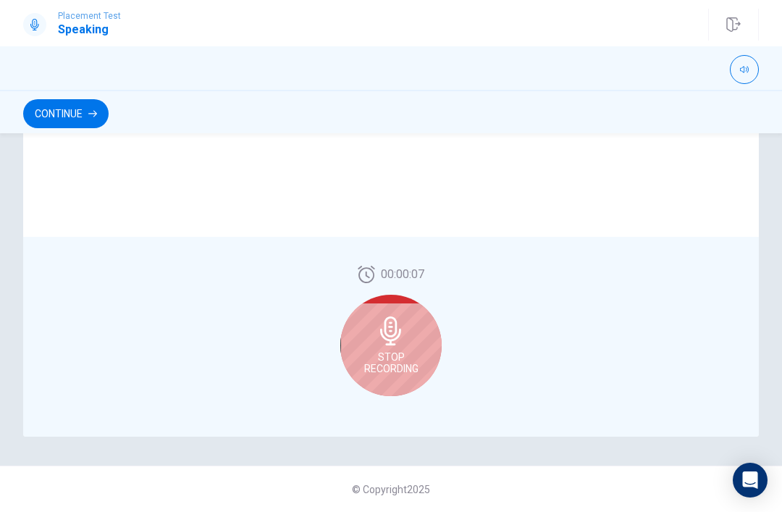
scroll to position [357, 0]
click at [397, 347] on div "Stop Recording" at bounding box center [390, 345] width 101 height 101
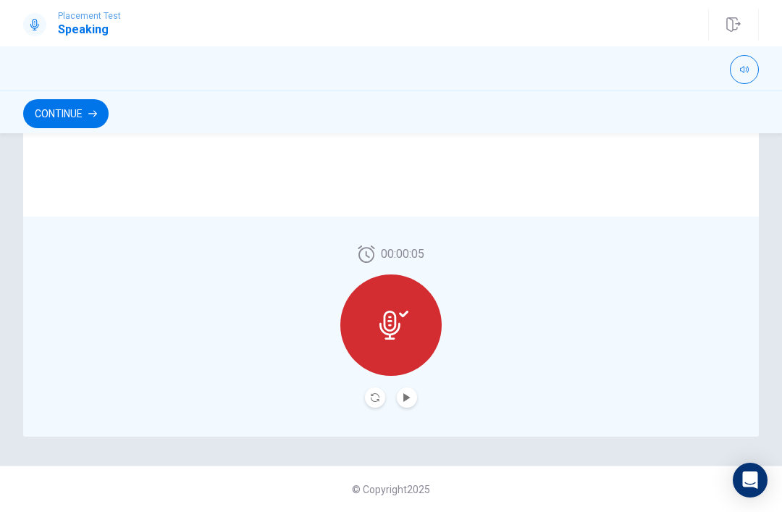
click at [411, 393] on icon "Play Audio" at bounding box center [407, 397] width 9 height 9
click at [411, 392] on button "Play Audio" at bounding box center [407, 397] width 20 height 20
click at [85, 103] on button "Continue" at bounding box center [65, 113] width 85 height 29
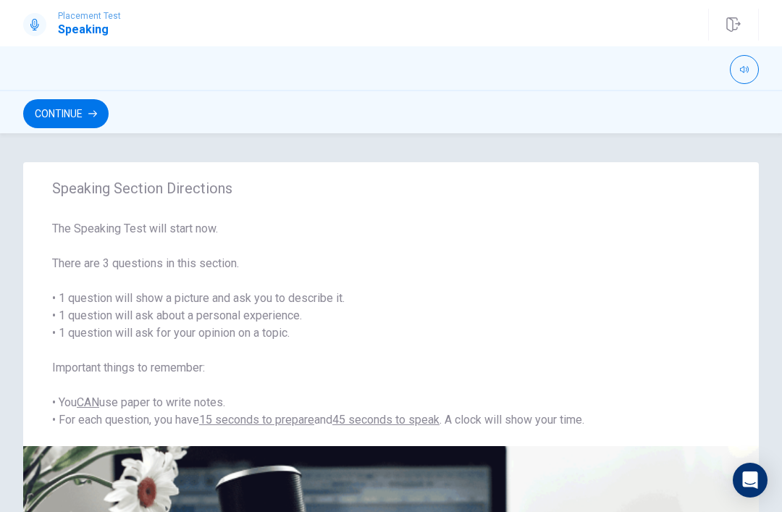
scroll to position [0, 0]
click at [66, 114] on button "Continue" at bounding box center [65, 113] width 85 height 29
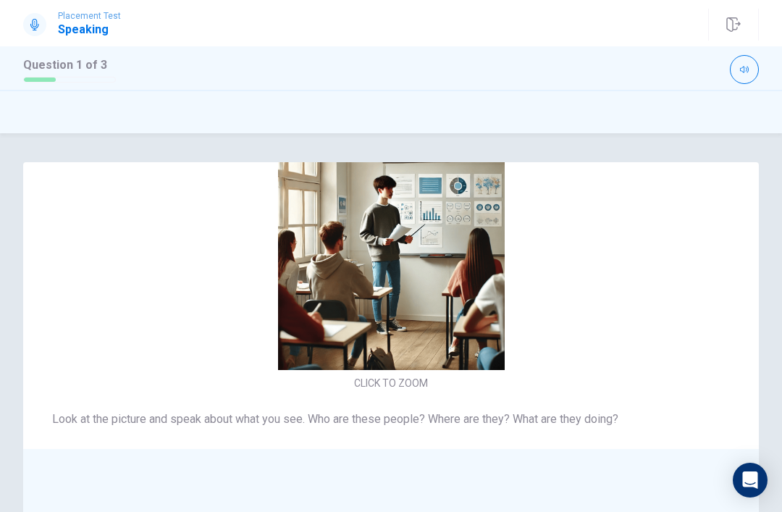
scroll to position [-48, 0]
click at [780, 127] on div at bounding box center [391, 111] width 782 height 43
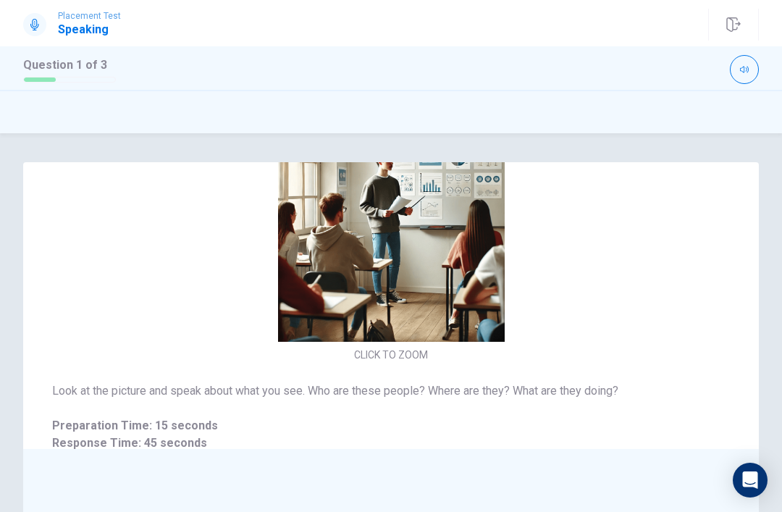
scroll to position [27, 0]
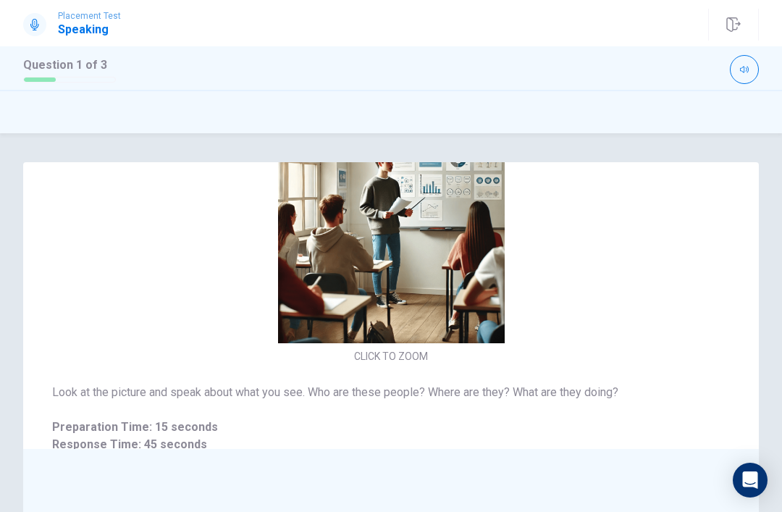
click at [420, 346] on button "CLICK TO ZOOM" at bounding box center [390, 356] width 85 height 20
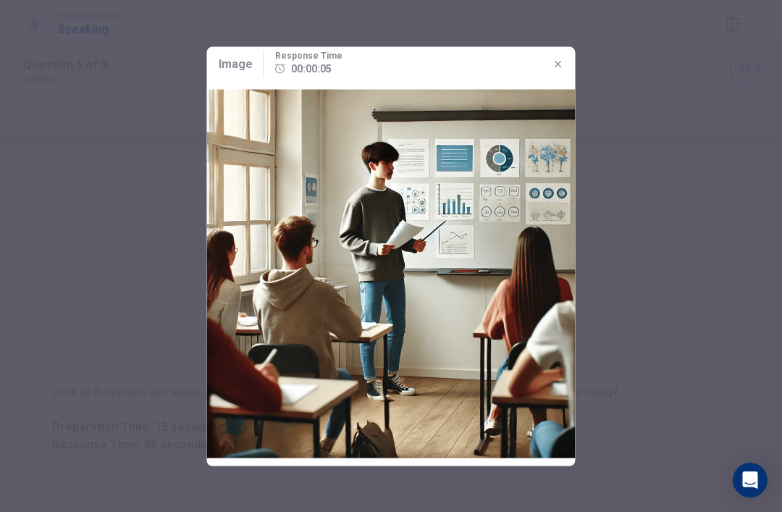
click at [551, 66] on button "button" at bounding box center [558, 63] width 23 height 23
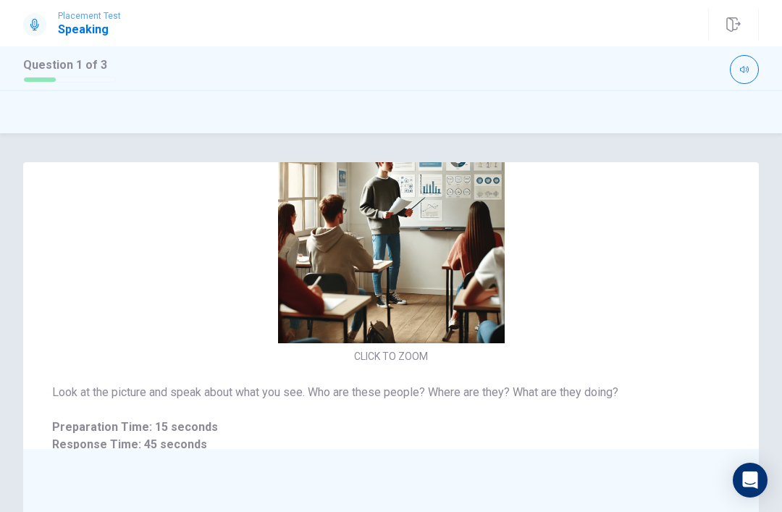
click at [551, 66] on div at bounding box center [442, 69] width 631 height 29
click at [412, 301] on img at bounding box center [390, 230] width 307 height 227
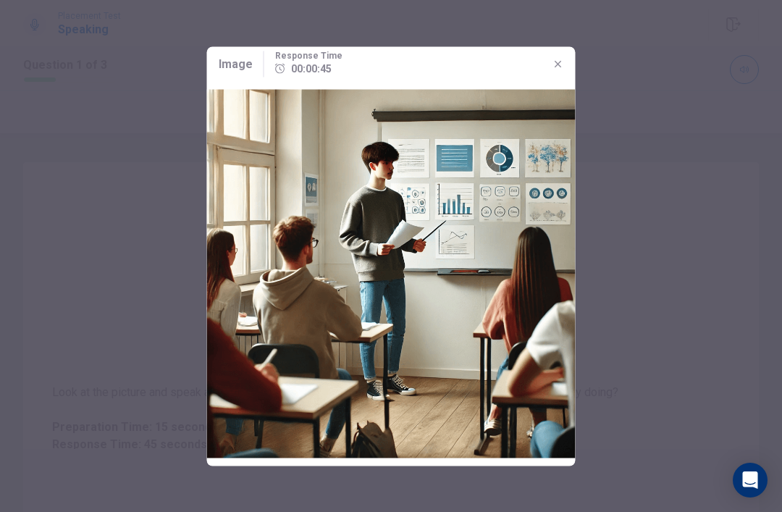
click at [554, 66] on icon "button" at bounding box center [558, 64] width 12 height 12
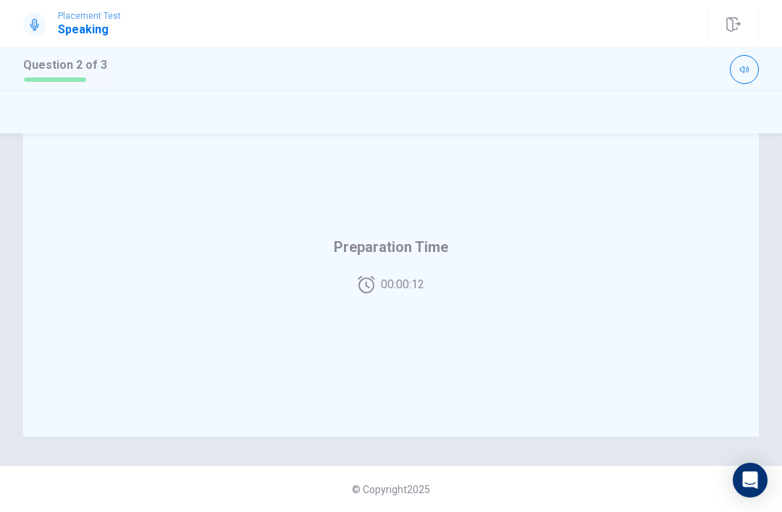
scroll to position [357, 0]
